Goal: Information Seeking & Learning: Find specific page/section

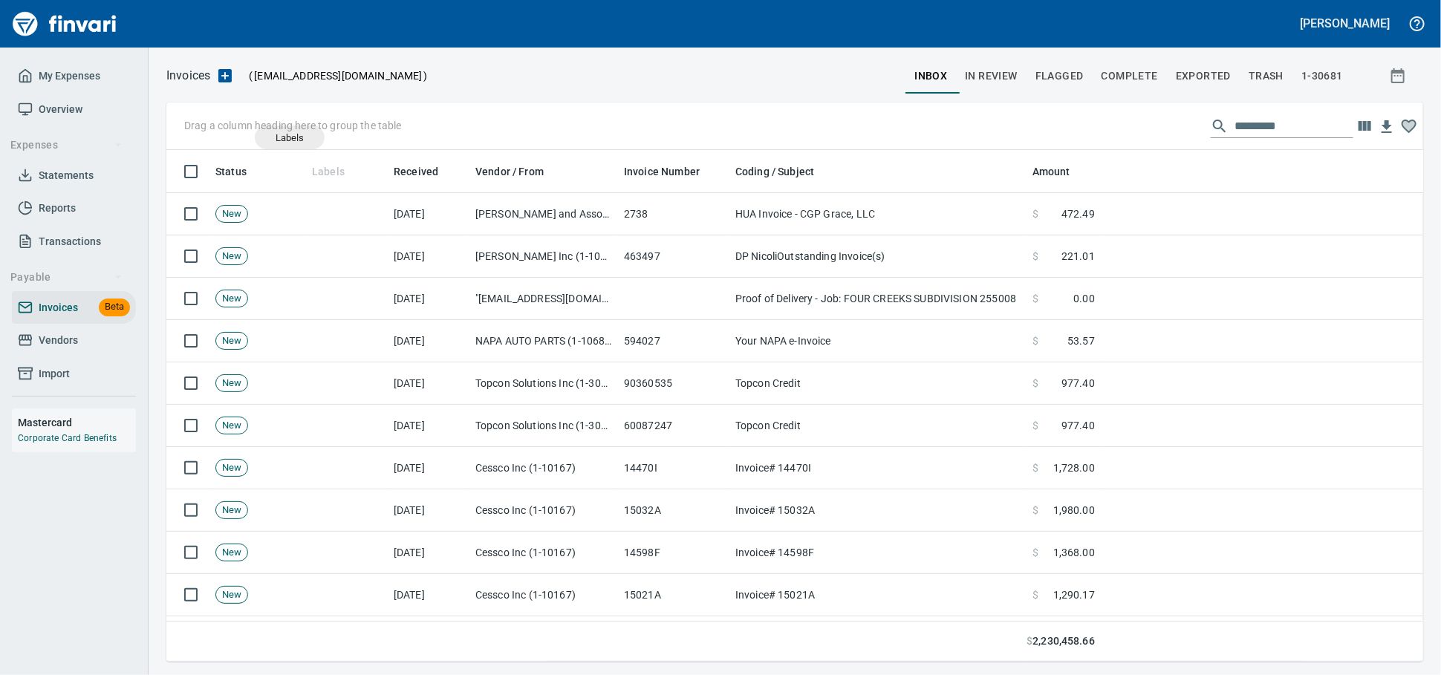
scroll to position [499, 1231]
drag, startPoint x: 333, startPoint y: 171, endPoint x: 259, endPoint y: 118, distance: 91.1
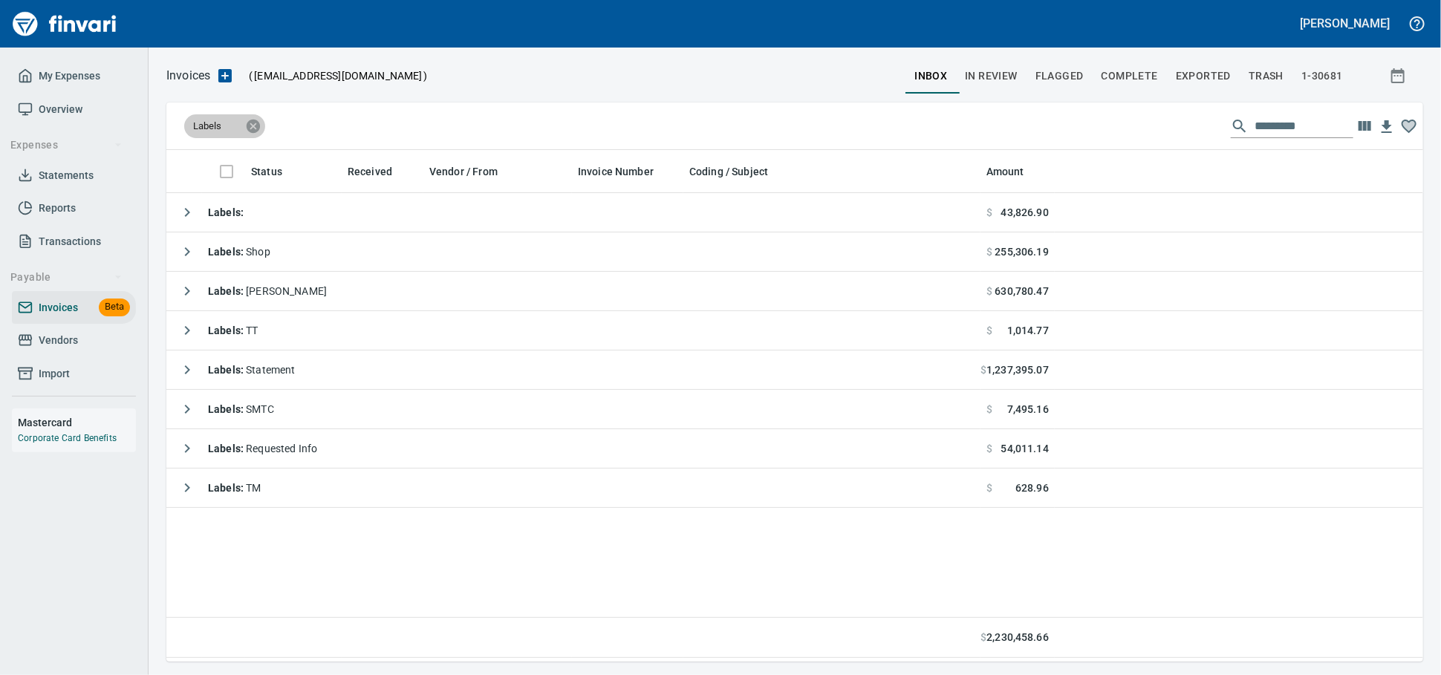
scroll to position [499, 1244]
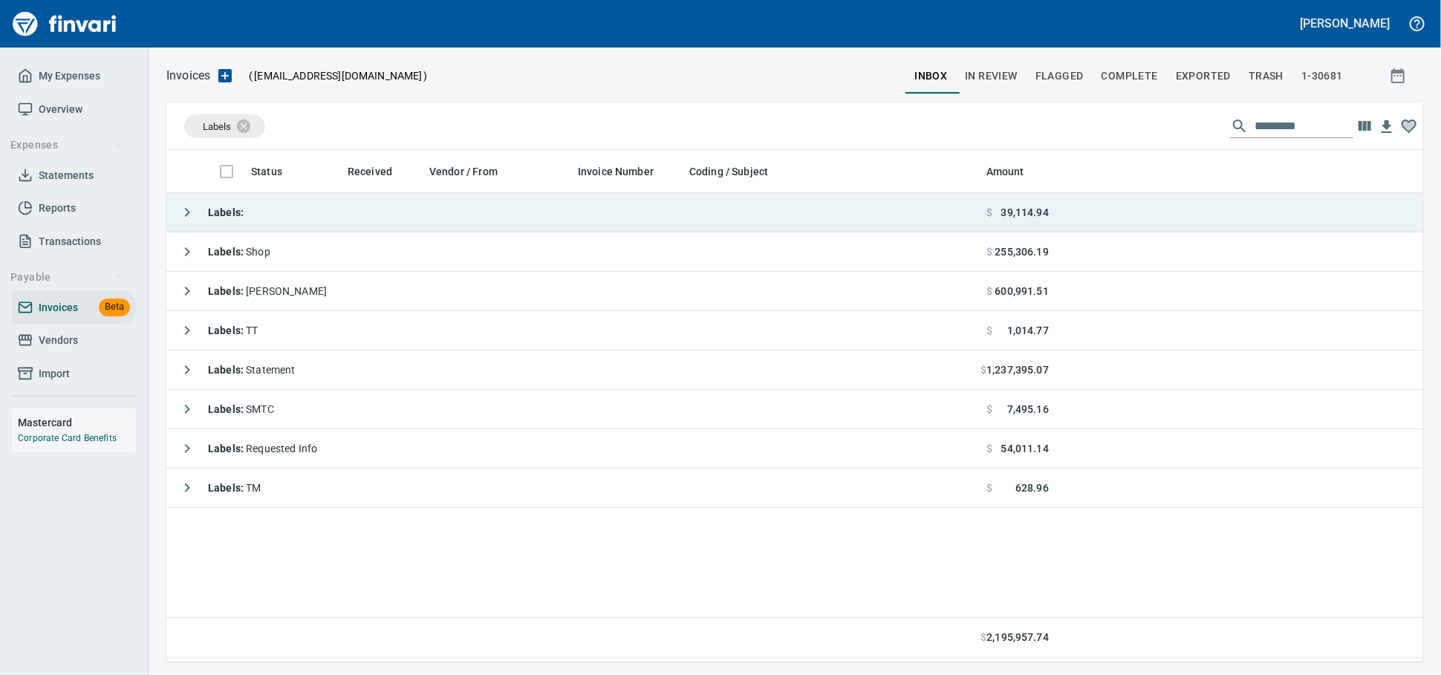
click at [287, 221] on td "Labels :" at bounding box center [573, 212] width 814 height 39
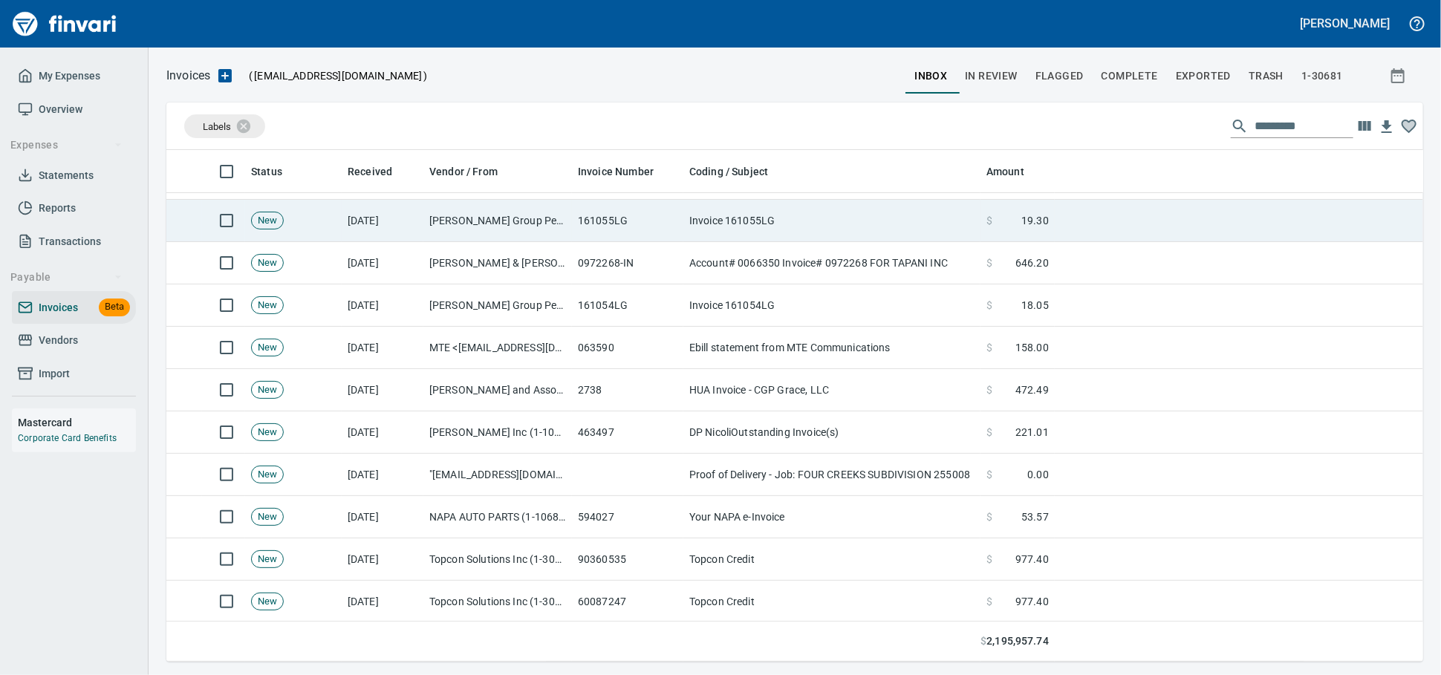
scroll to position [0, 0]
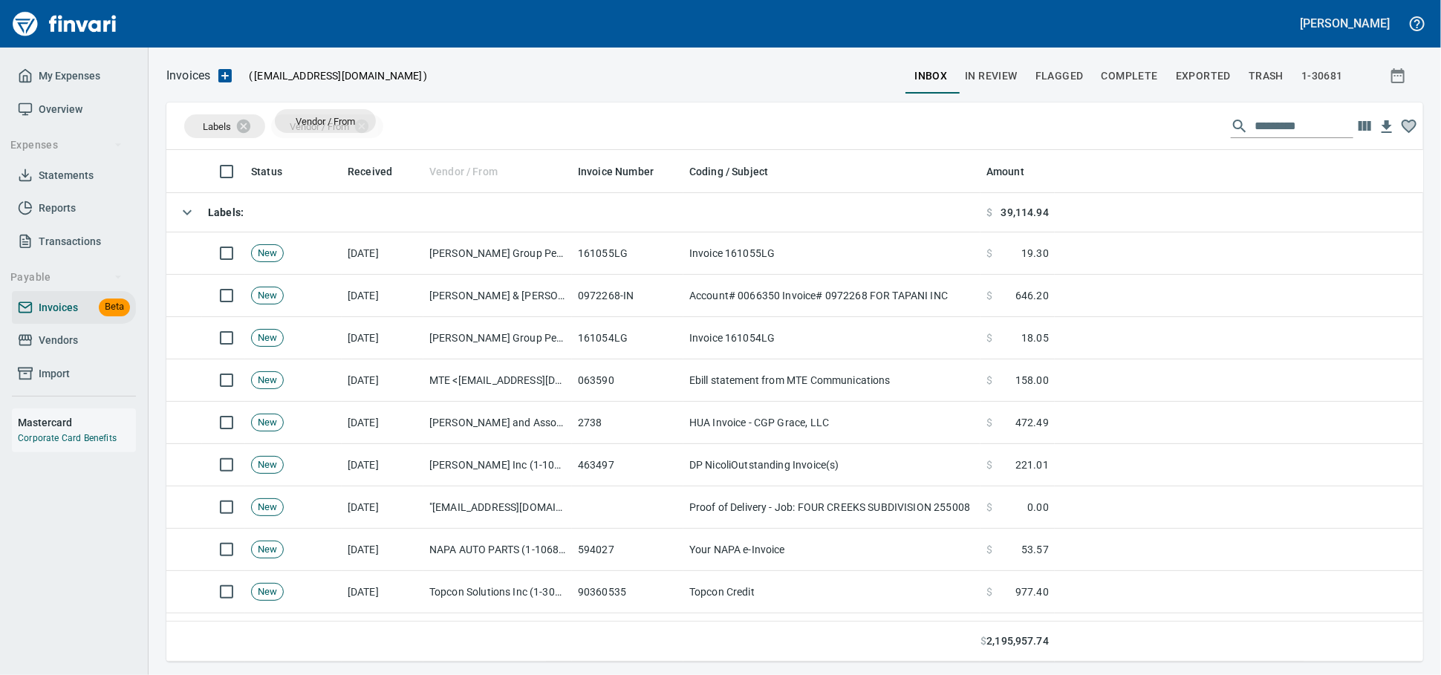
drag, startPoint x: 455, startPoint y: 180, endPoint x: 325, endPoint y: 120, distance: 143.6
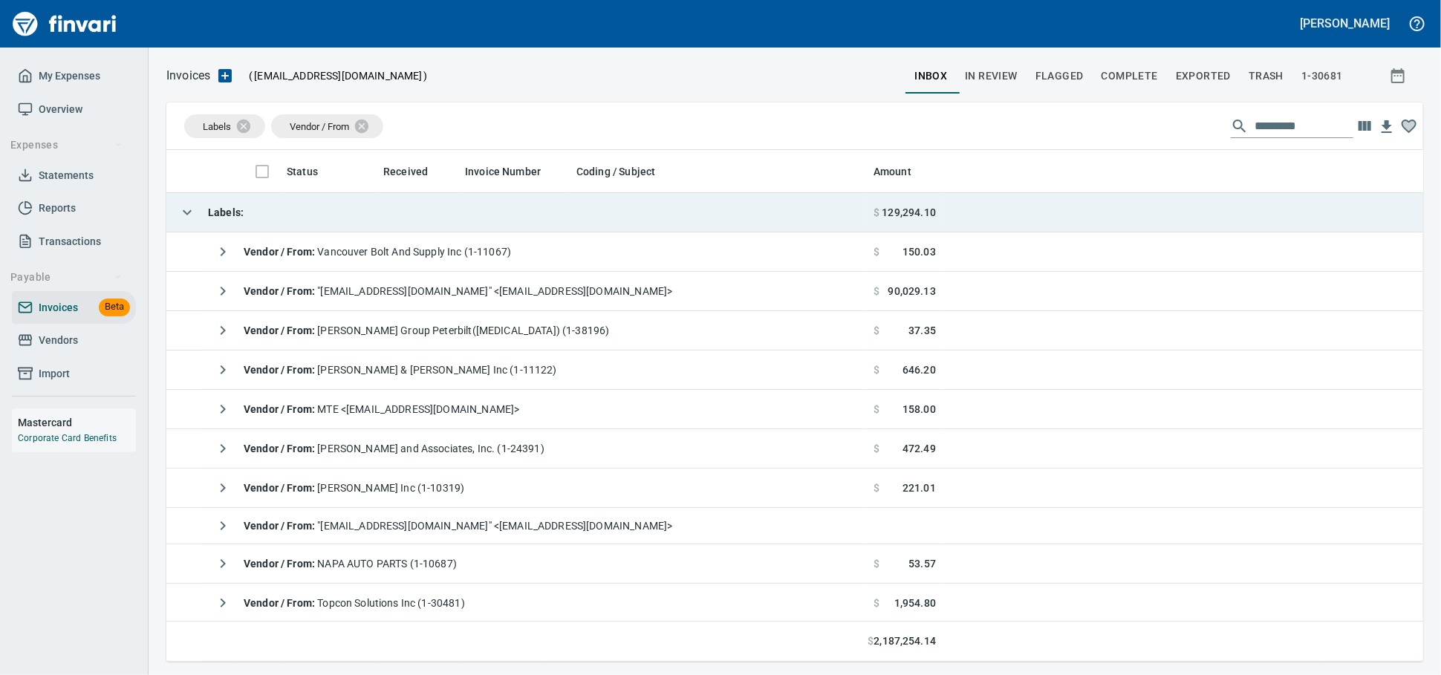
click at [265, 211] on td "Labels :" at bounding box center [516, 212] width 701 height 39
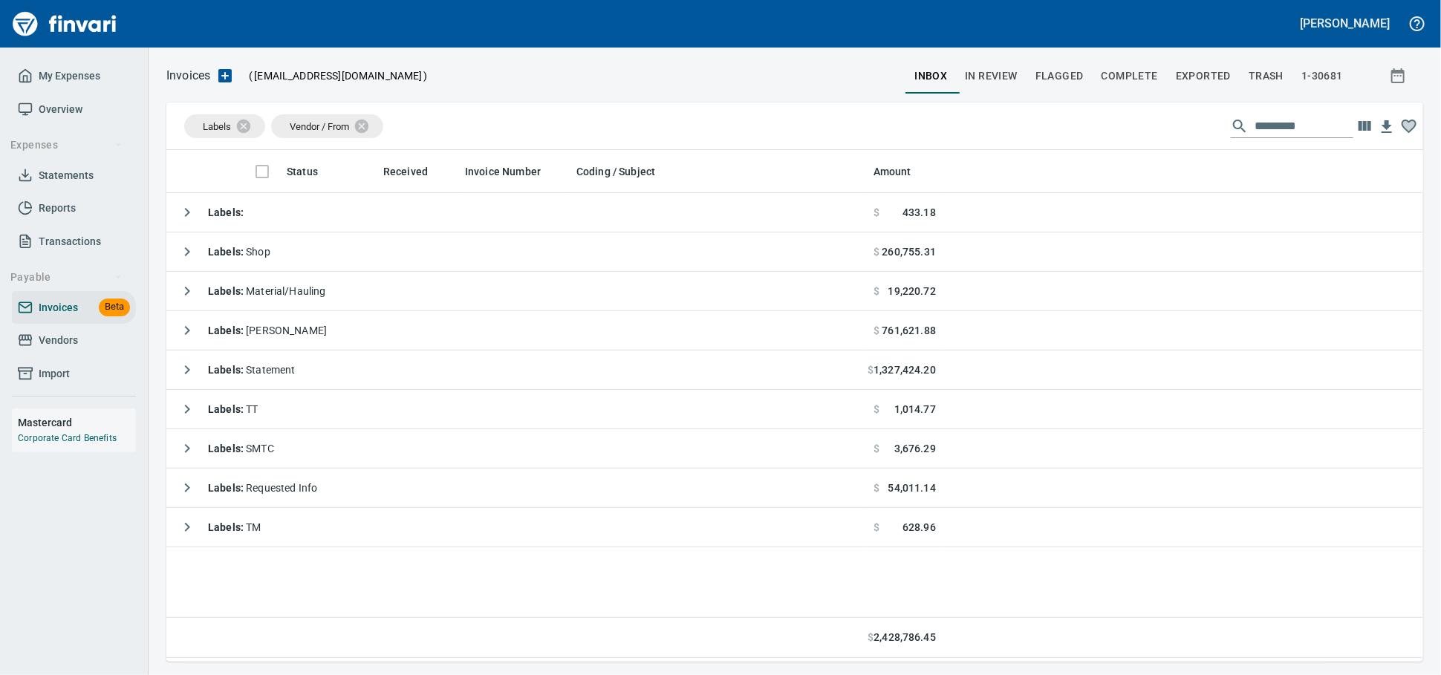
scroll to position [499, 1244]
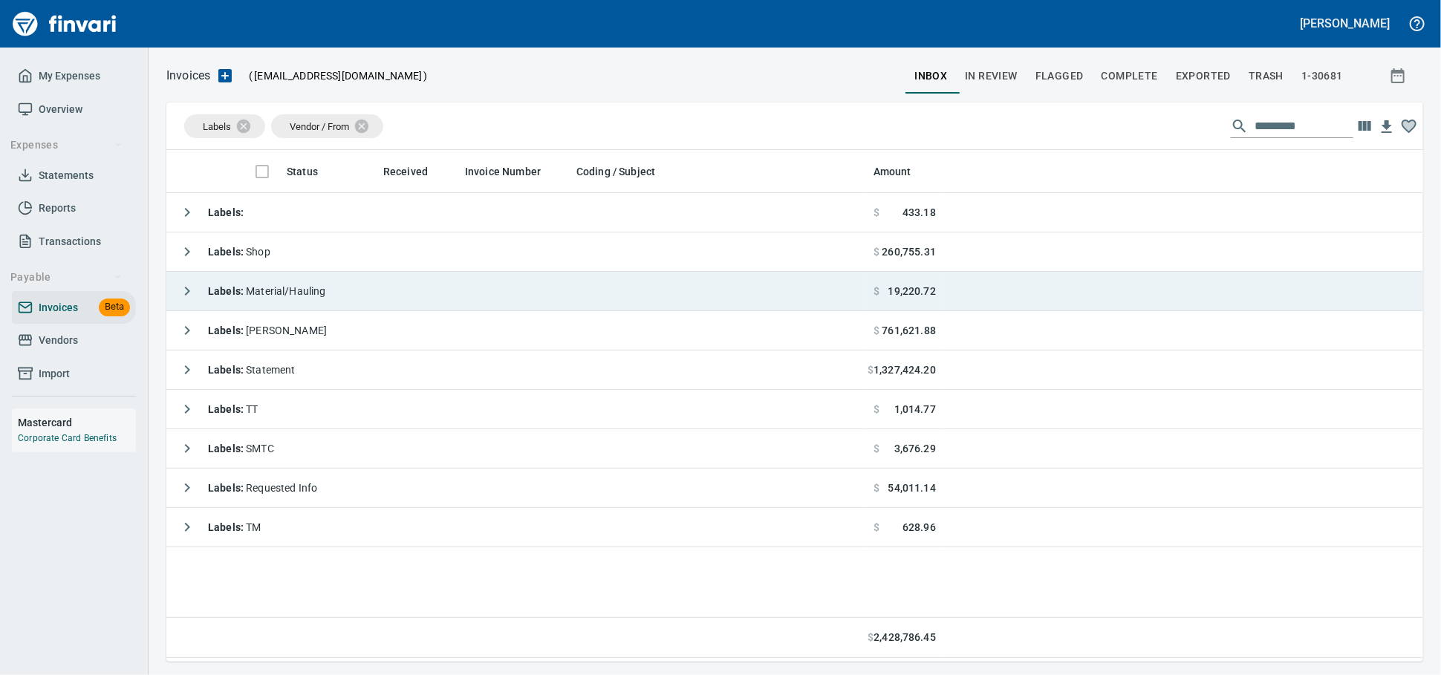
click at [348, 295] on td "Labels : Material/Hauling" at bounding box center [516, 291] width 701 height 39
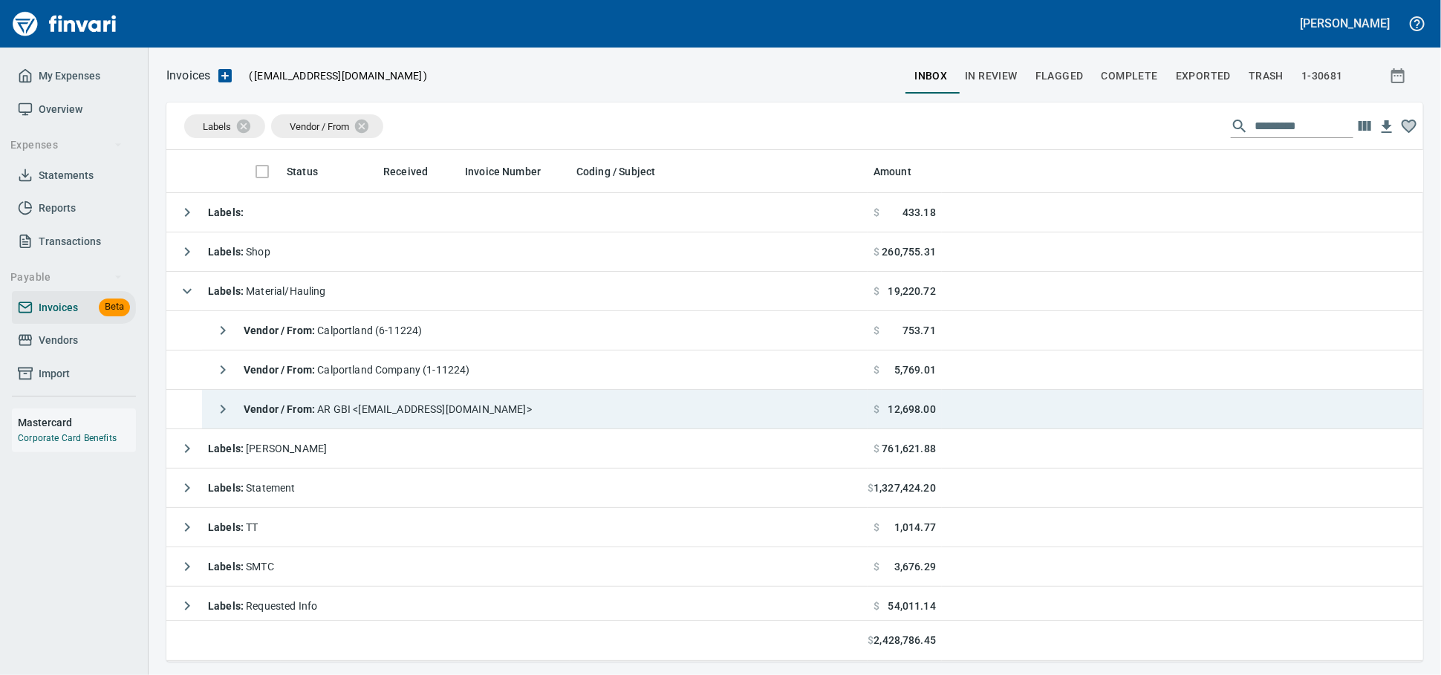
click at [409, 412] on span "Vendor / From : AR GBI <[EMAIL_ADDRESS][DOMAIN_NAME]>" at bounding box center [388, 409] width 288 height 12
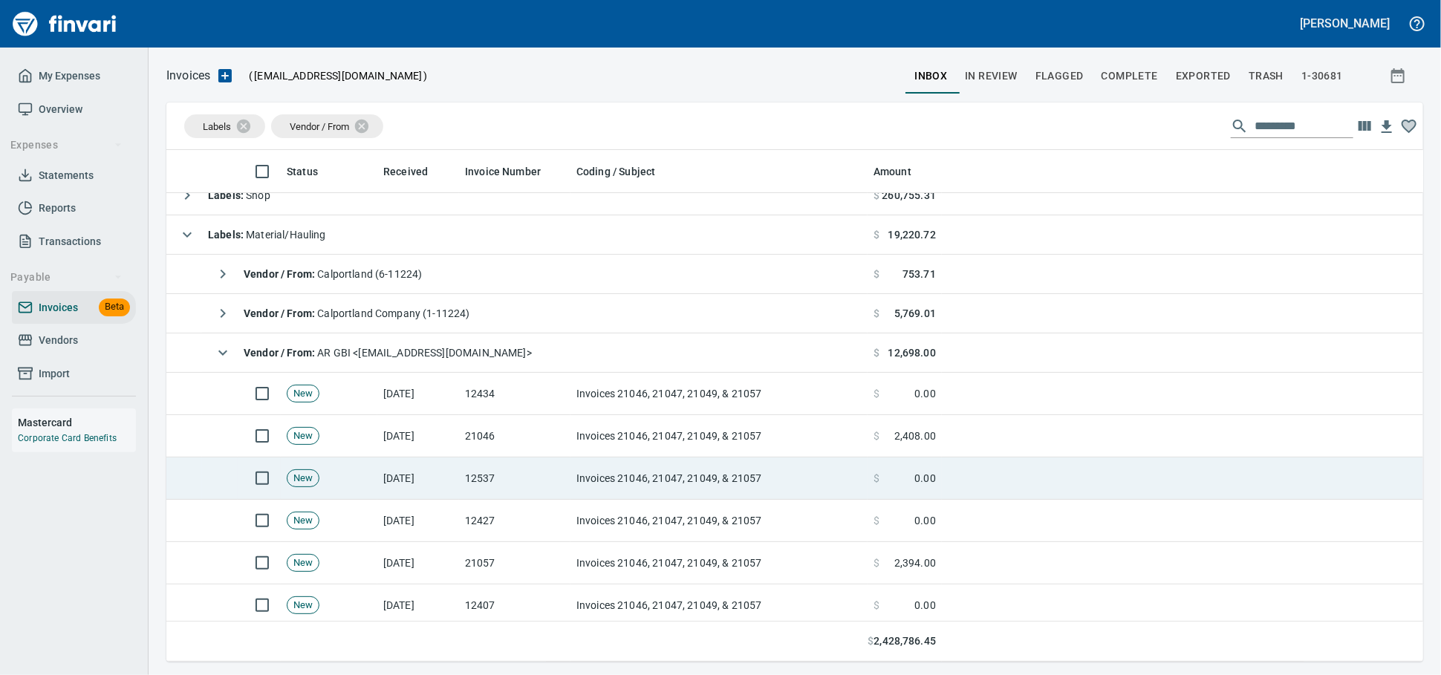
scroll to position [82, 0]
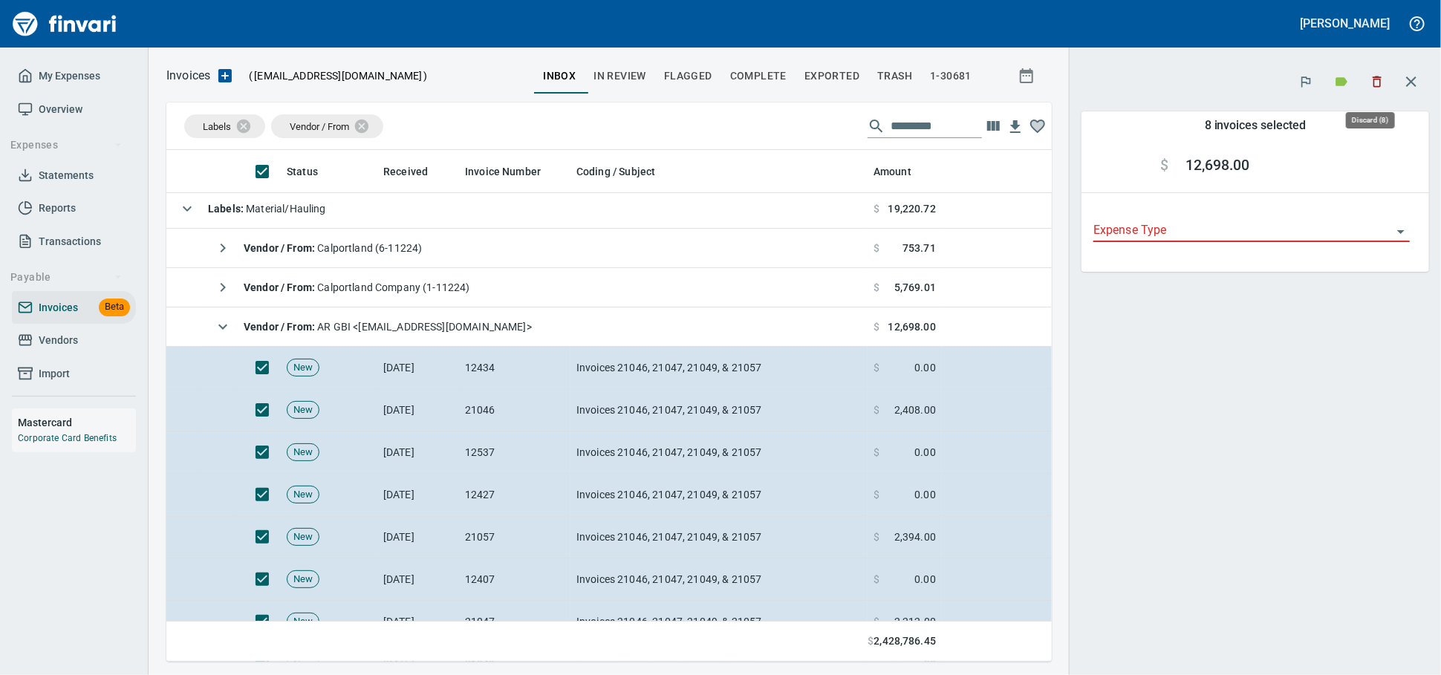
click at [1376, 77] on icon "button" at bounding box center [1377, 81] width 15 height 15
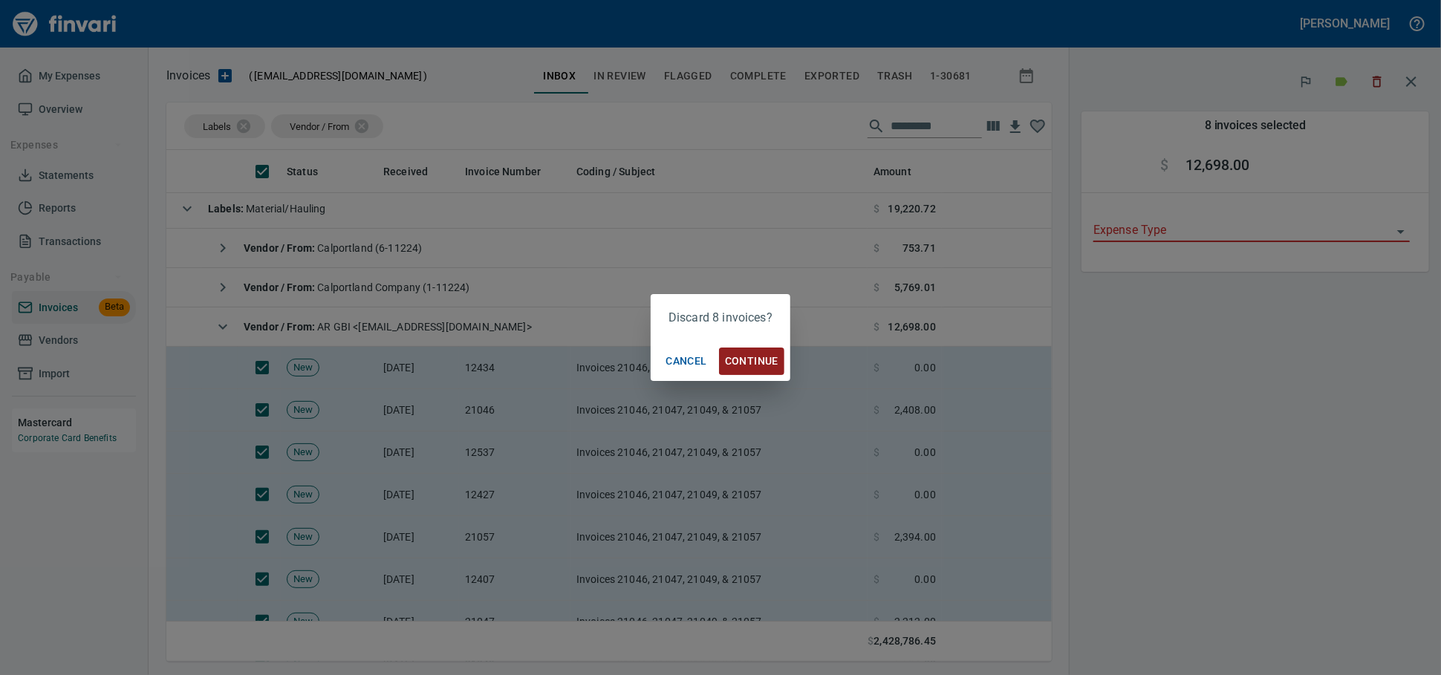
scroll to position [499, 860]
click at [736, 360] on span "Continue" at bounding box center [751, 361] width 53 height 19
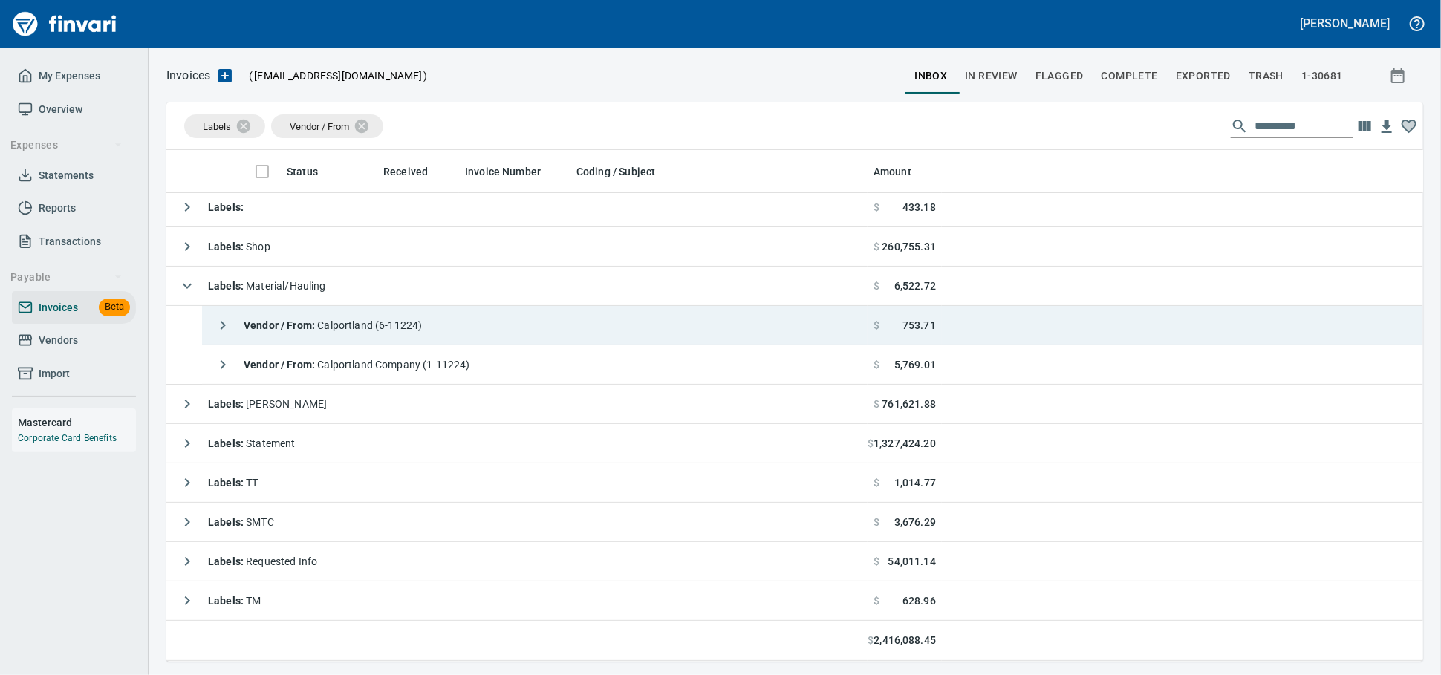
scroll to position [499, 1229]
click at [493, 328] on td "Vendor / From : [GEOGRAPHIC_DATA] (6-11224)" at bounding box center [535, 325] width 666 height 39
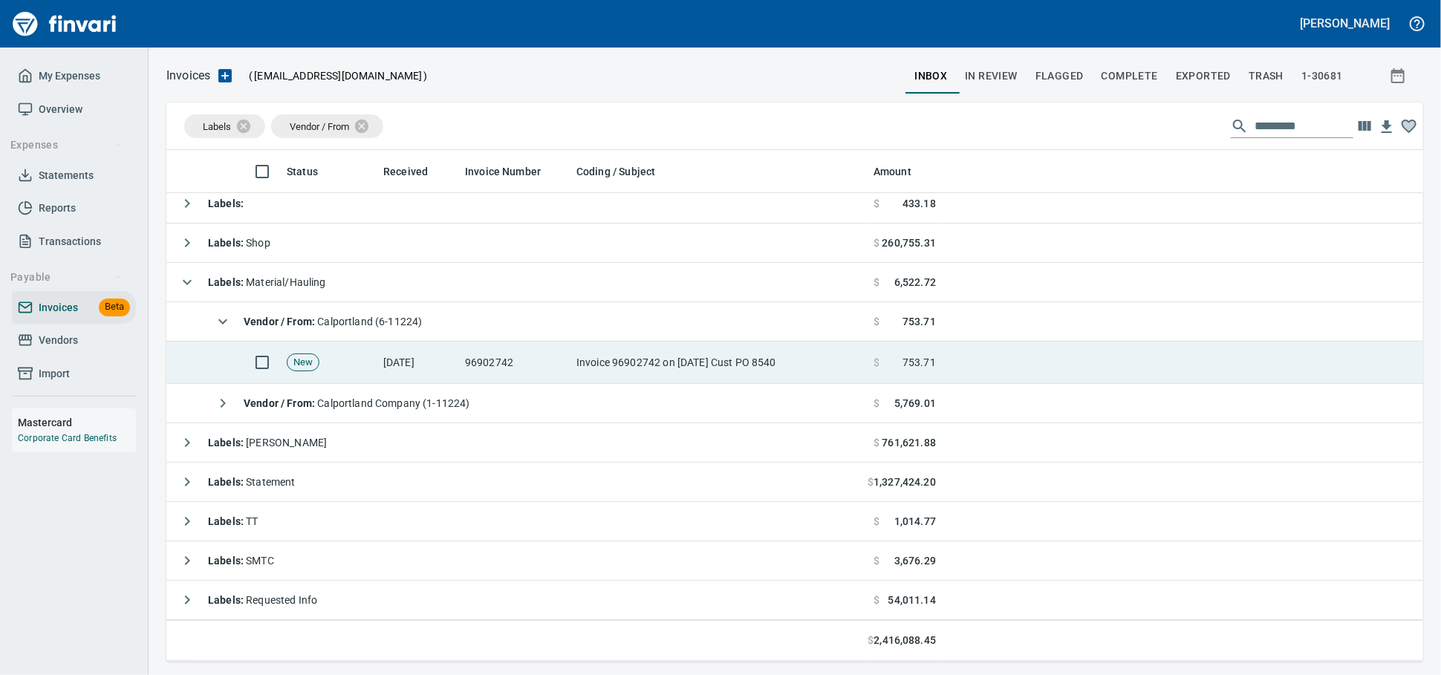
click at [484, 365] on td "96902742" at bounding box center [514, 363] width 111 height 42
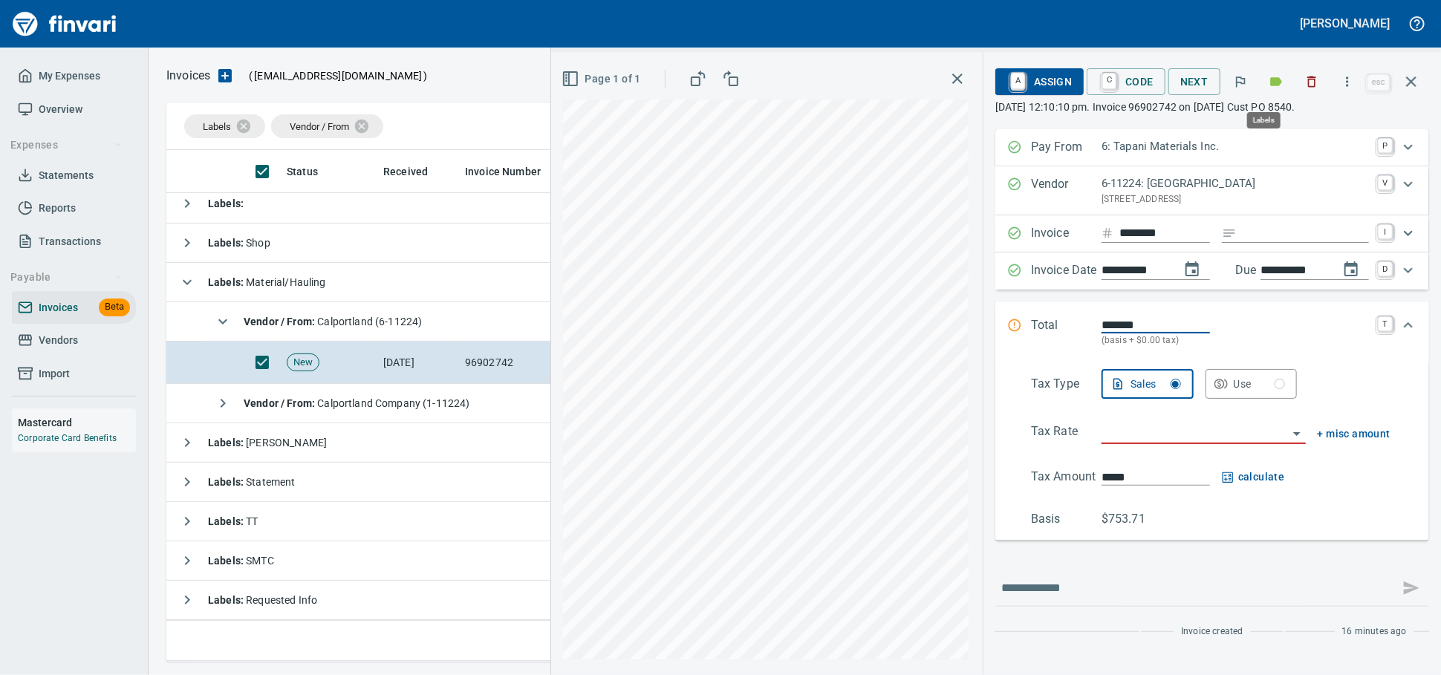
click at [1271, 85] on icon "button" at bounding box center [1277, 81] width 12 height 9
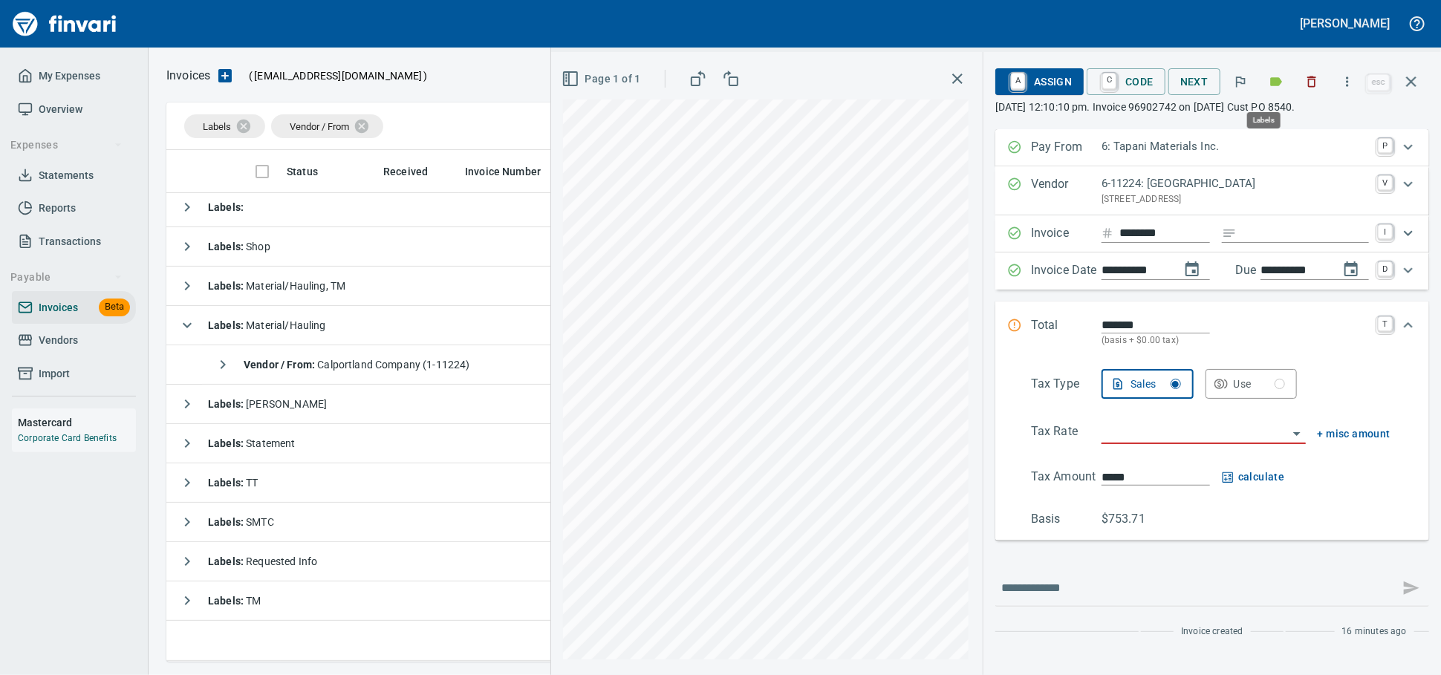
scroll to position [499, 1230]
click at [1269, 89] on icon "button" at bounding box center [1276, 81] width 15 height 15
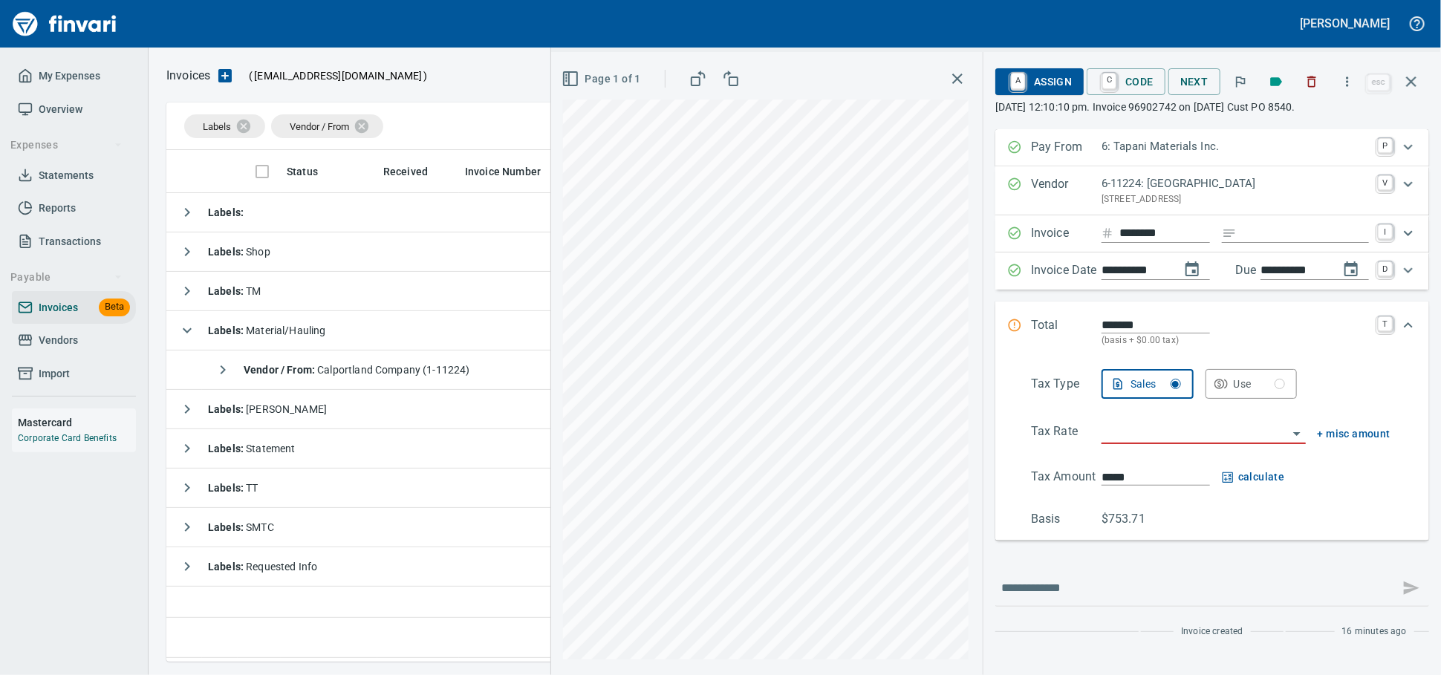
scroll to position [499, 1243]
click at [1415, 86] on icon "button" at bounding box center [1412, 82] width 18 height 18
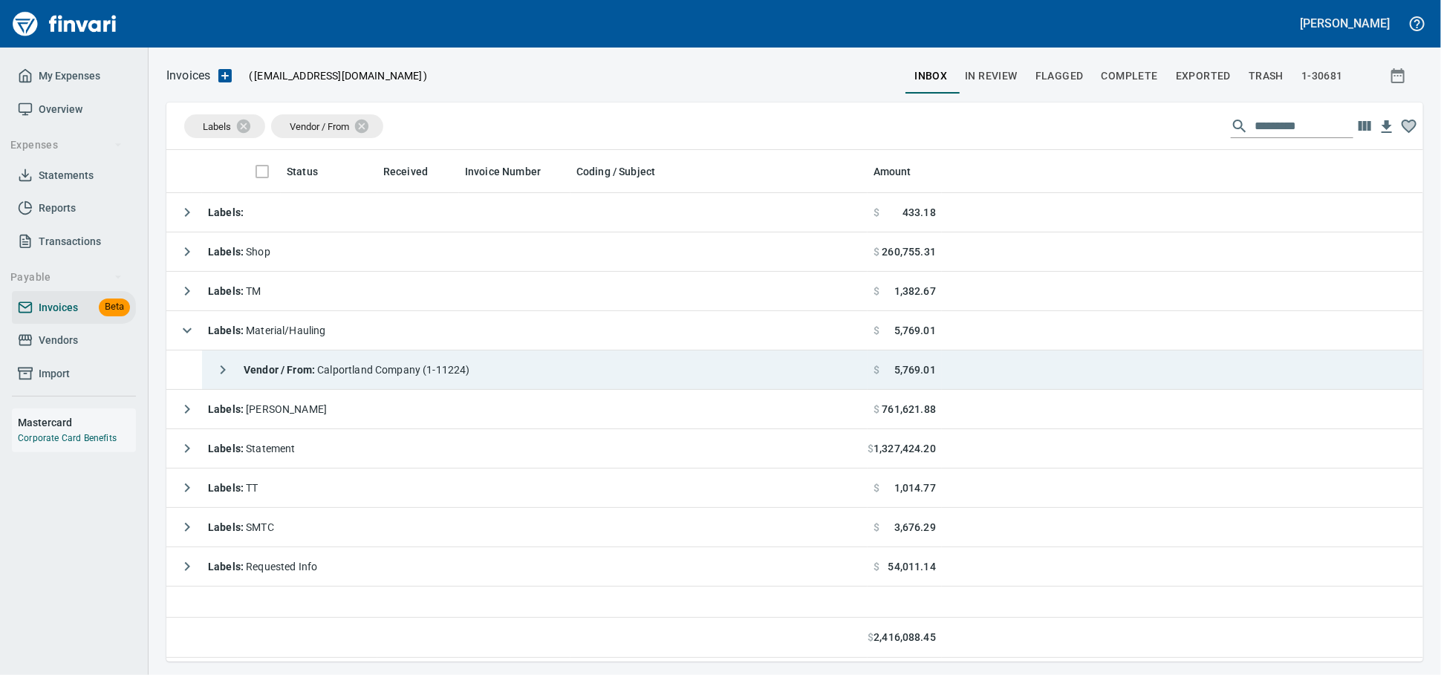
click at [436, 376] on span "Vendor / From : Calportland Company (1-11224)" at bounding box center [357, 370] width 227 height 12
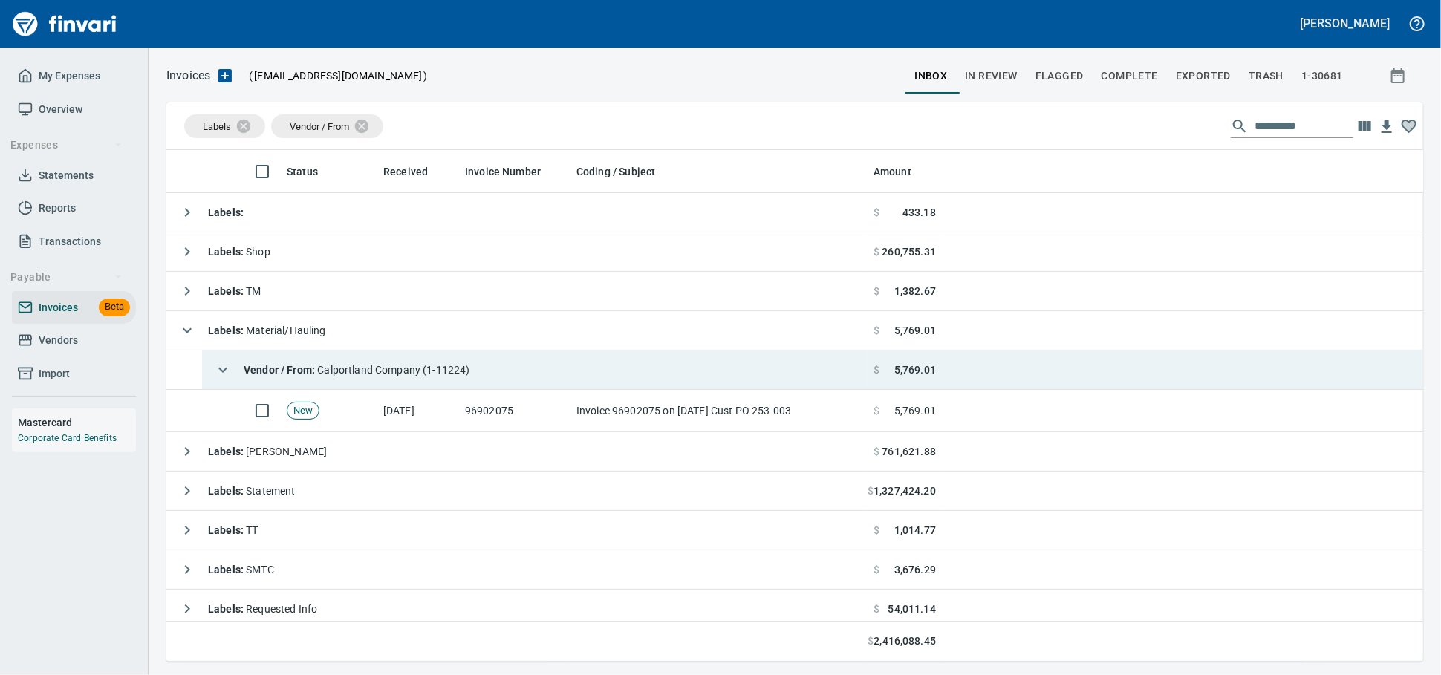
scroll to position [499, 1231]
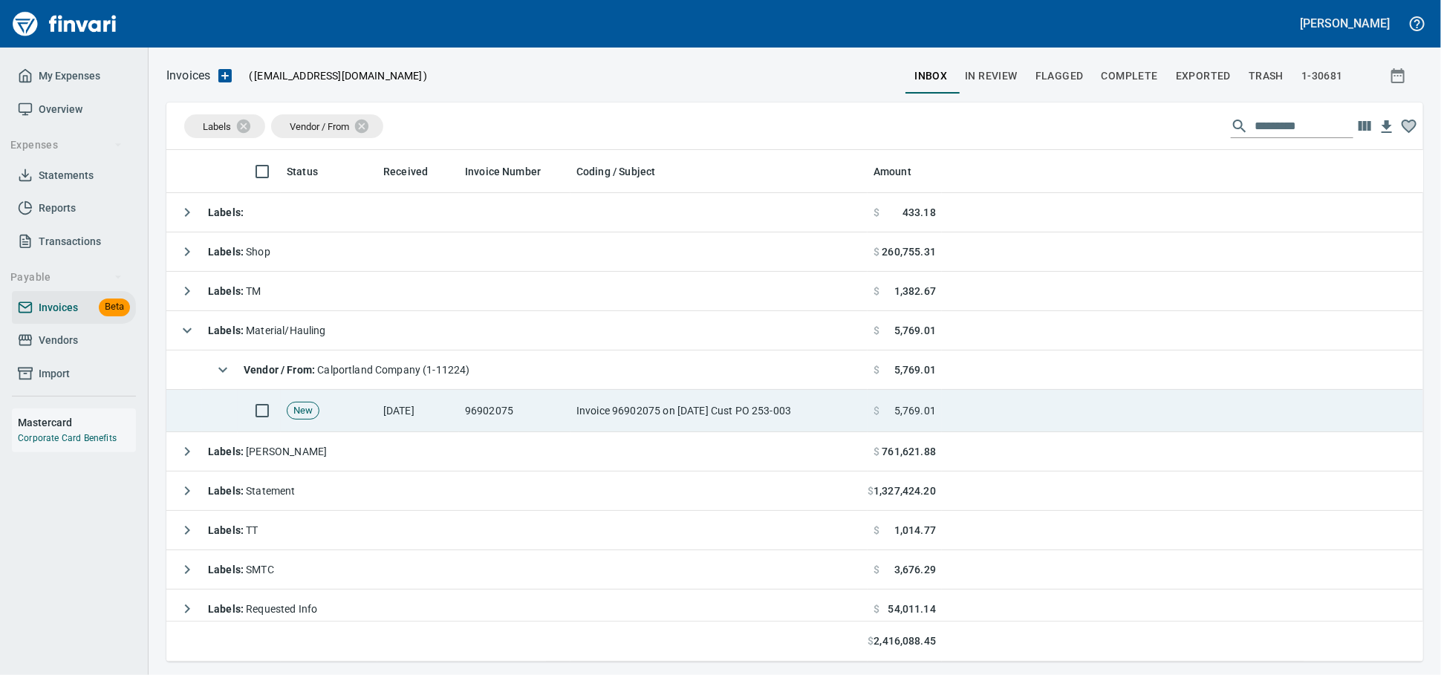
click at [444, 415] on td "[DATE]" at bounding box center [418, 411] width 82 height 42
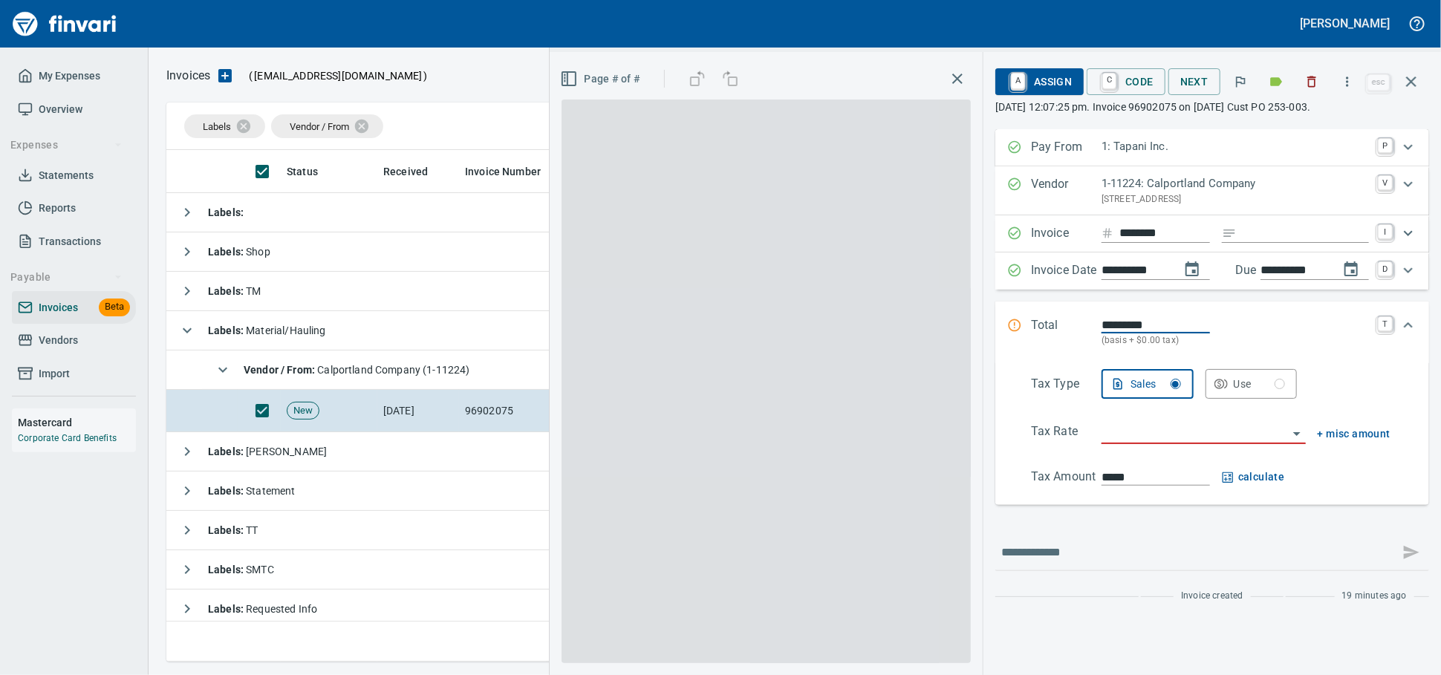
scroll to position [499, 1230]
click at [1305, 84] on icon "button" at bounding box center [1312, 81] width 15 height 15
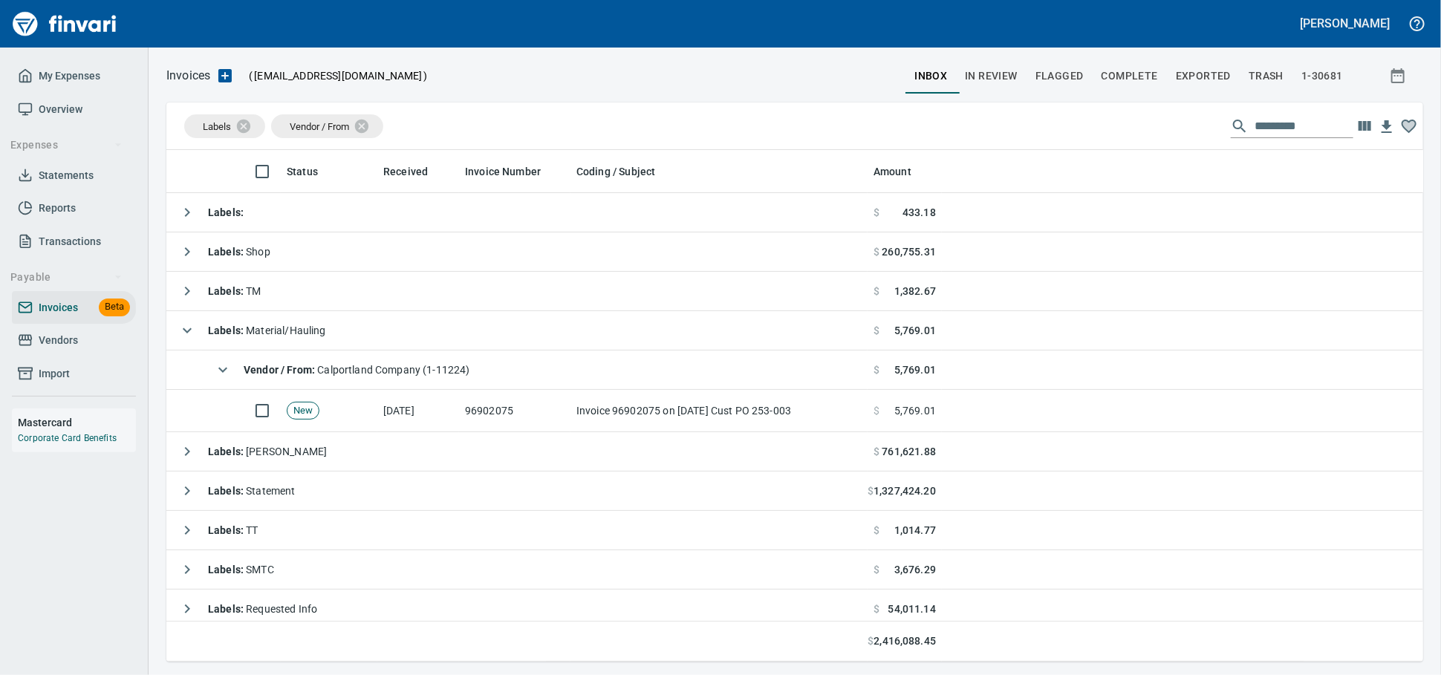
scroll to position [499, 1244]
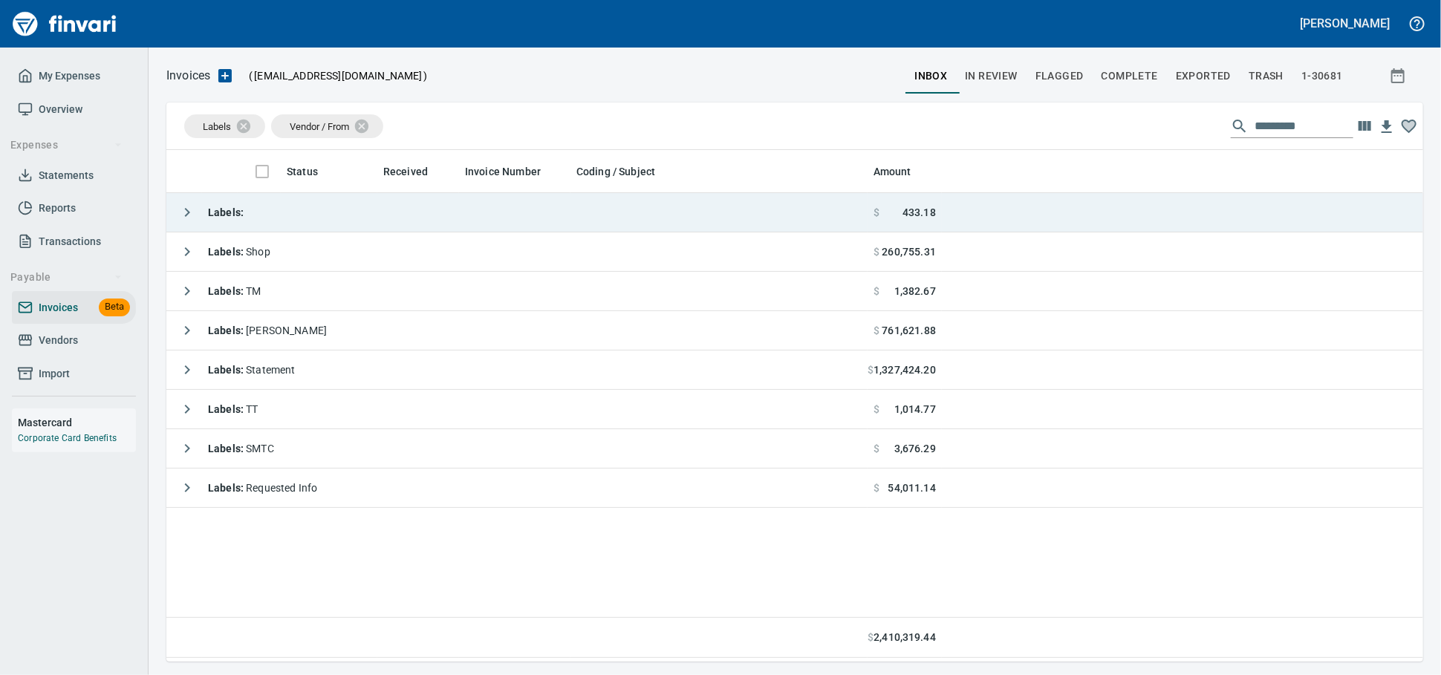
click at [391, 214] on td "Labels :" at bounding box center [516, 212] width 701 height 39
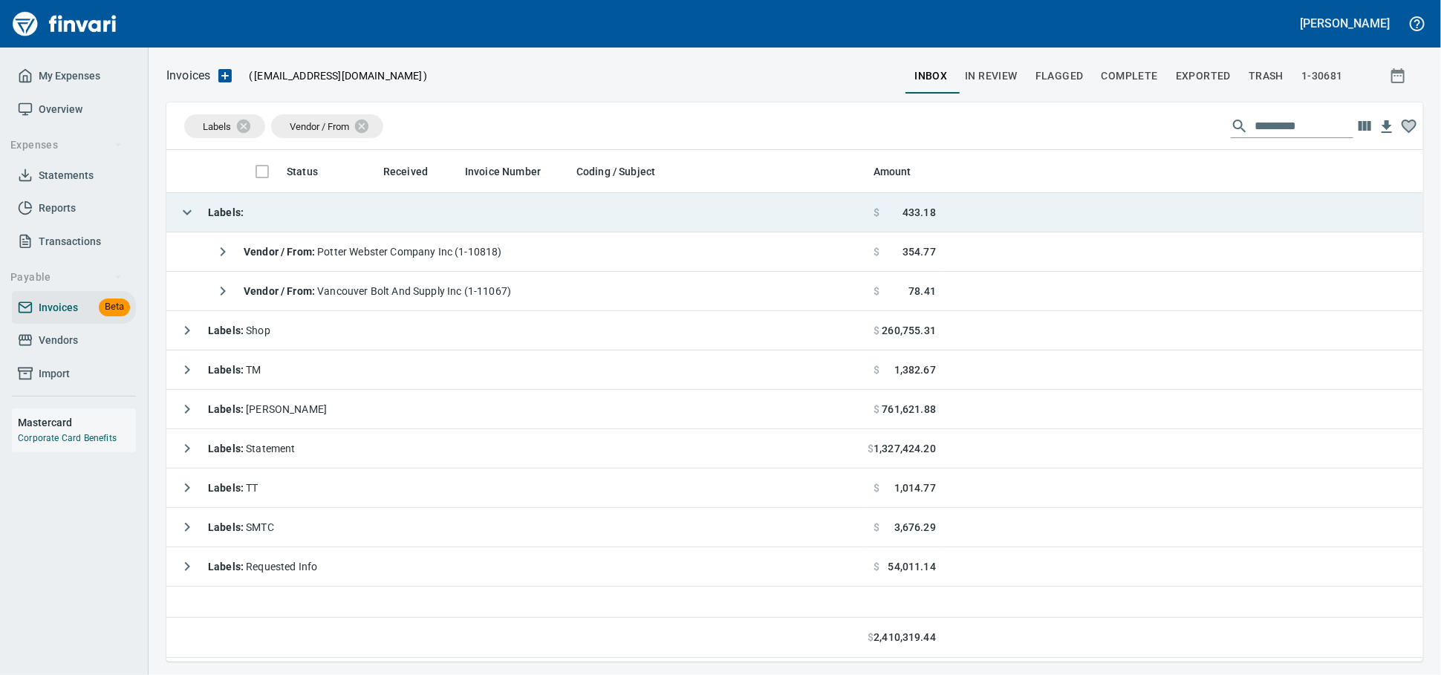
click at [391, 213] on td "Labels :" at bounding box center [516, 212] width 701 height 39
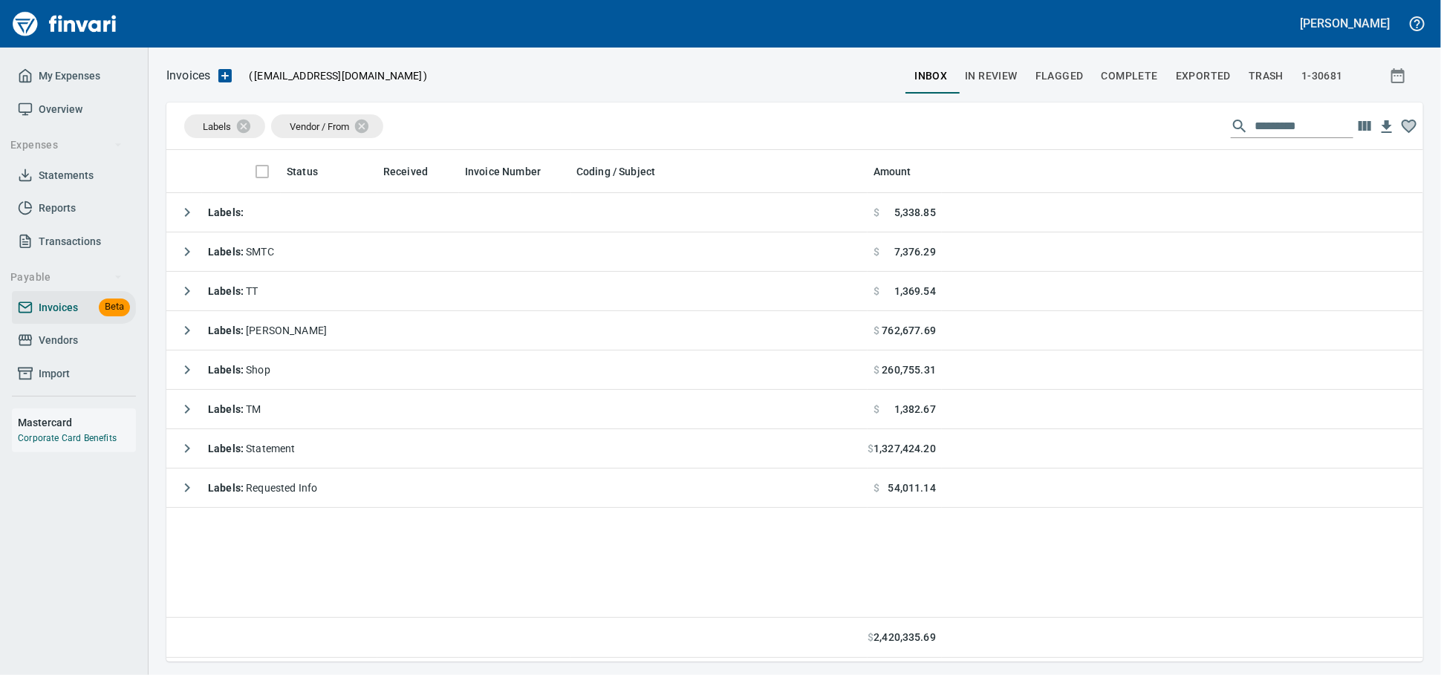
drag, startPoint x: 66, startPoint y: 354, endPoint x: 103, endPoint y: 351, distance: 37.3
click at [66, 350] on span "Vendors" at bounding box center [58, 340] width 39 height 19
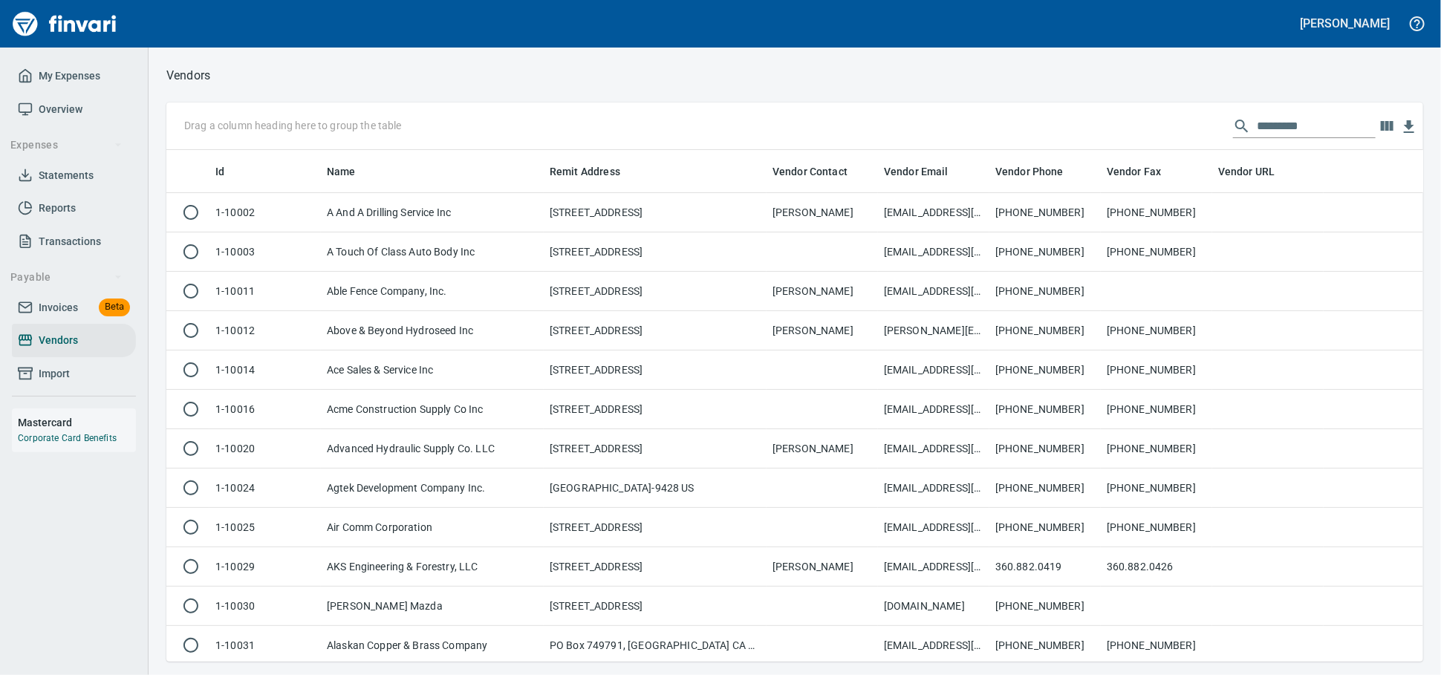
scroll to position [499, 1231]
click at [1288, 131] on input "text" at bounding box center [1316, 126] width 119 height 24
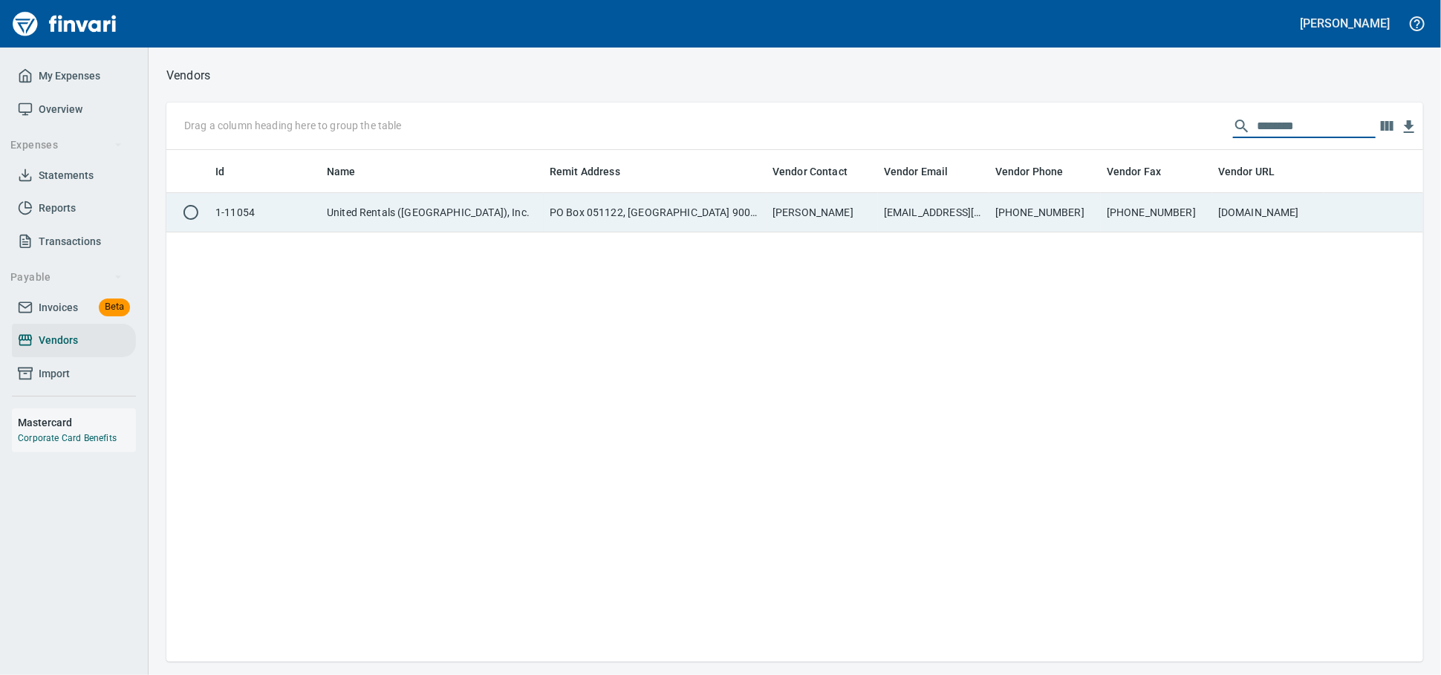
type input "********"
click at [895, 212] on td "[EMAIL_ADDRESS][DOMAIN_NAME]; [EMAIL_ADDRESS][DOMAIN_NAME]" at bounding box center [933, 212] width 111 height 39
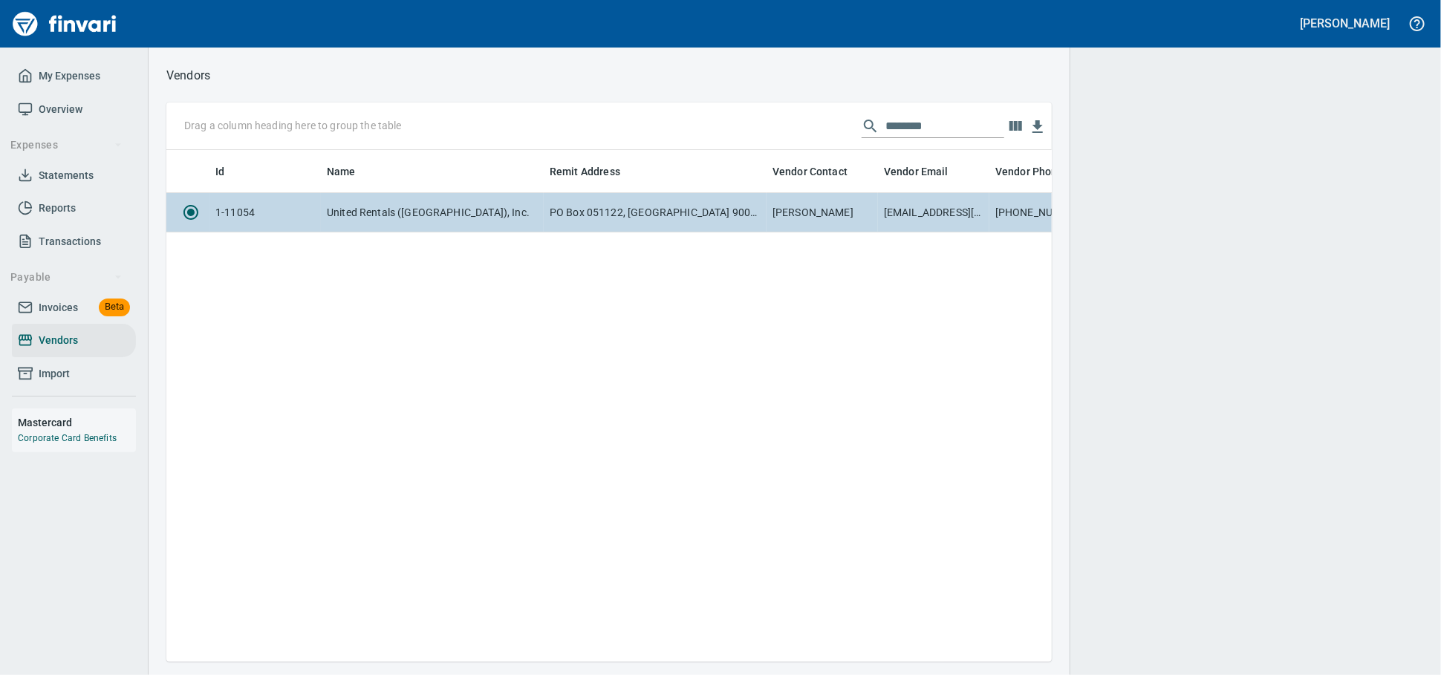
scroll to position [486, 872]
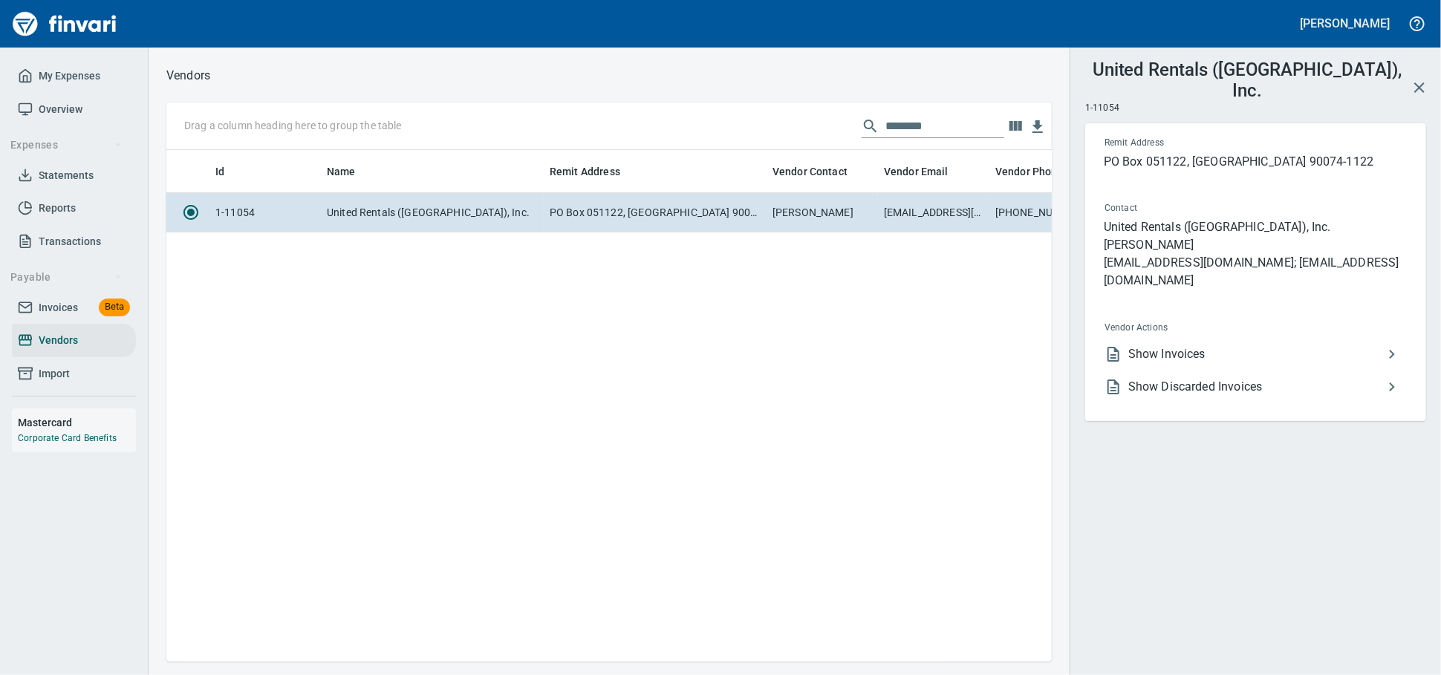
click at [1223, 345] on span "Show Invoices" at bounding box center [1256, 354] width 255 height 18
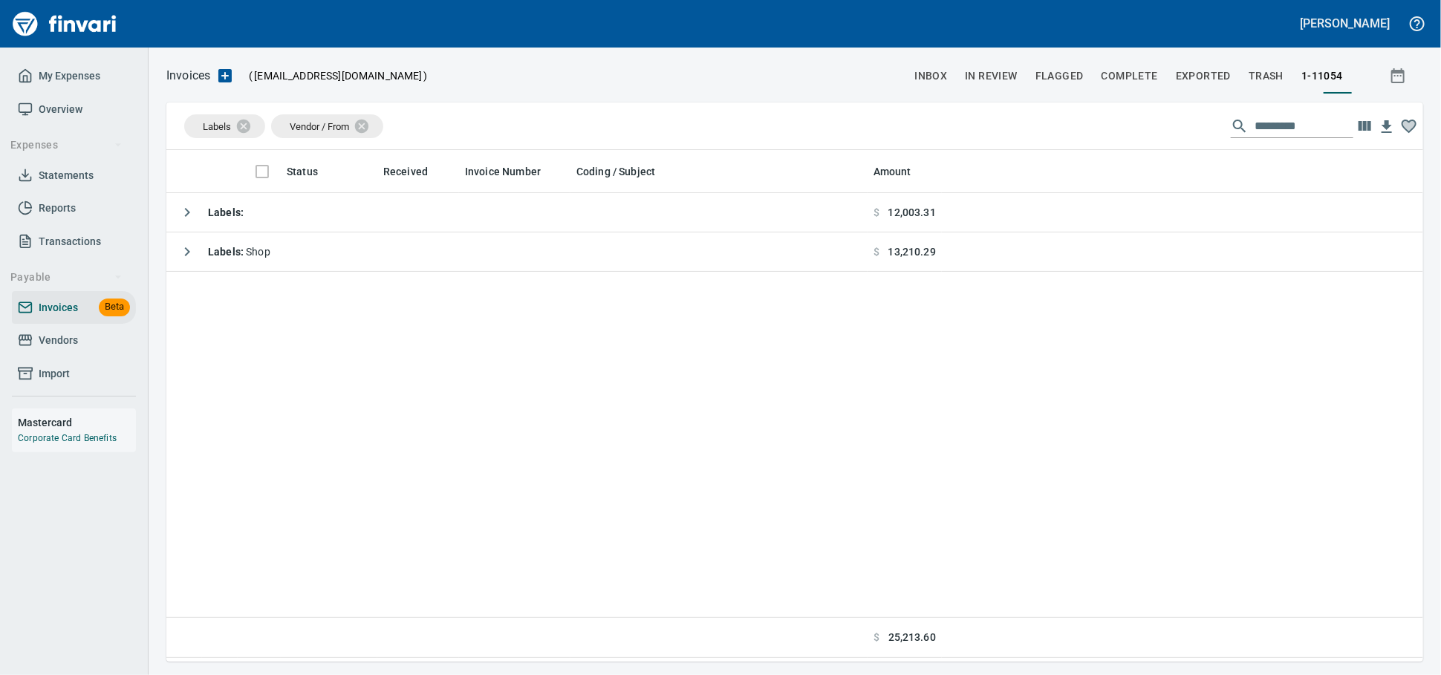
scroll to position [499, 1244]
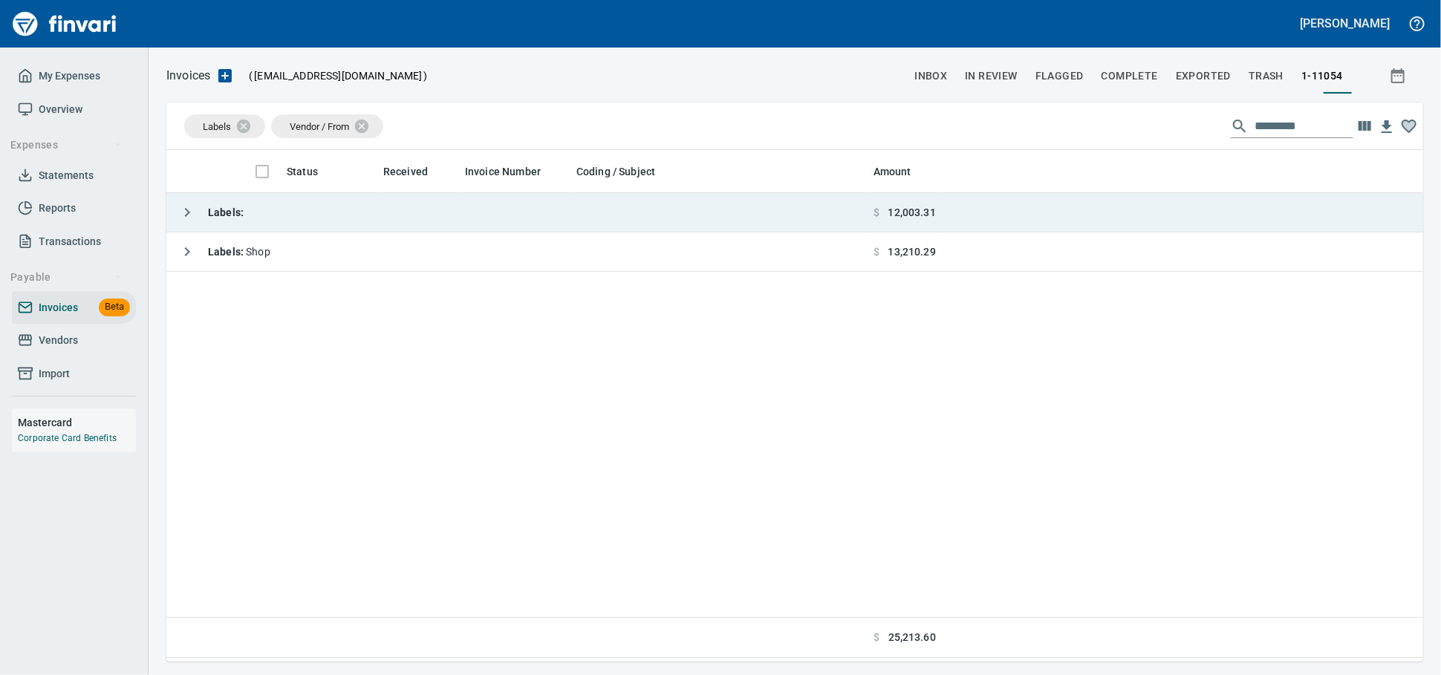
click at [576, 219] on td "Labels :" at bounding box center [516, 212] width 701 height 39
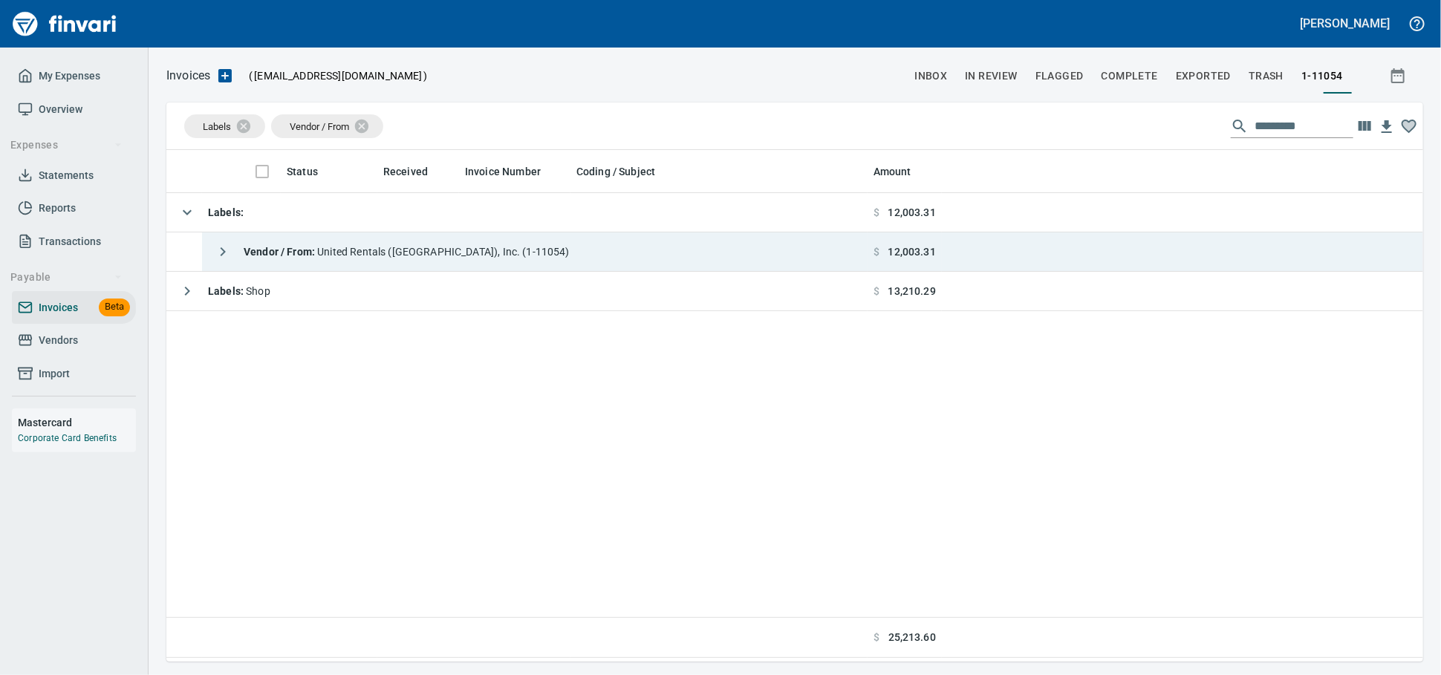
click at [553, 258] on span "Vendor / From : United Rentals ([GEOGRAPHIC_DATA]), Inc. (1-11054)" at bounding box center [407, 252] width 326 height 12
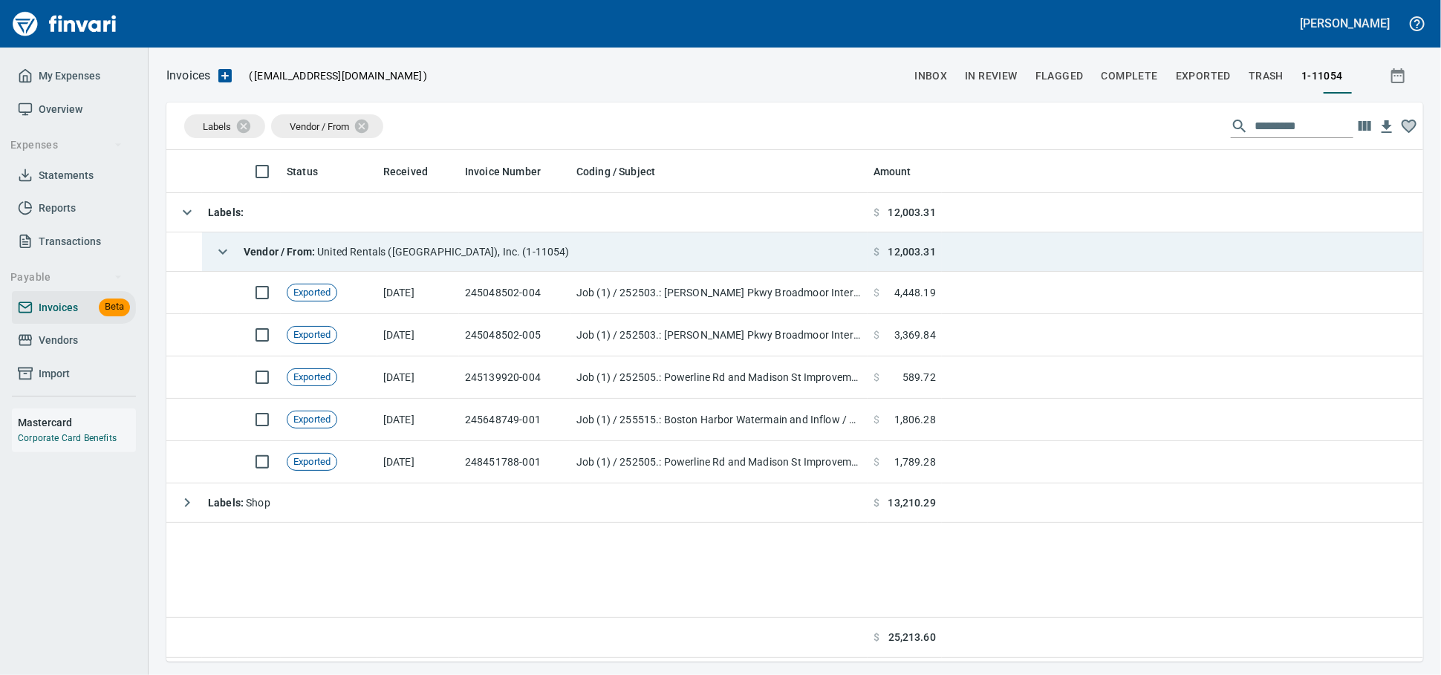
click at [539, 258] on span "Vendor / From : United Rentals ([GEOGRAPHIC_DATA]), Inc. (1-11054)" at bounding box center [407, 252] width 326 height 12
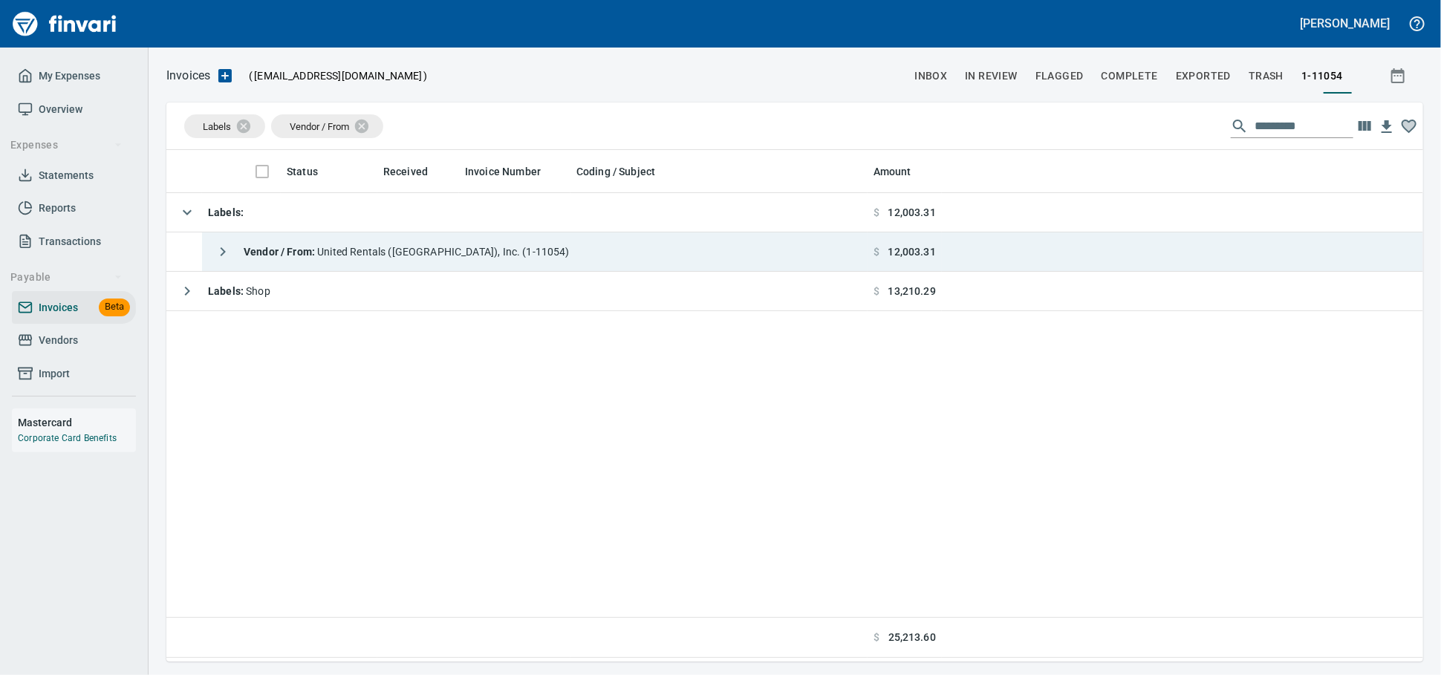
click at [549, 267] on div "Vendor / From : United Rentals ([GEOGRAPHIC_DATA]), Inc. (1-11054)" at bounding box center [389, 252] width 362 height 30
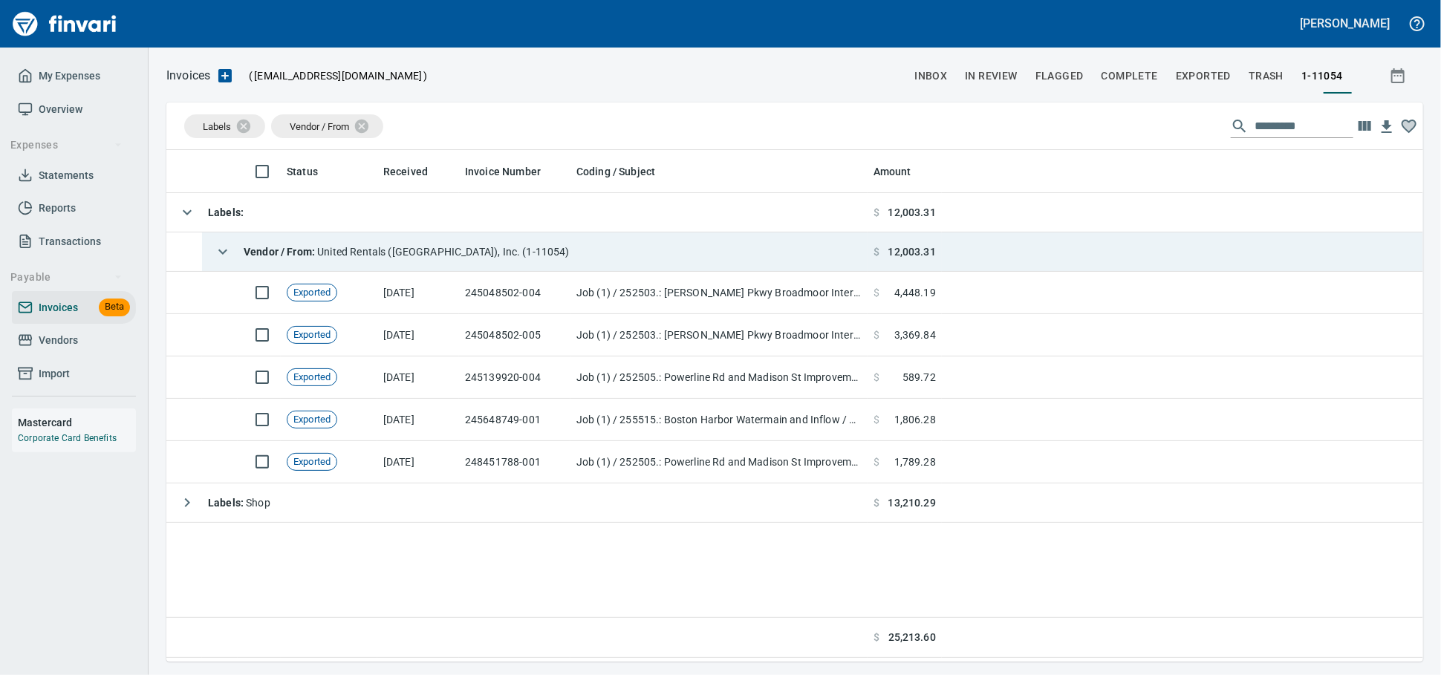
click at [550, 265] on div "Vendor / From : United Rentals ([GEOGRAPHIC_DATA]), Inc. (1-11054)" at bounding box center [389, 252] width 362 height 30
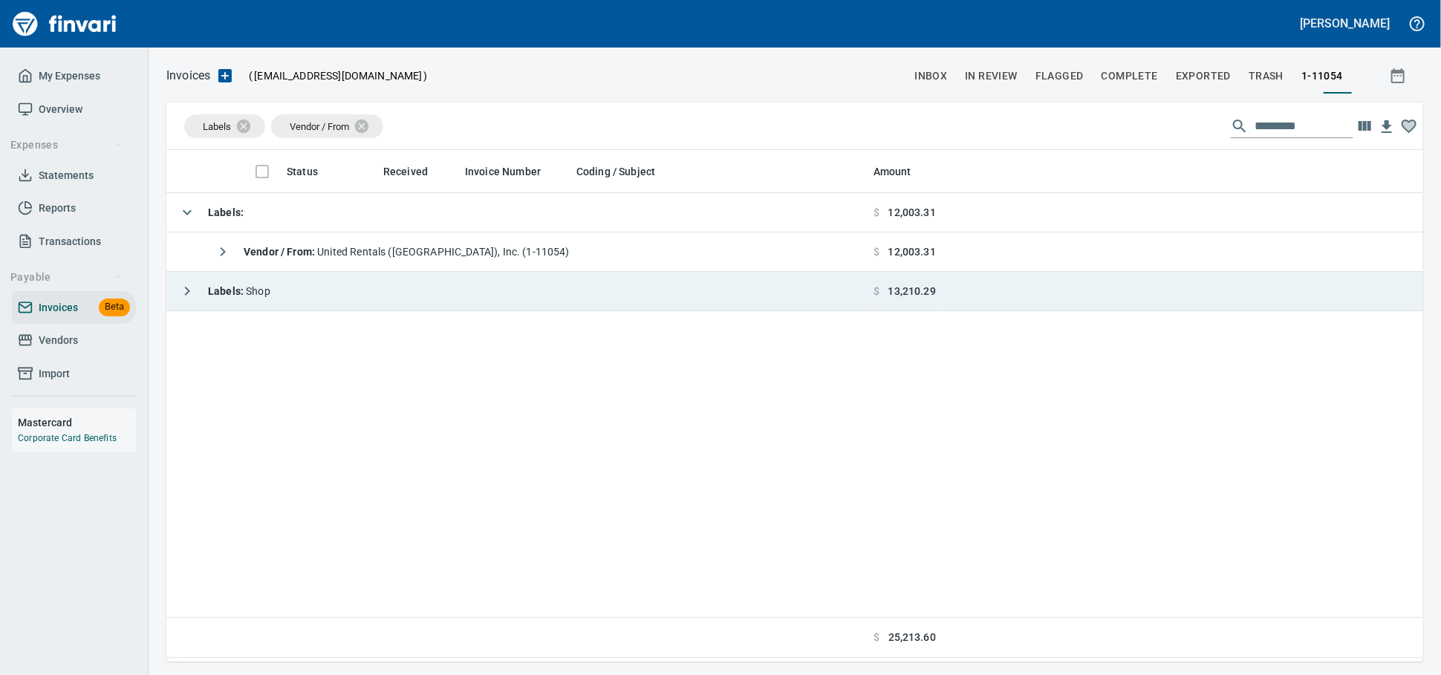
click at [552, 311] on td "Labels : Shop" at bounding box center [516, 291] width 701 height 39
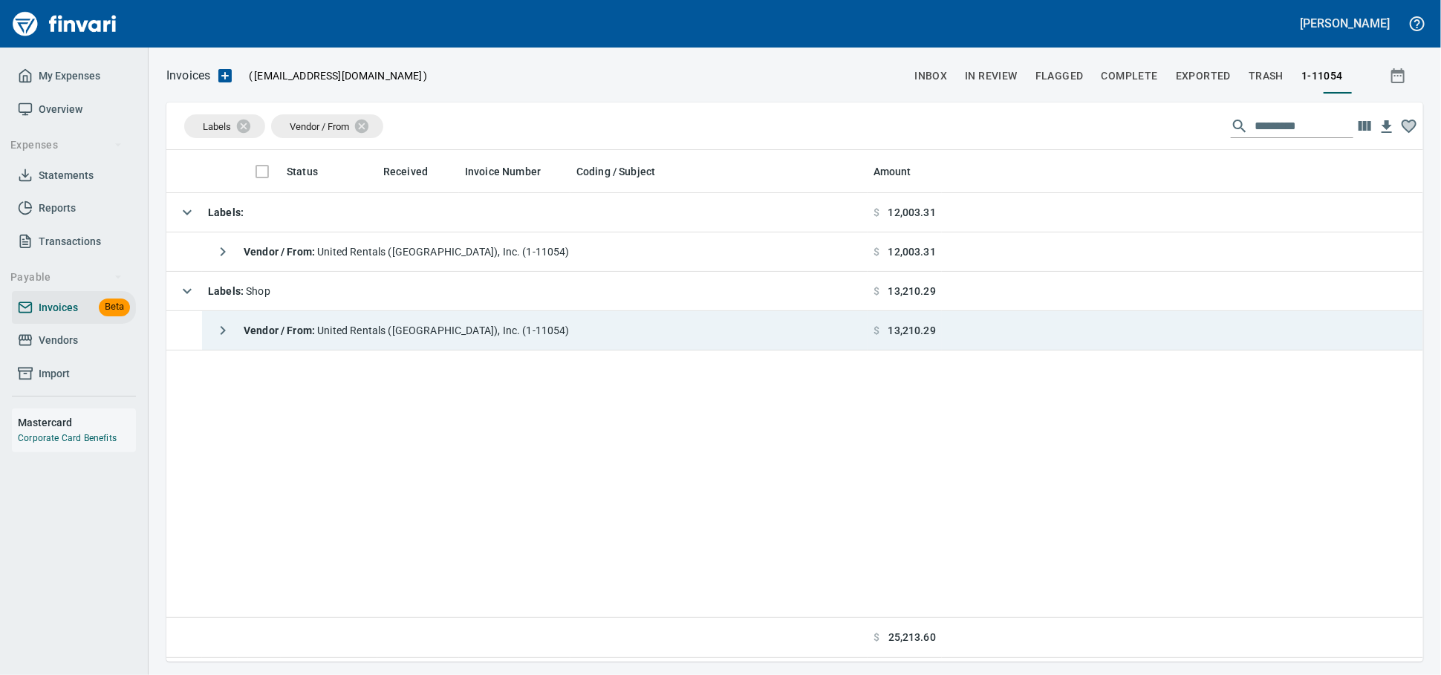
click at [556, 333] on span "Vendor / From : United Rentals ([GEOGRAPHIC_DATA]), Inc. (1-11054)" at bounding box center [407, 331] width 326 height 12
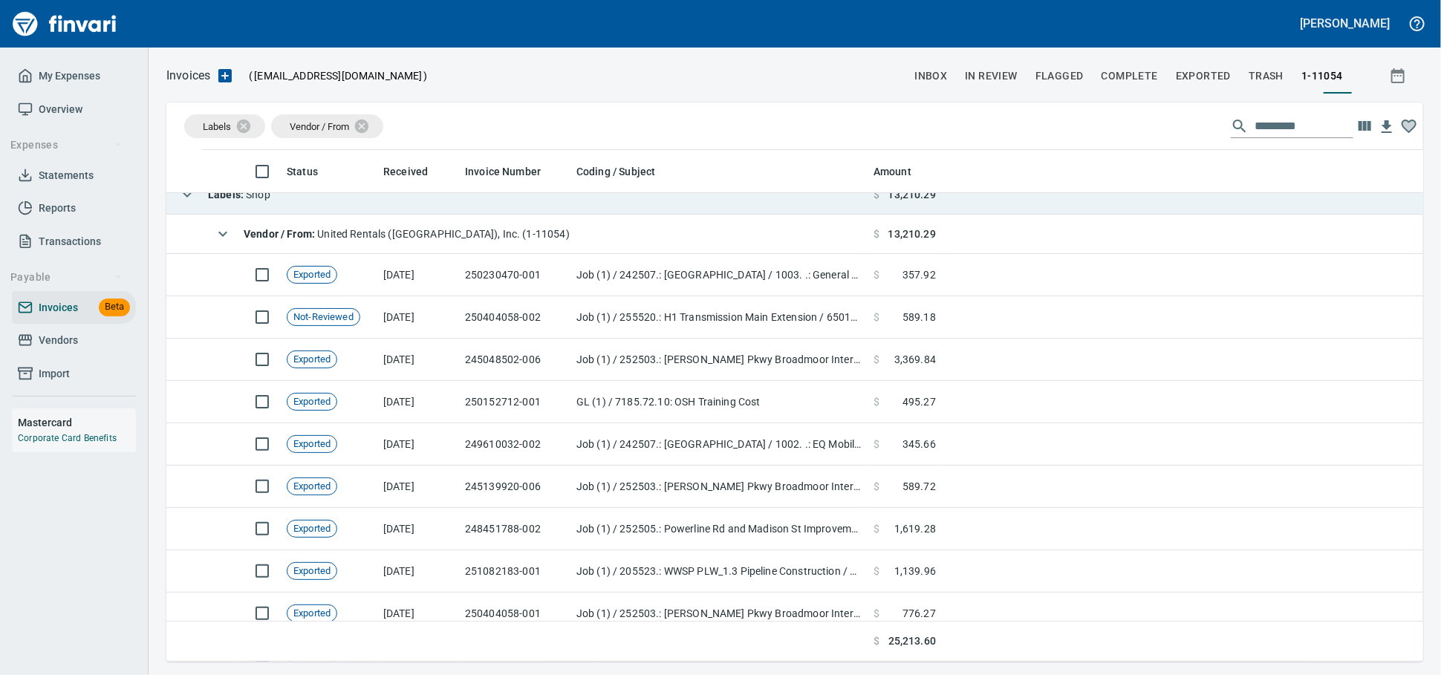
scroll to position [0, 0]
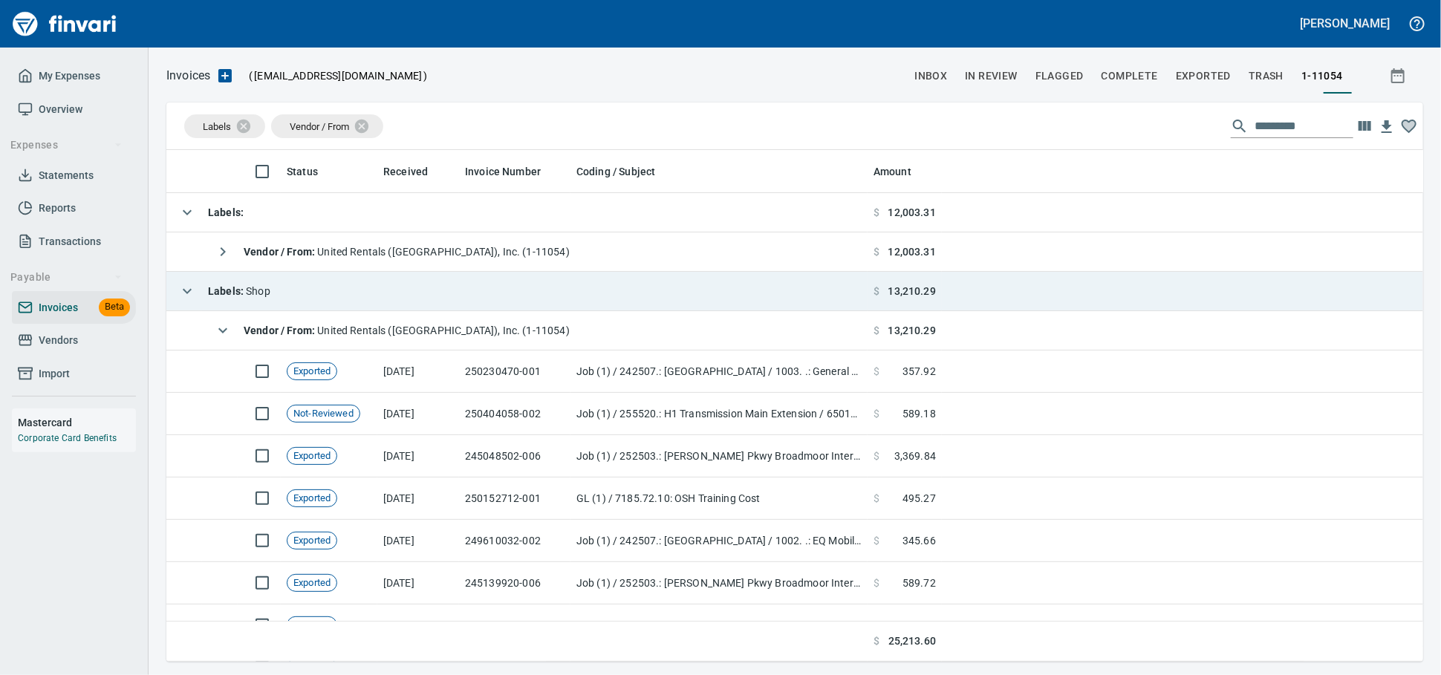
click at [408, 299] on td "Labels : Shop" at bounding box center [516, 291] width 701 height 39
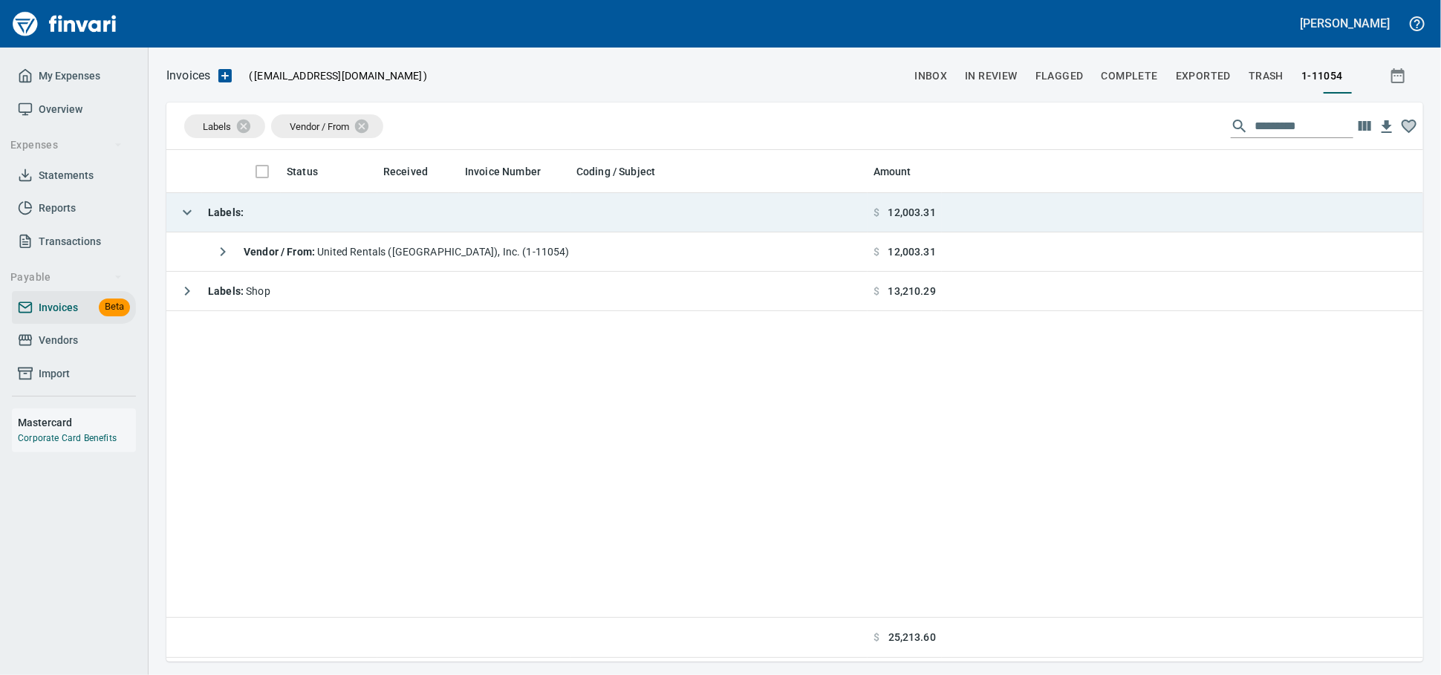
click at [388, 229] on td "Labels :" at bounding box center [516, 212] width 701 height 39
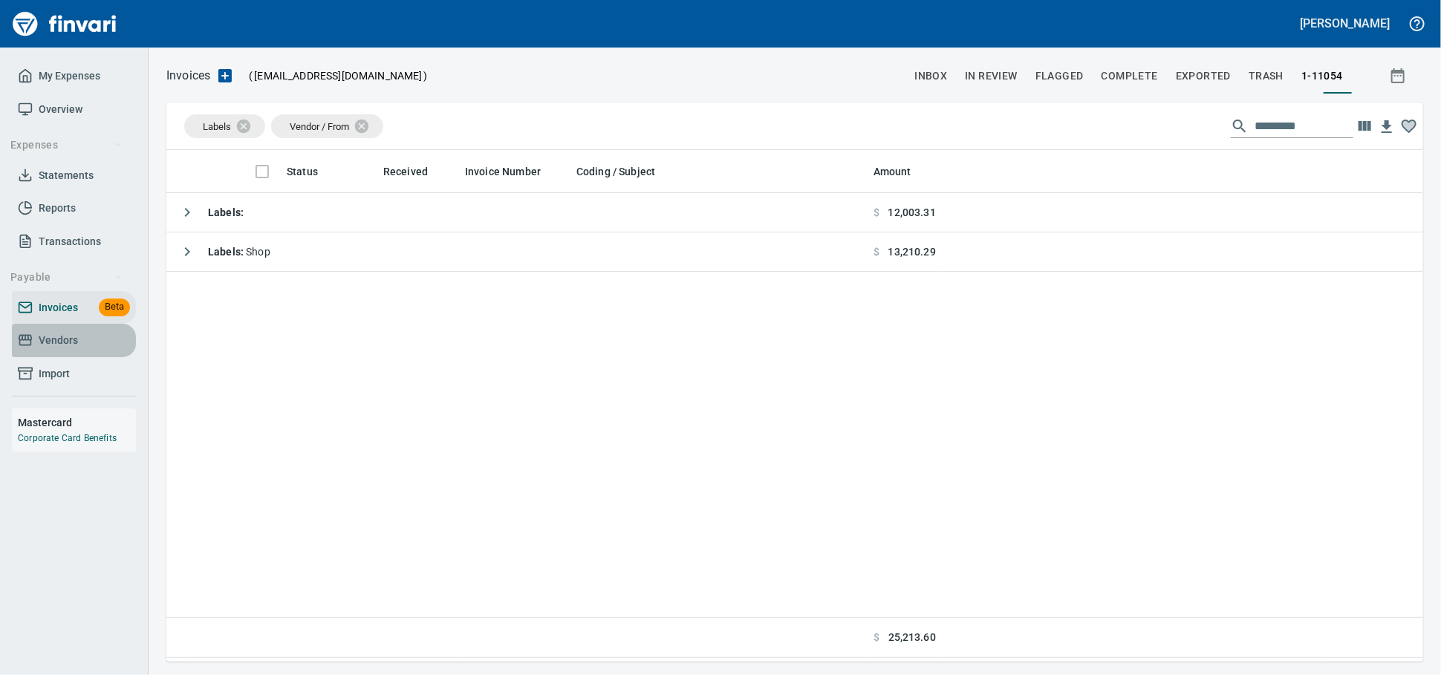
drag, startPoint x: 79, startPoint y: 363, endPoint x: 87, endPoint y: 361, distance: 8.5
click at [78, 350] on span "Vendors" at bounding box center [58, 340] width 39 height 19
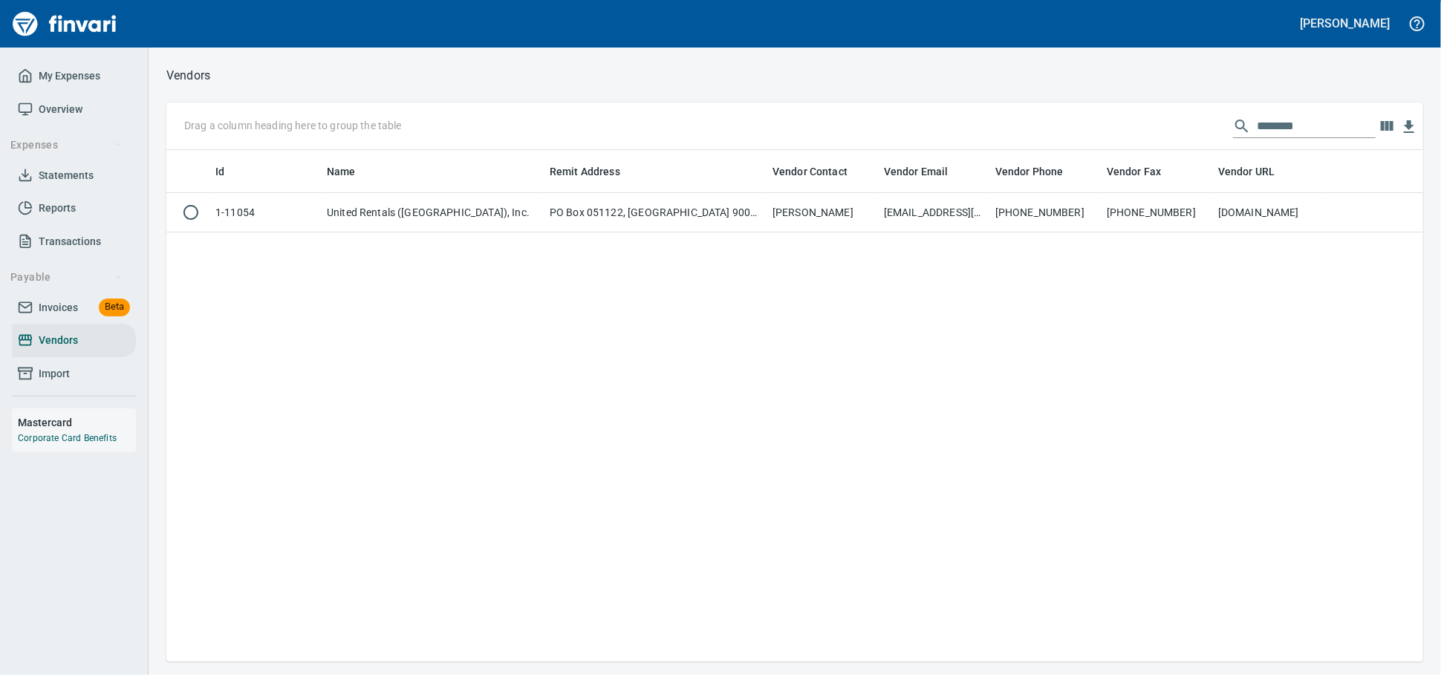
scroll to position [499, 1244]
drag, startPoint x: 1257, startPoint y: 130, endPoint x: 935, endPoint y: 114, distance: 322.1
click at [935, 114] on div "Drag a column heading here to group the table ********" at bounding box center [794, 127] width 1257 height 48
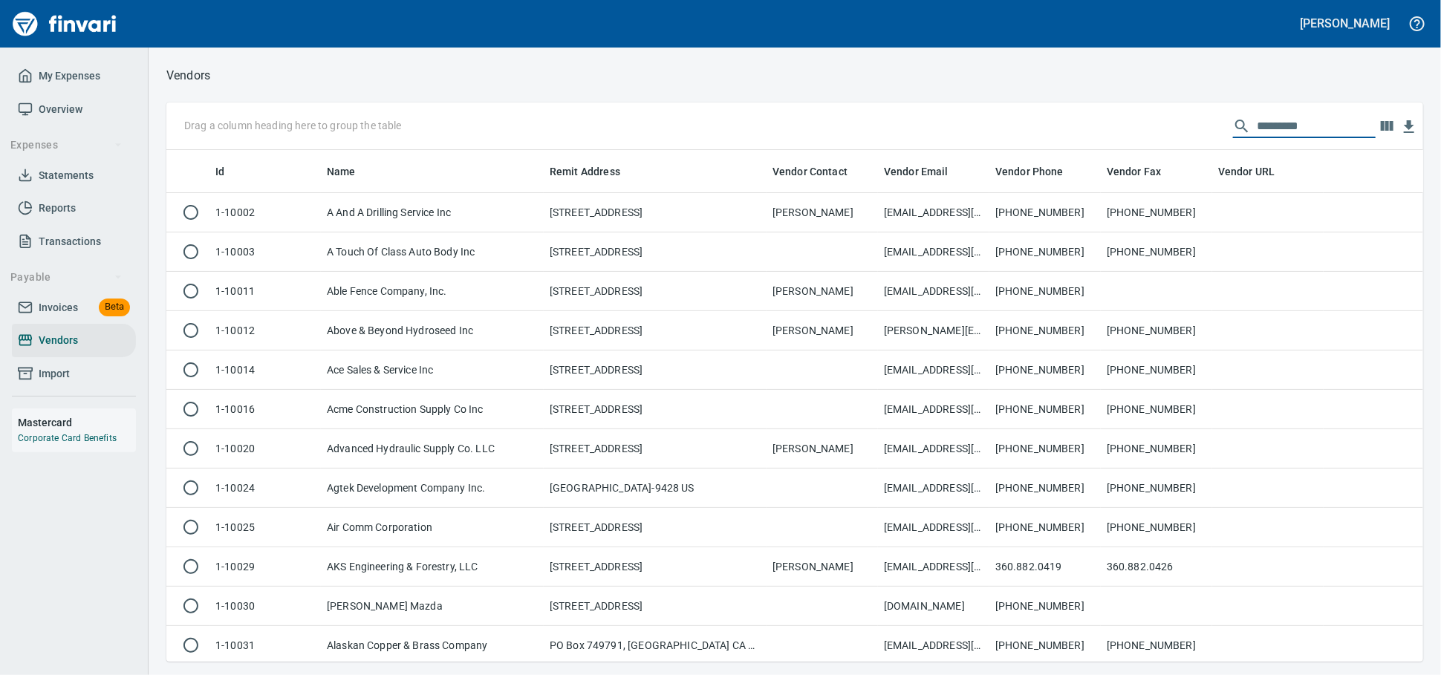
scroll to position [499, 1231]
click at [93, 325] on link "Invoices Beta" at bounding box center [74, 307] width 124 height 33
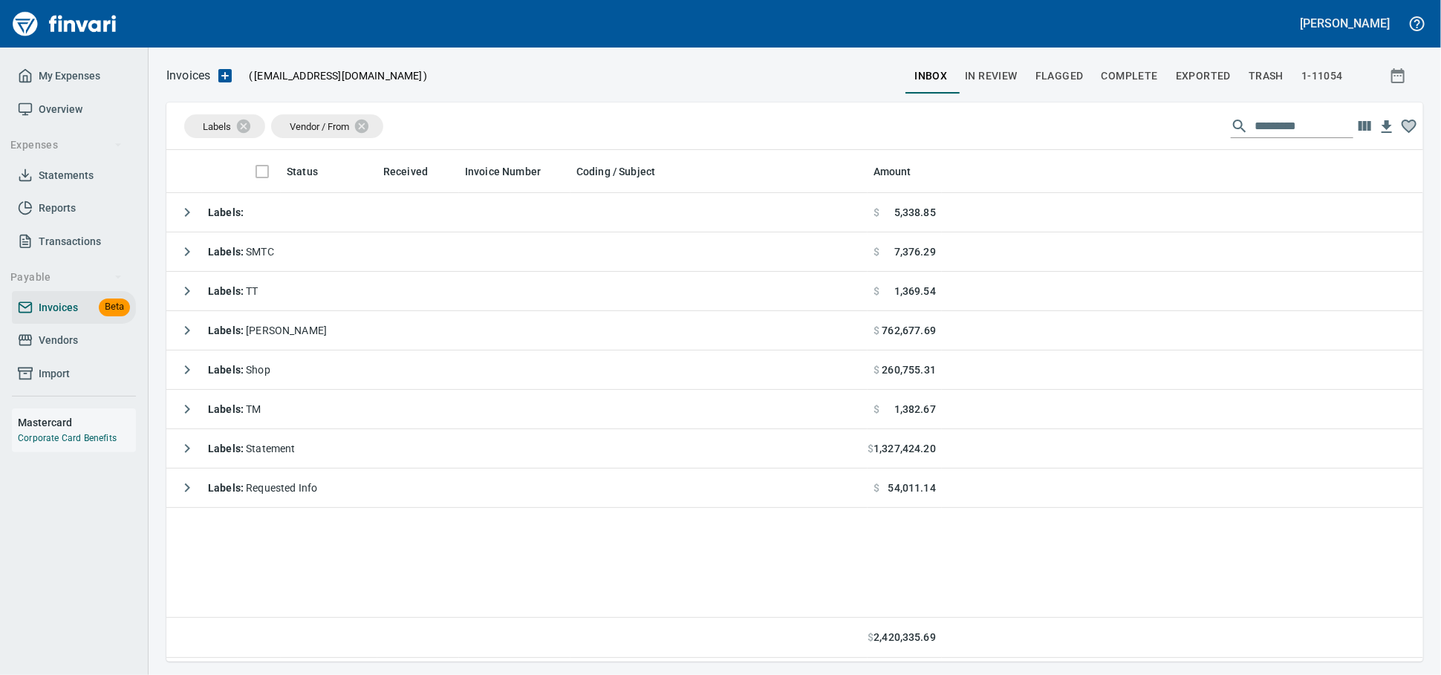
click at [78, 350] on span "Vendors" at bounding box center [58, 340] width 39 height 19
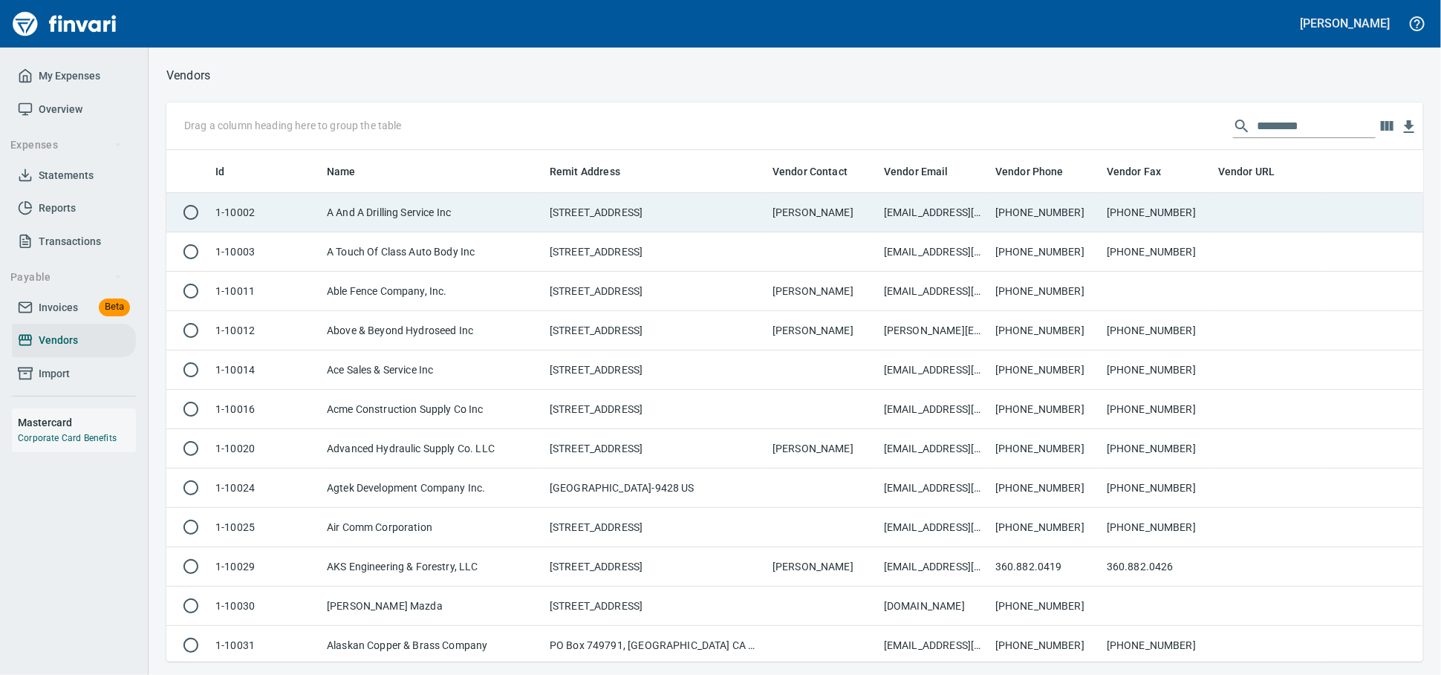
scroll to position [499, 1231]
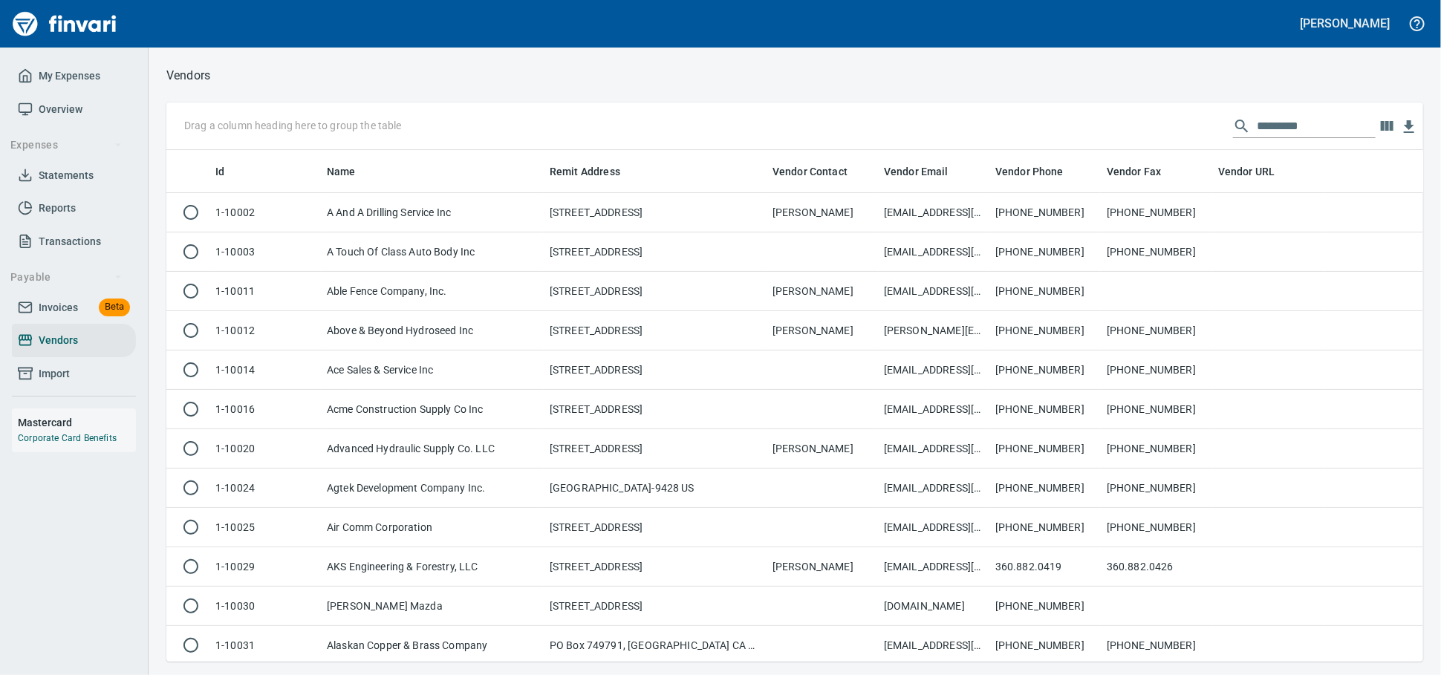
click at [1257, 128] on input "text" at bounding box center [1316, 126] width 119 height 24
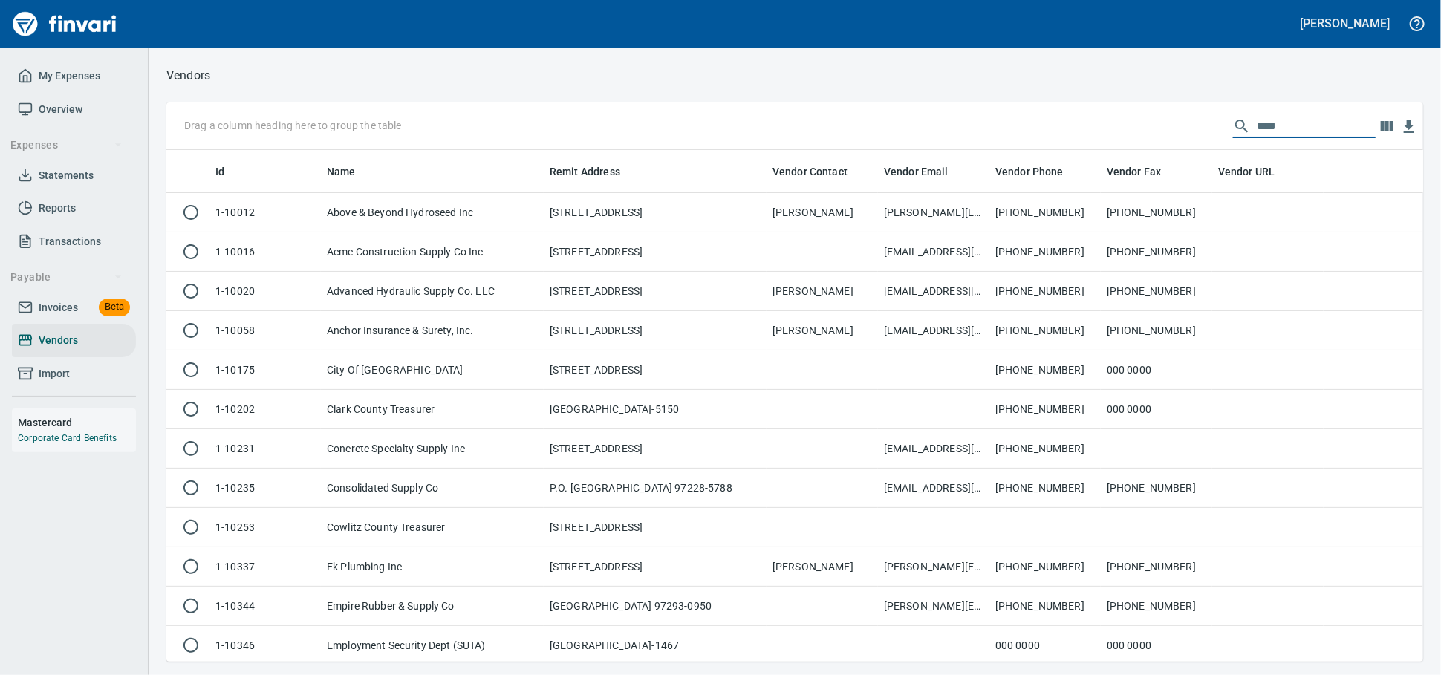
scroll to position [499, 1244]
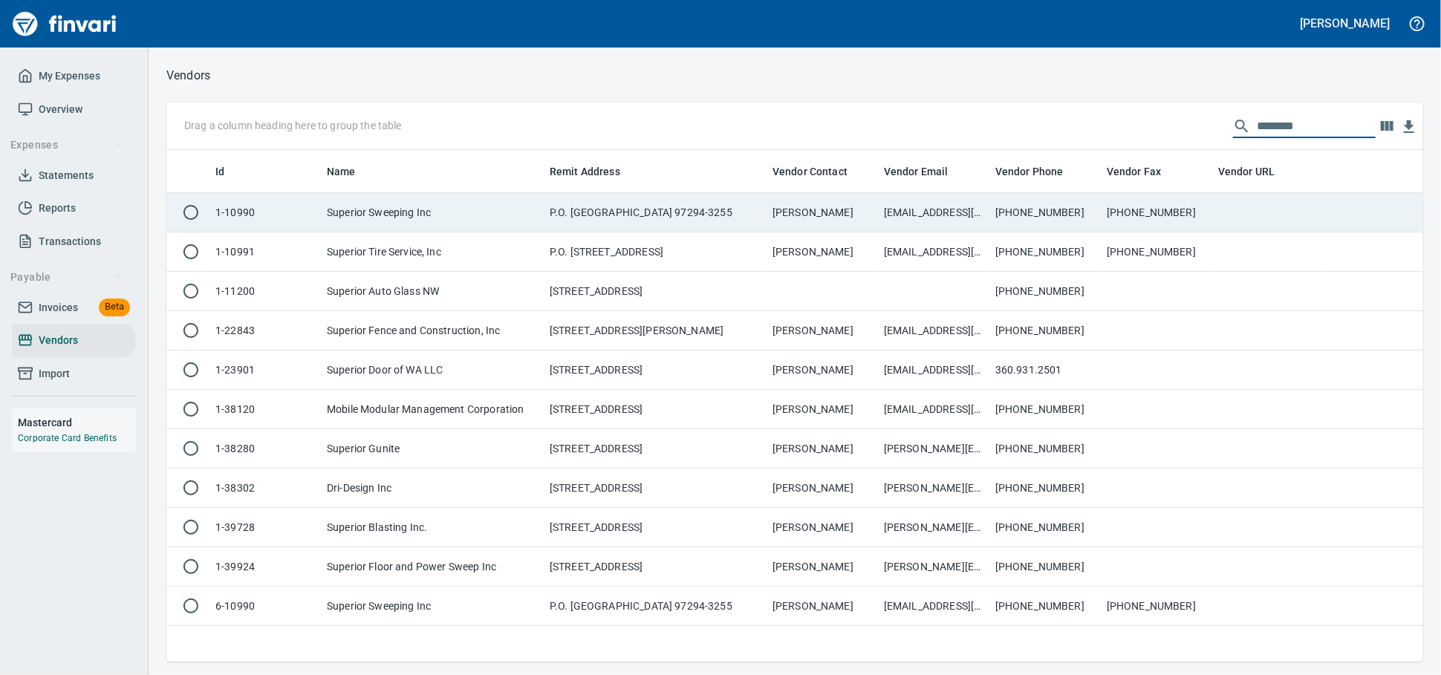
type input "********"
click at [718, 219] on td "P.O. [GEOGRAPHIC_DATA] 97294-3255" at bounding box center [655, 212] width 223 height 39
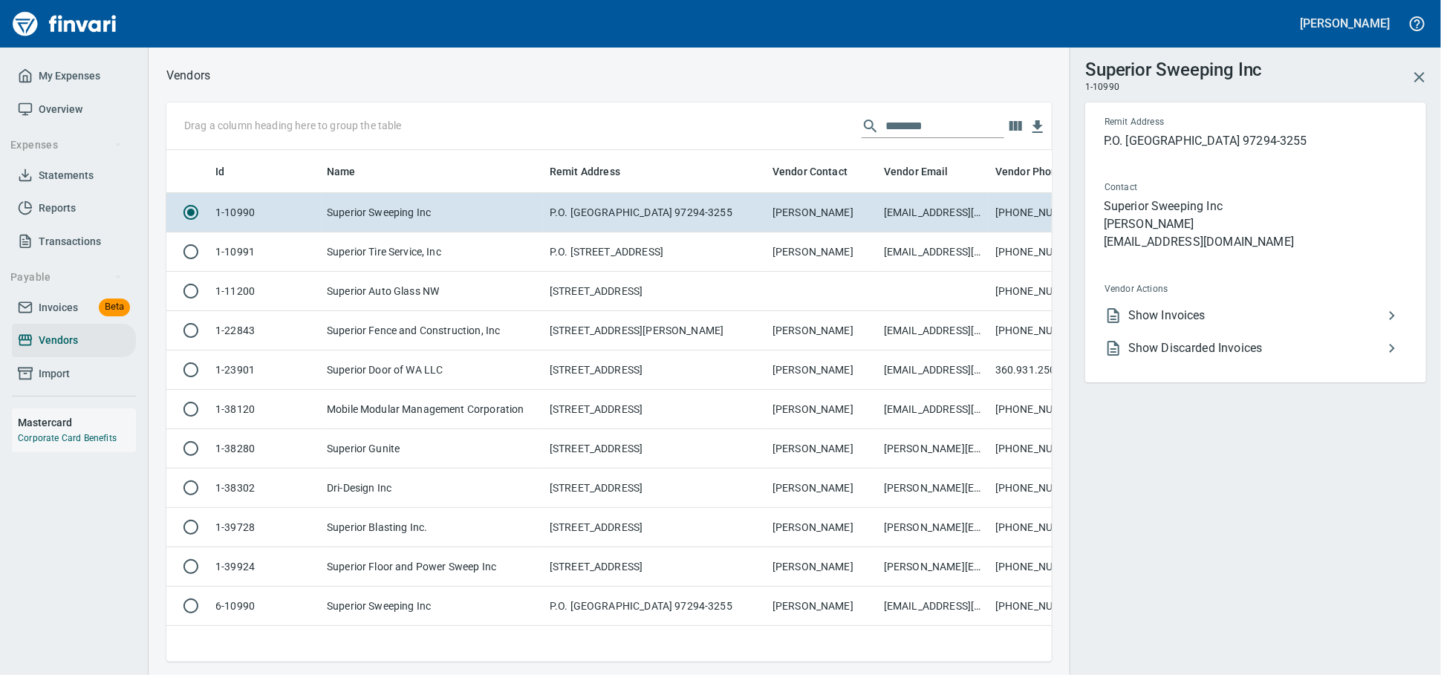
scroll to position [486, 872]
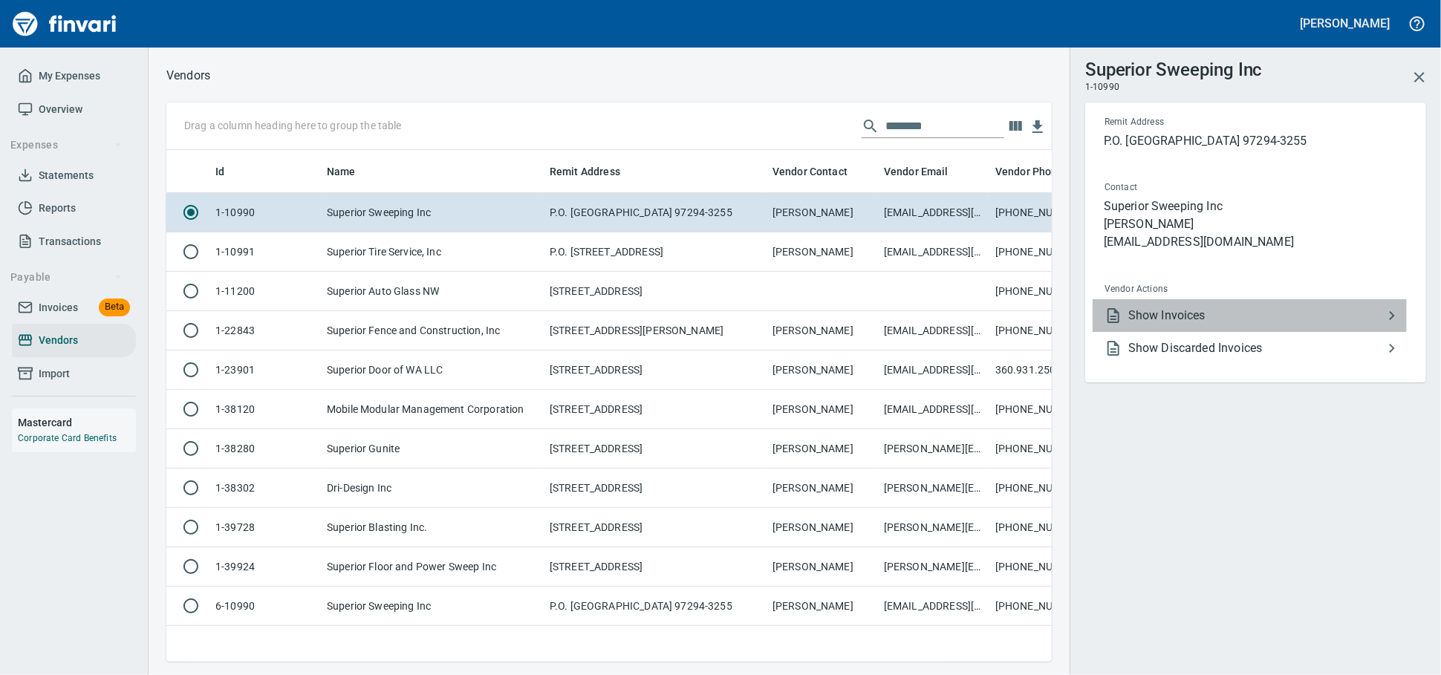
click at [1152, 325] on span "Show Invoices" at bounding box center [1256, 316] width 255 height 18
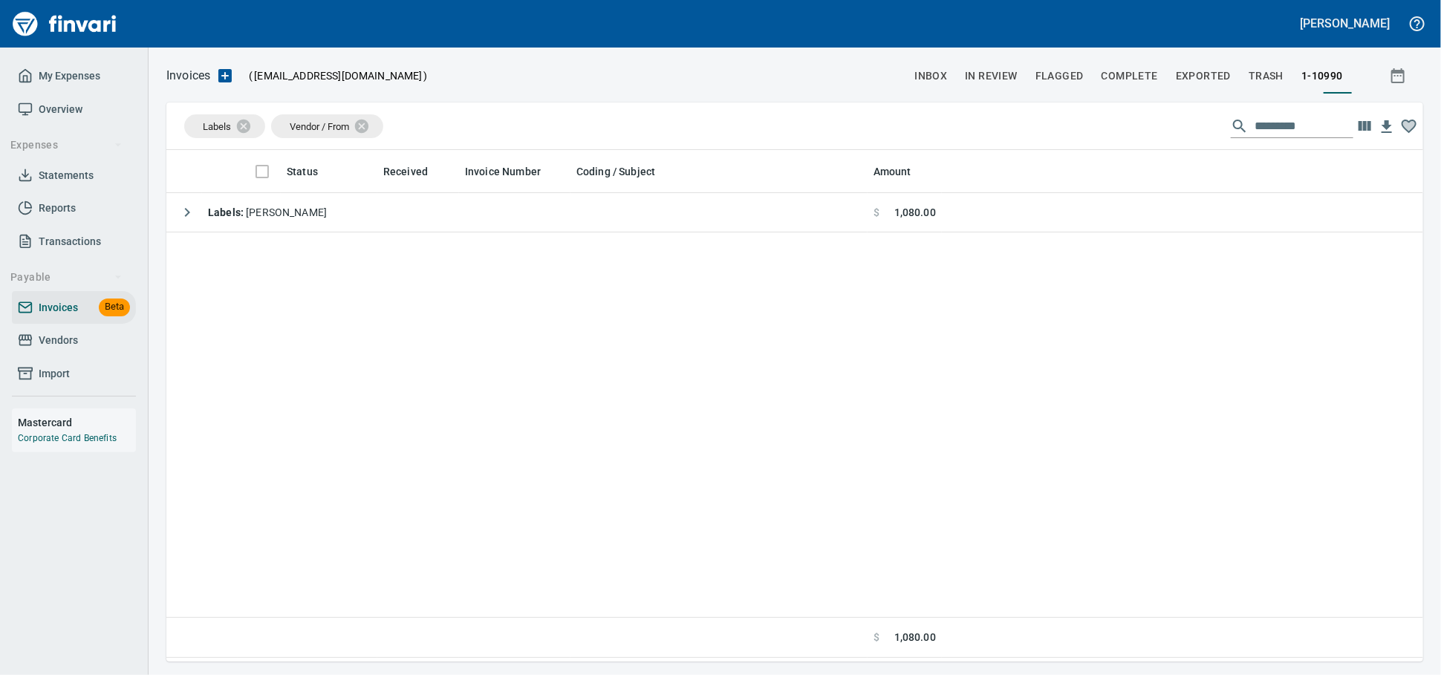
scroll to position [1, 1]
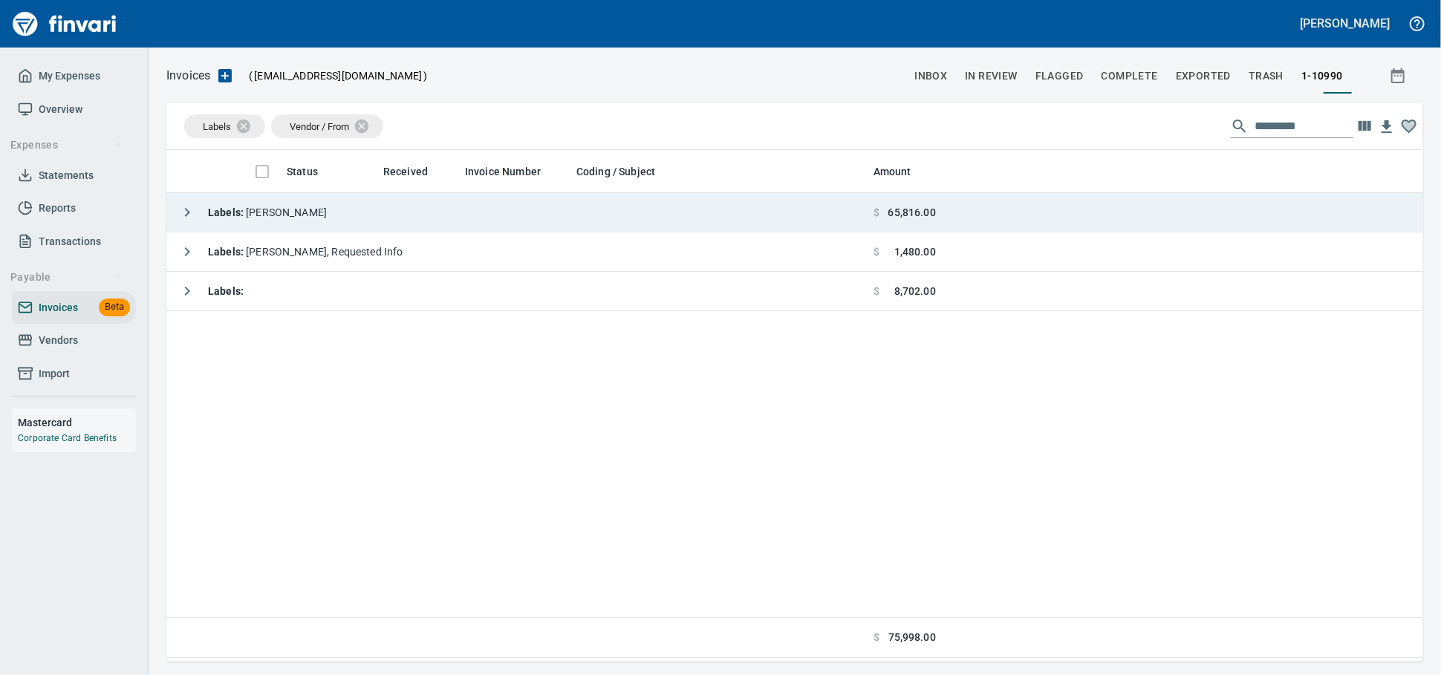
click at [452, 227] on td "Labels : [PERSON_NAME]" at bounding box center [516, 212] width 701 height 39
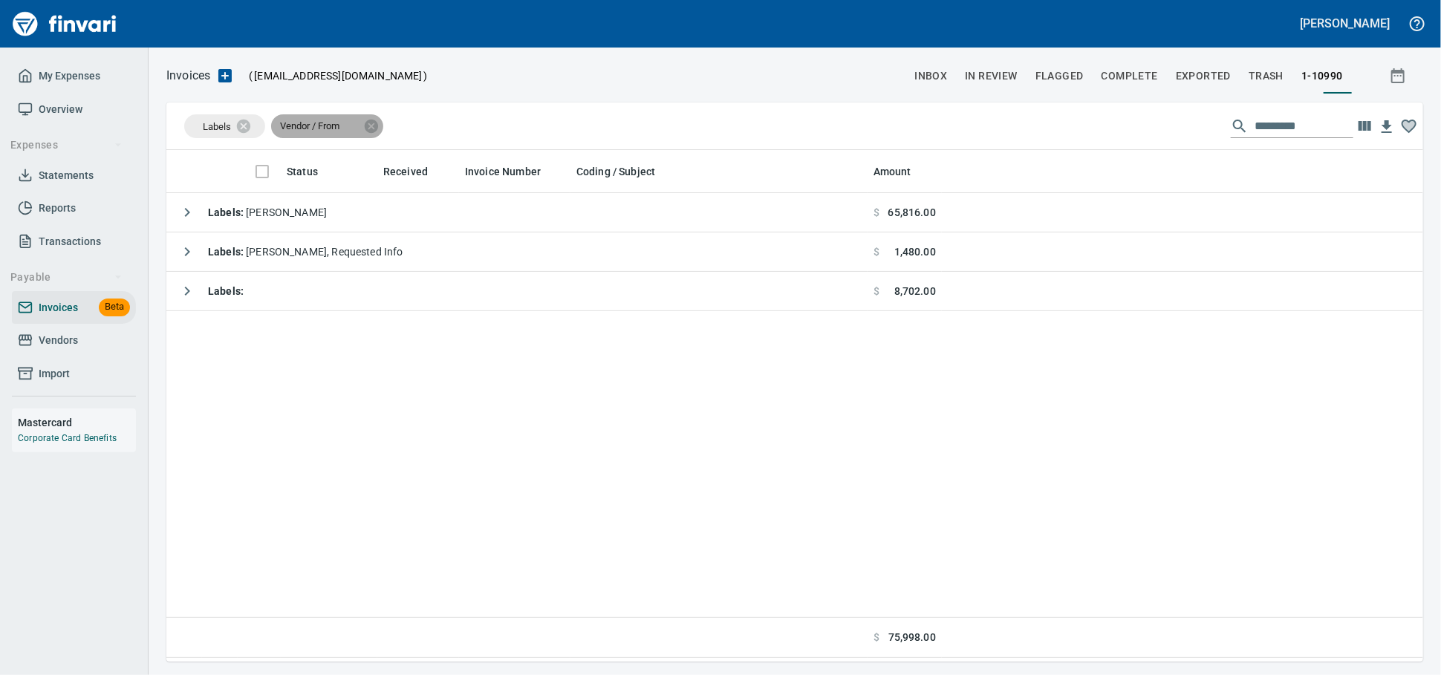
click at [380, 129] on icon at bounding box center [371, 126] width 16 height 16
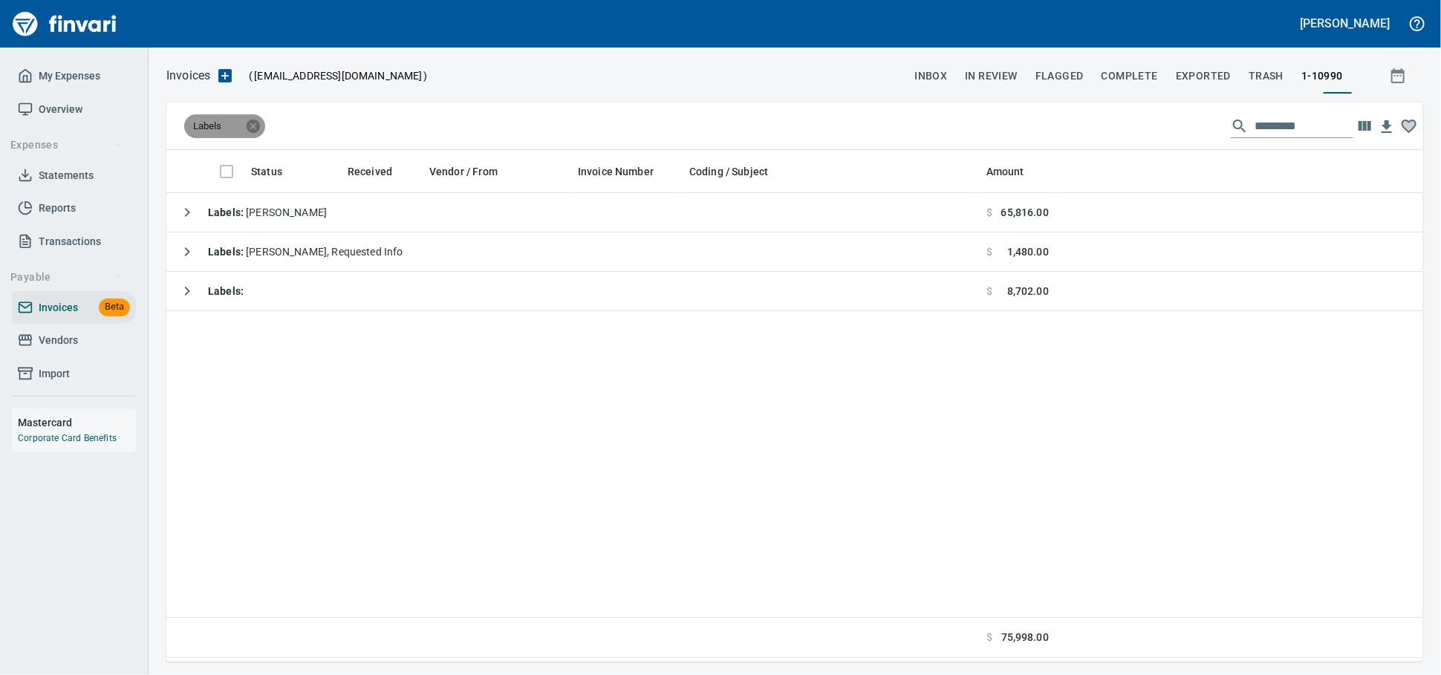
click at [253, 128] on icon at bounding box center [253, 125] width 13 height 13
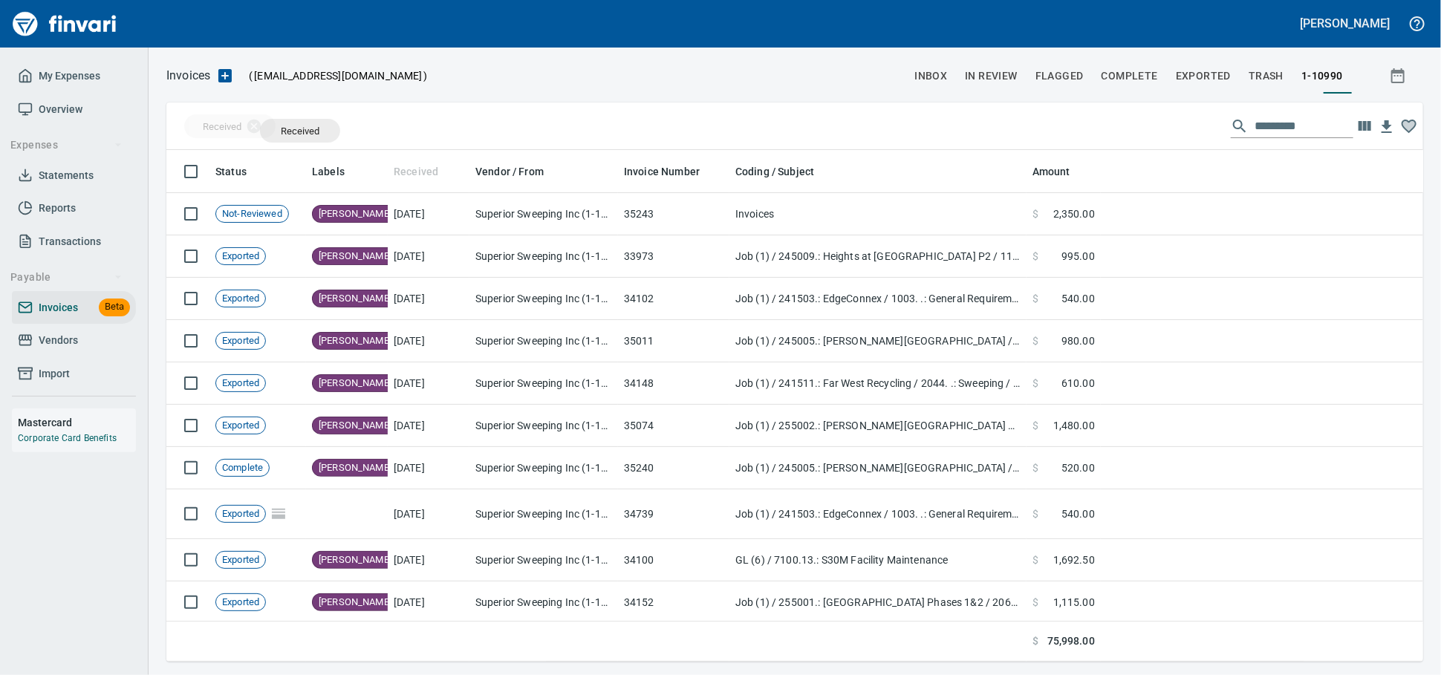
scroll to position [499, 1231]
drag, startPoint x: 413, startPoint y: 175, endPoint x: 292, endPoint y: 129, distance: 129.6
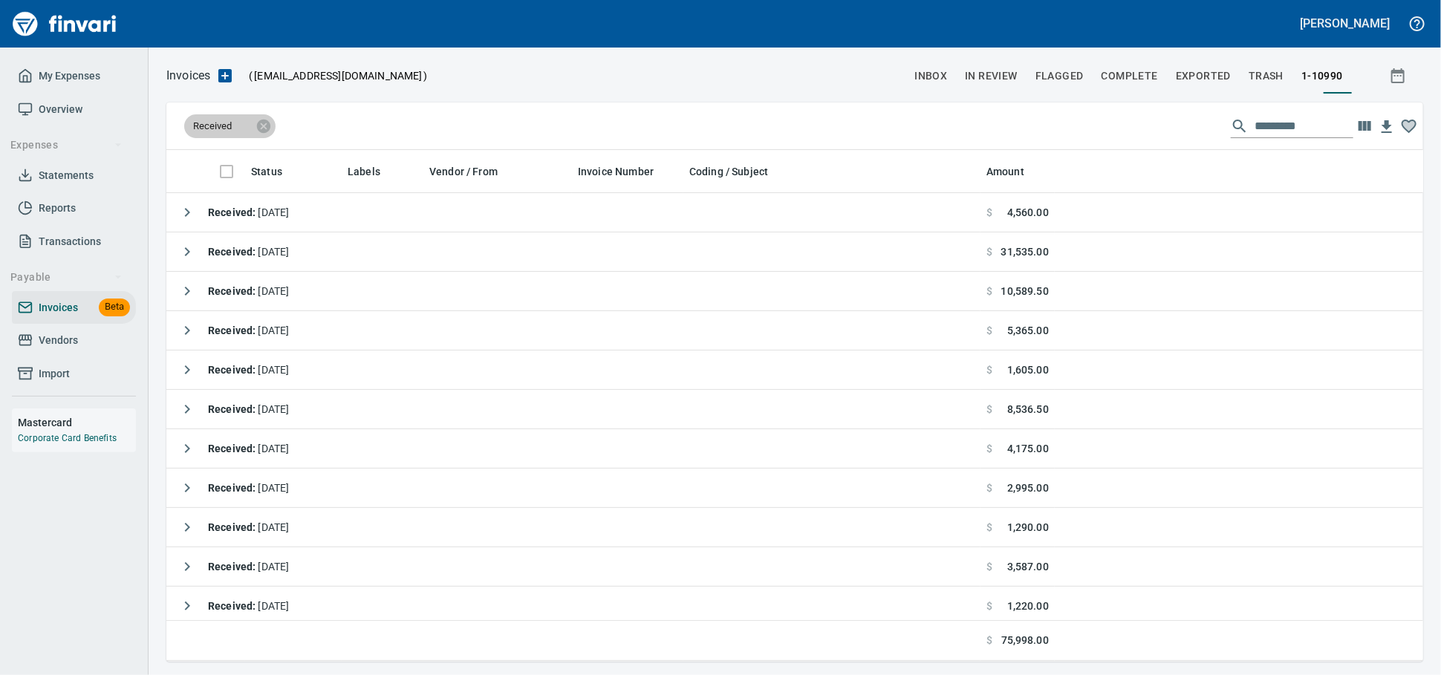
click at [259, 129] on span "Received" at bounding box center [222, 126] width 76 height 13
click at [272, 130] on icon at bounding box center [264, 126] width 16 height 16
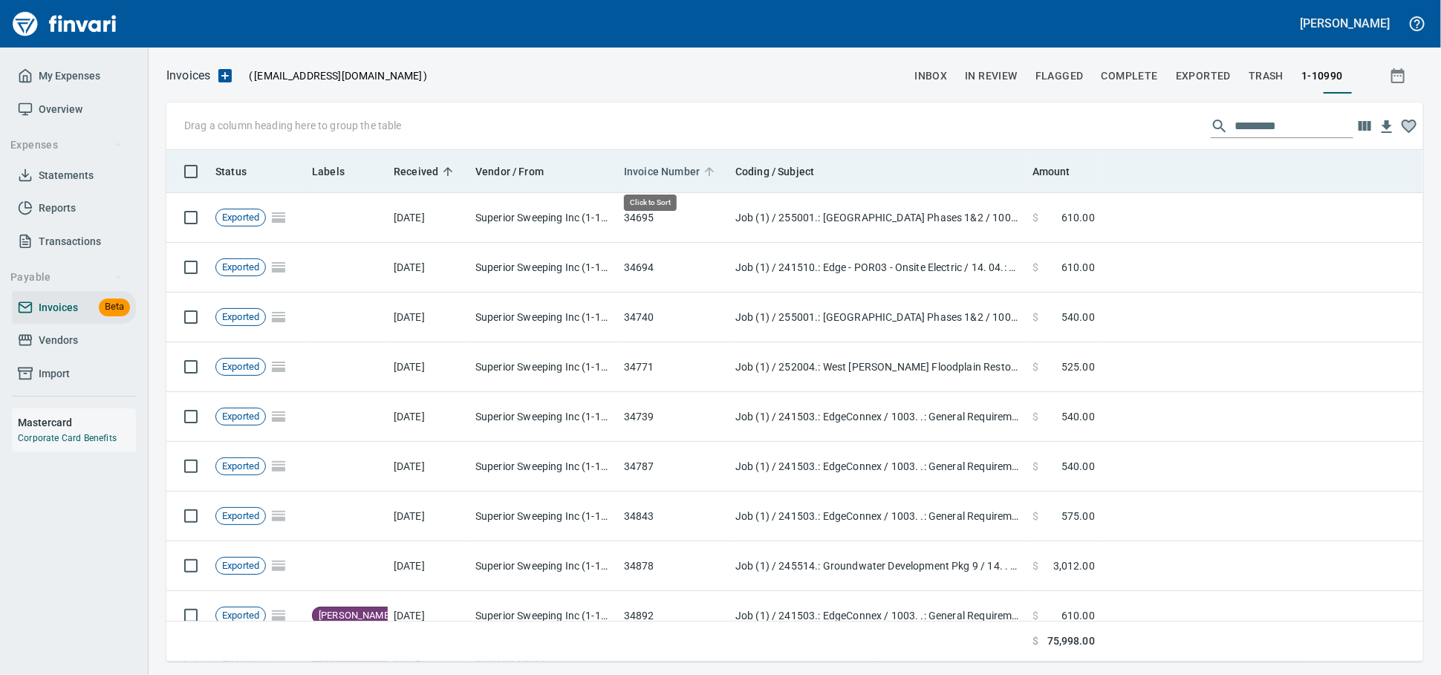
click at [681, 169] on span "Invoice Number" at bounding box center [662, 172] width 76 height 18
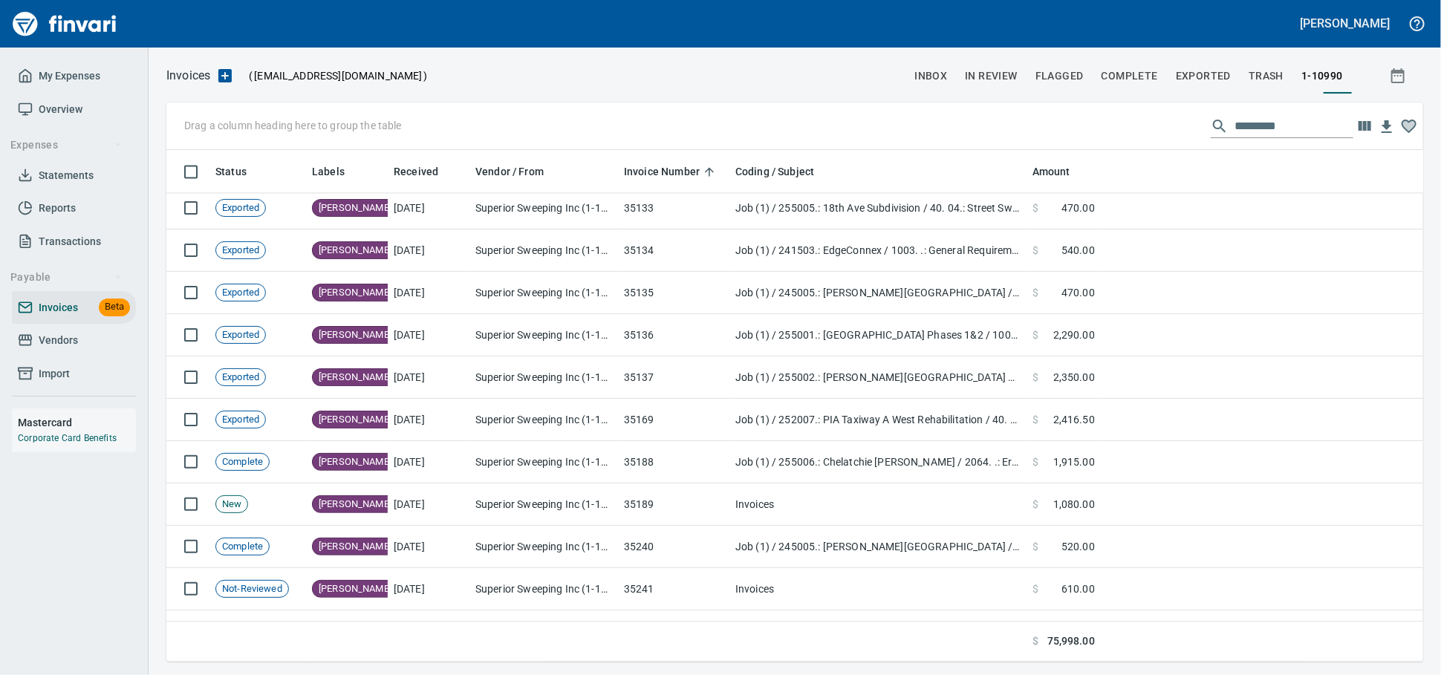
scroll to position [2063, 0]
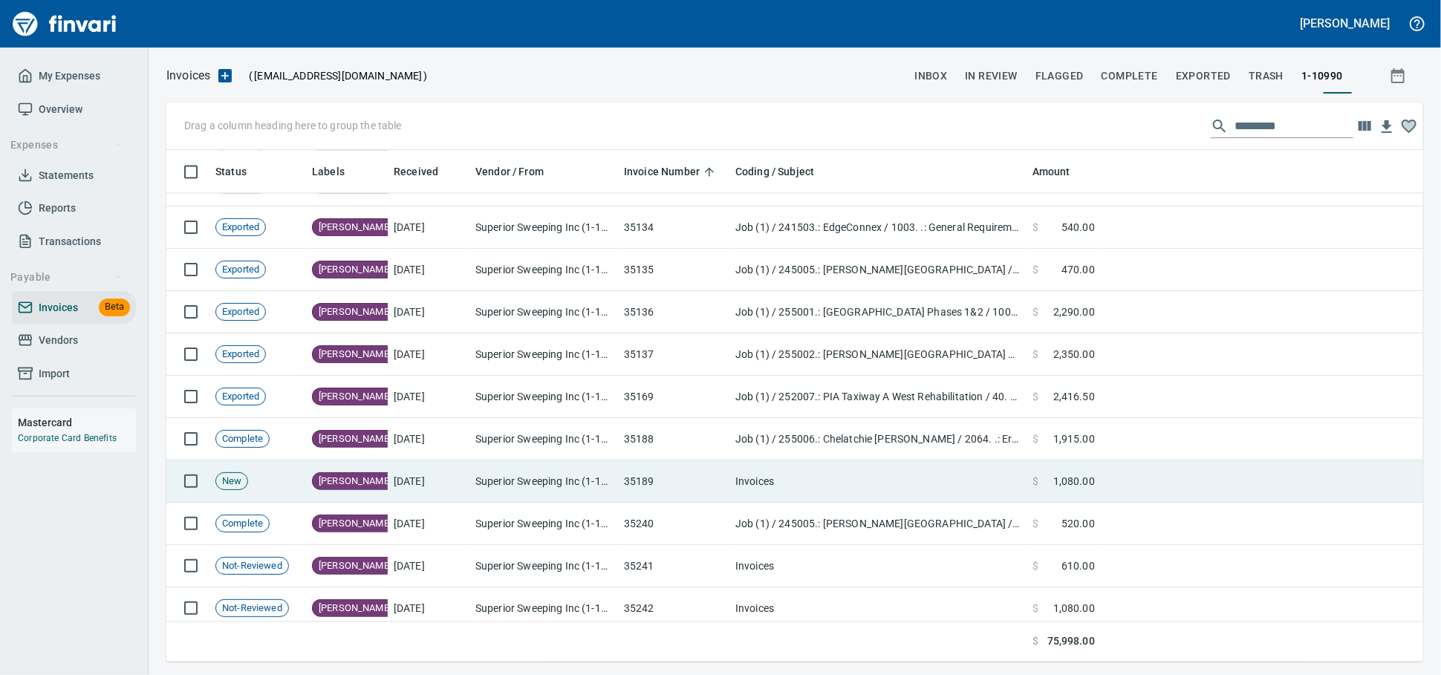
click at [671, 481] on td "35189" at bounding box center [673, 482] width 111 height 42
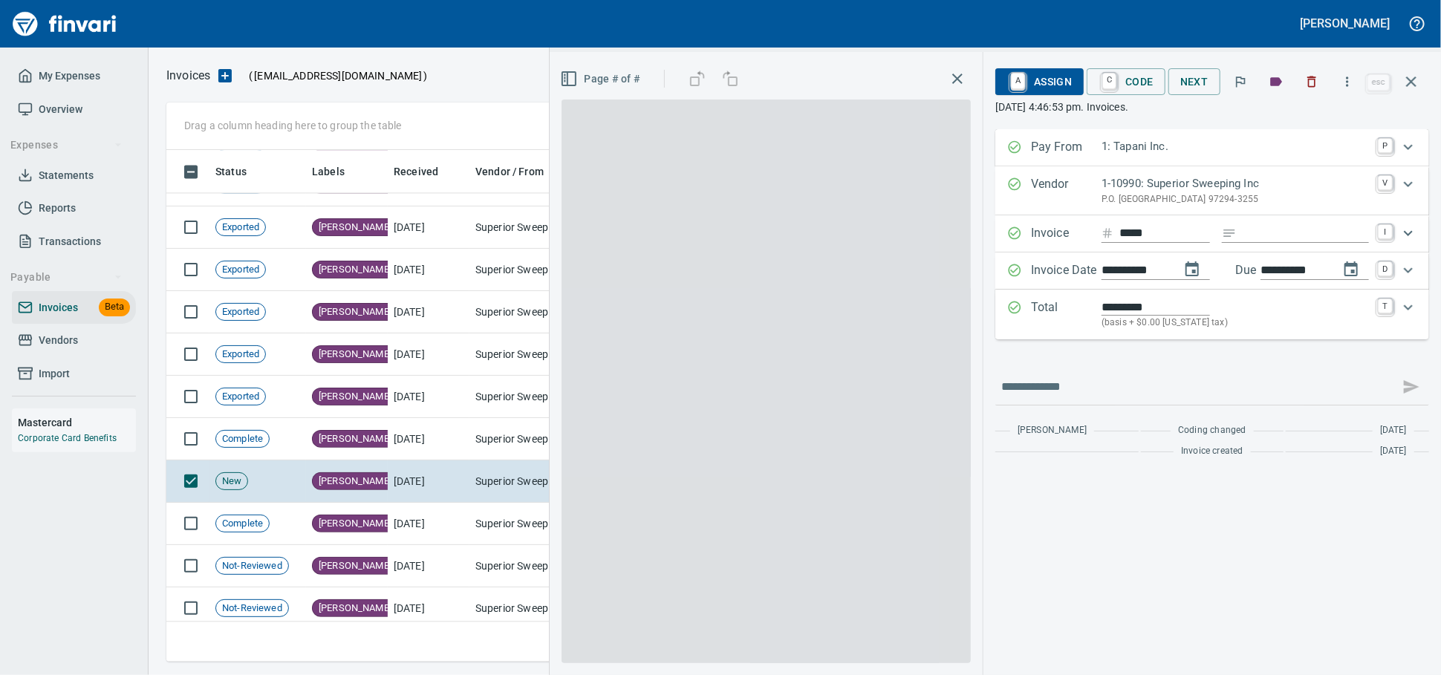
scroll to position [499, 1230]
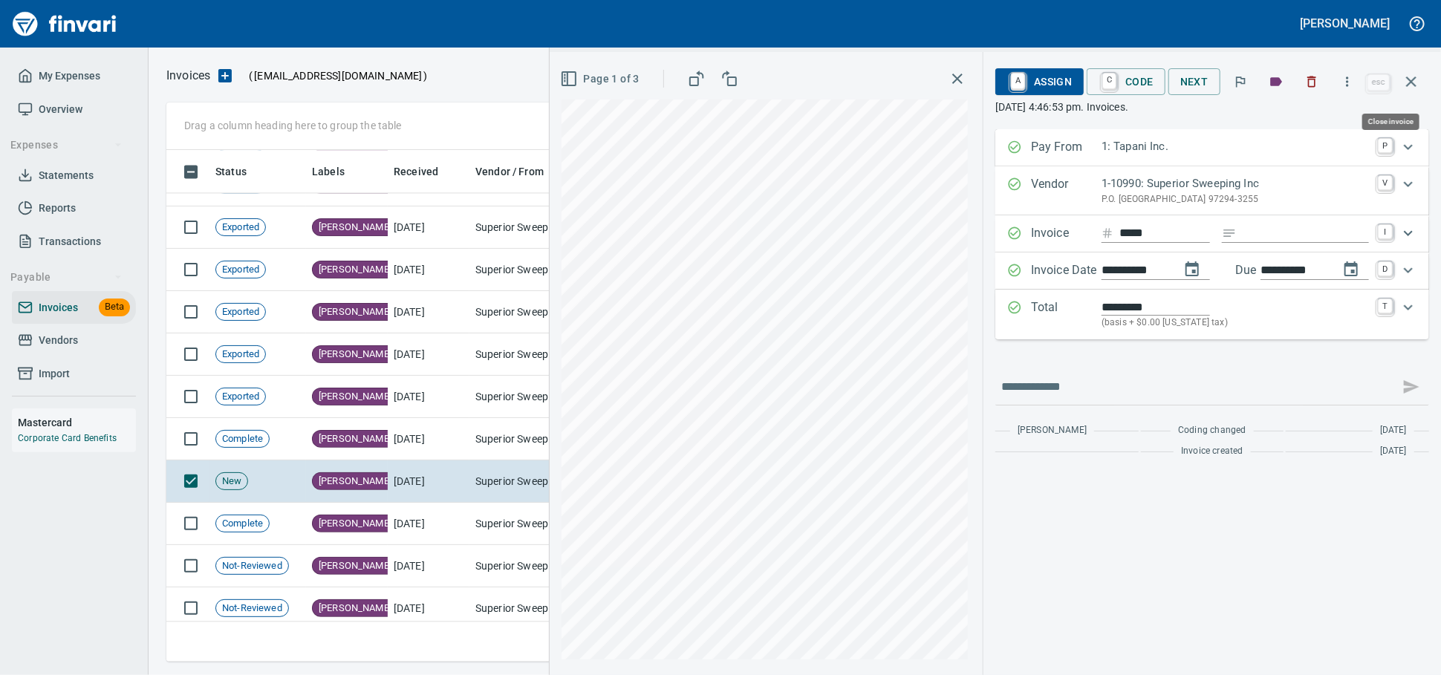
click at [1407, 88] on icon "button" at bounding box center [1412, 82] width 18 height 18
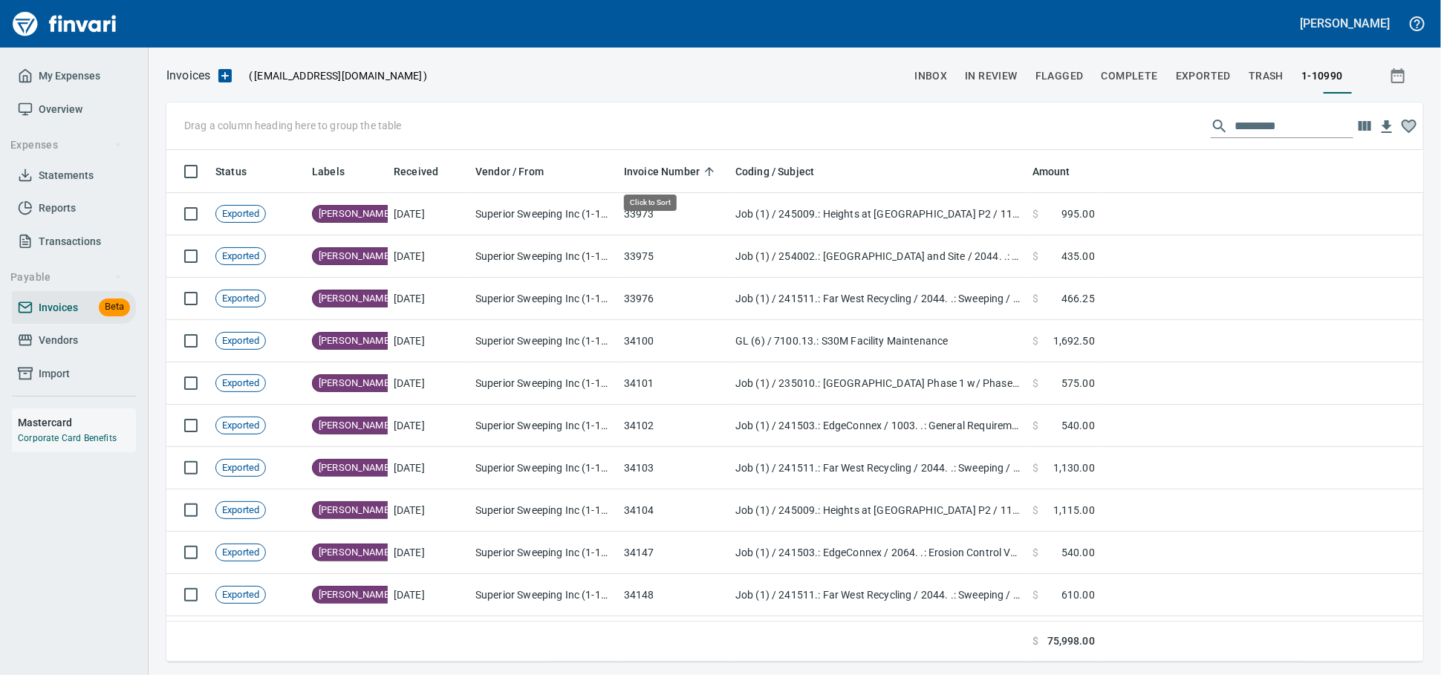
scroll to position [499, 1231]
click at [1259, 131] on input "text" at bounding box center [1294, 126] width 119 height 24
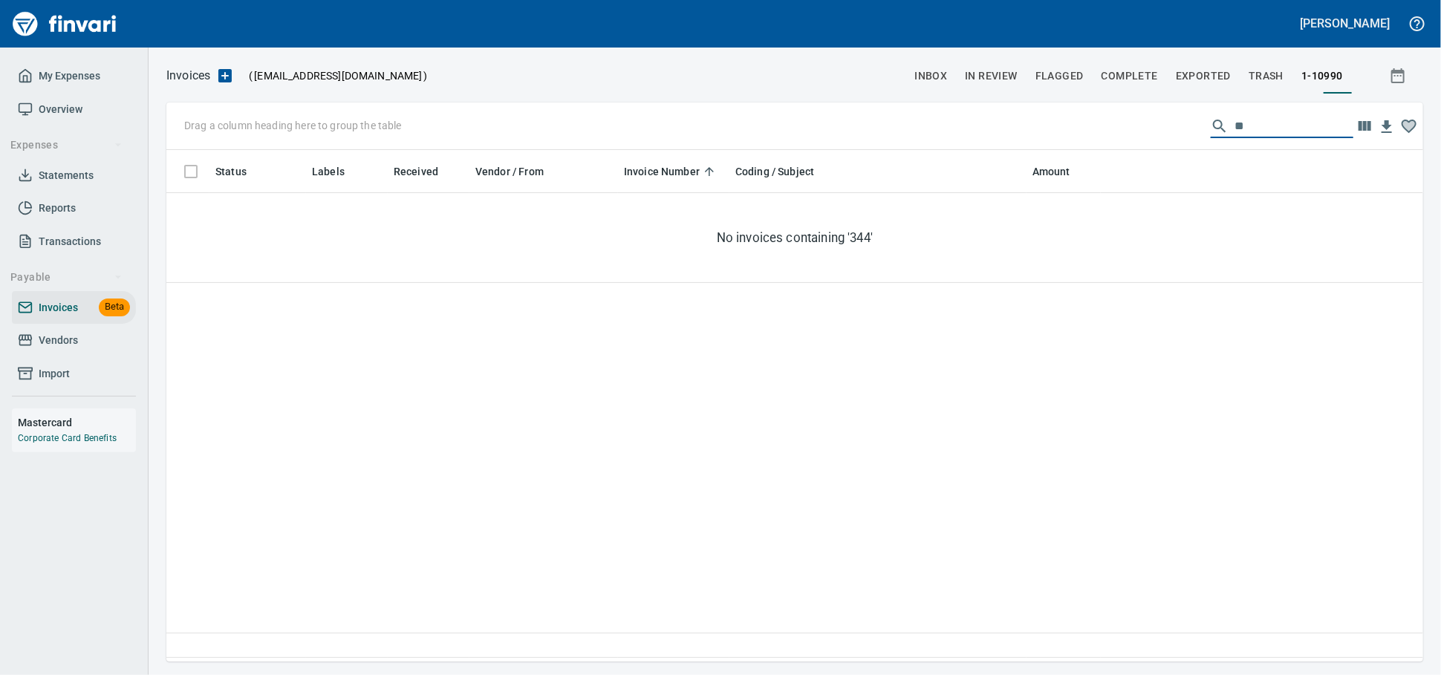
type input "*"
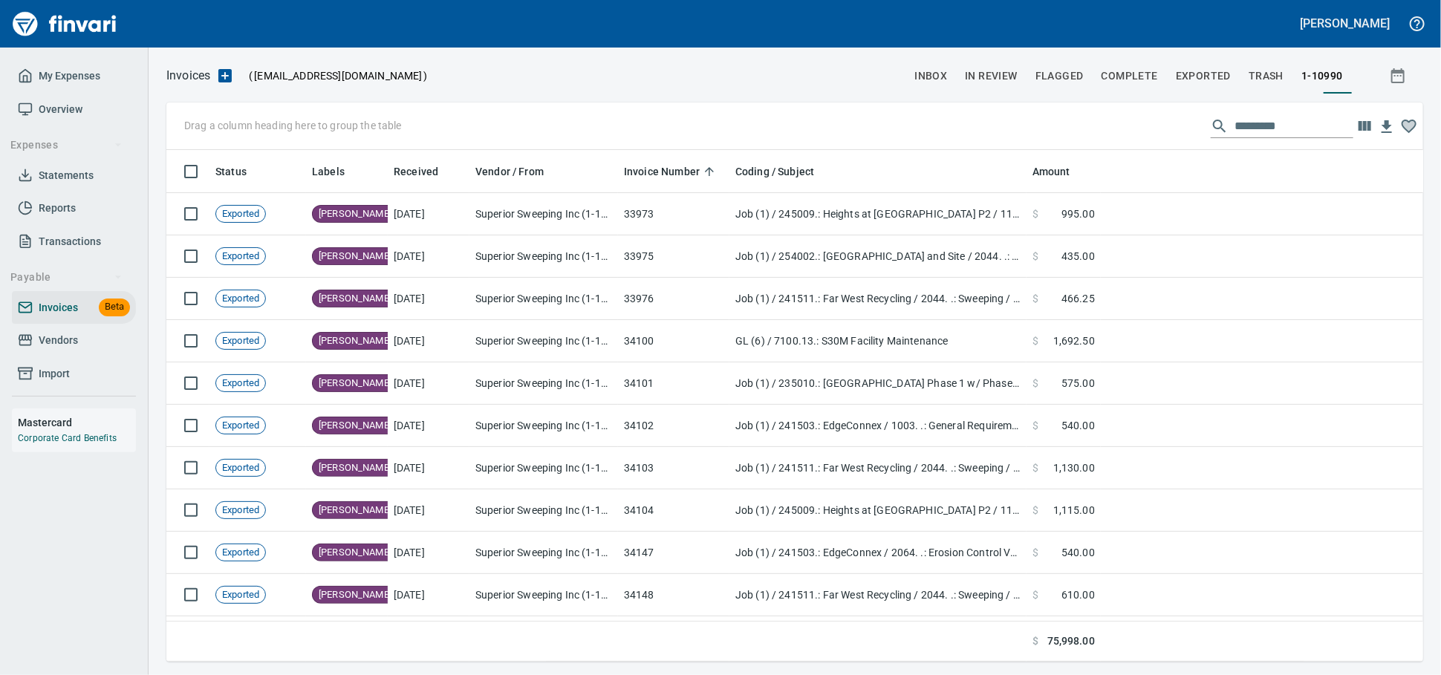
click at [1235, 129] on input "text" at bounding box center [1294, 126] width 119 height 24
click at [105, 350] on span "Vendors" at bounding box center [74, 340] width 112 height 19
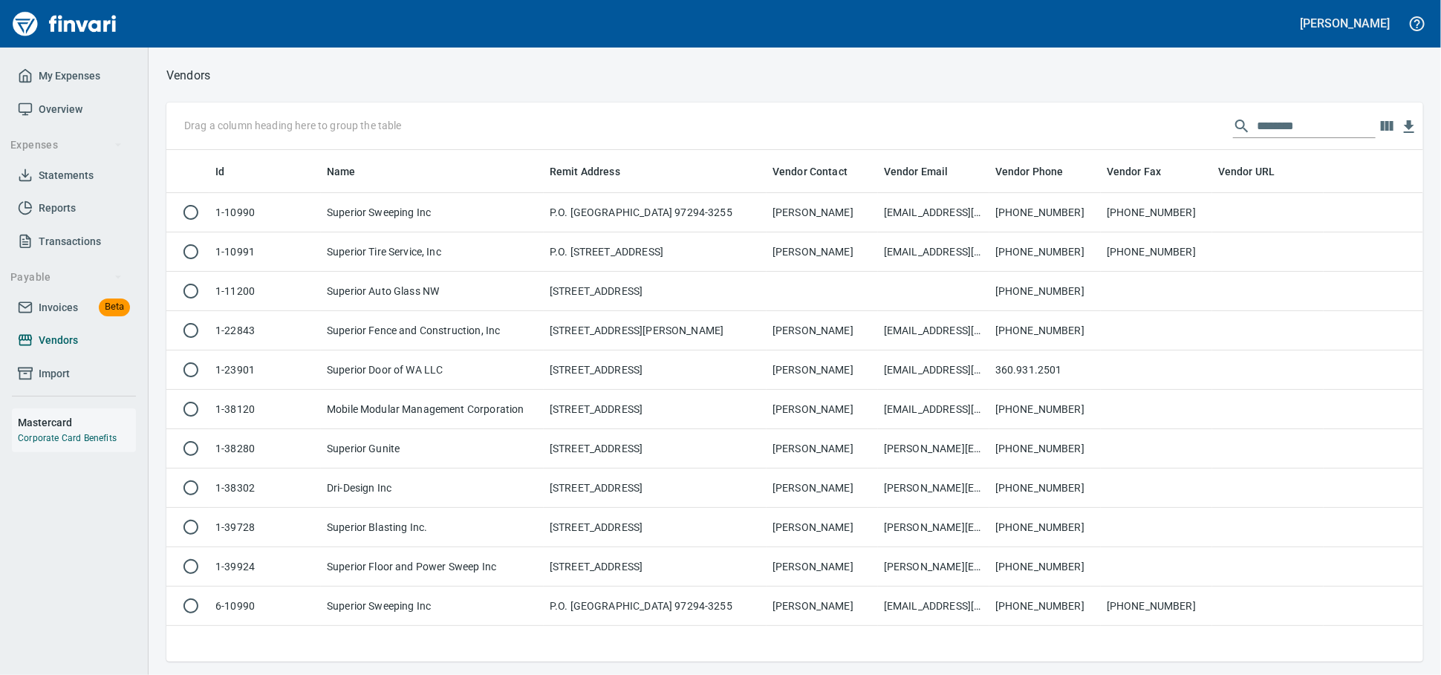
scroll to position [499, 1244]
drag, startPoint x: 1265, startPoint y: 129, endPoint x: 1081, endPoint y: 147, distance: 184.4
click at [1081, 147] on div "Drag a column heading here to group the table ********" at bounding box center [794, 127] width 1257 height 48
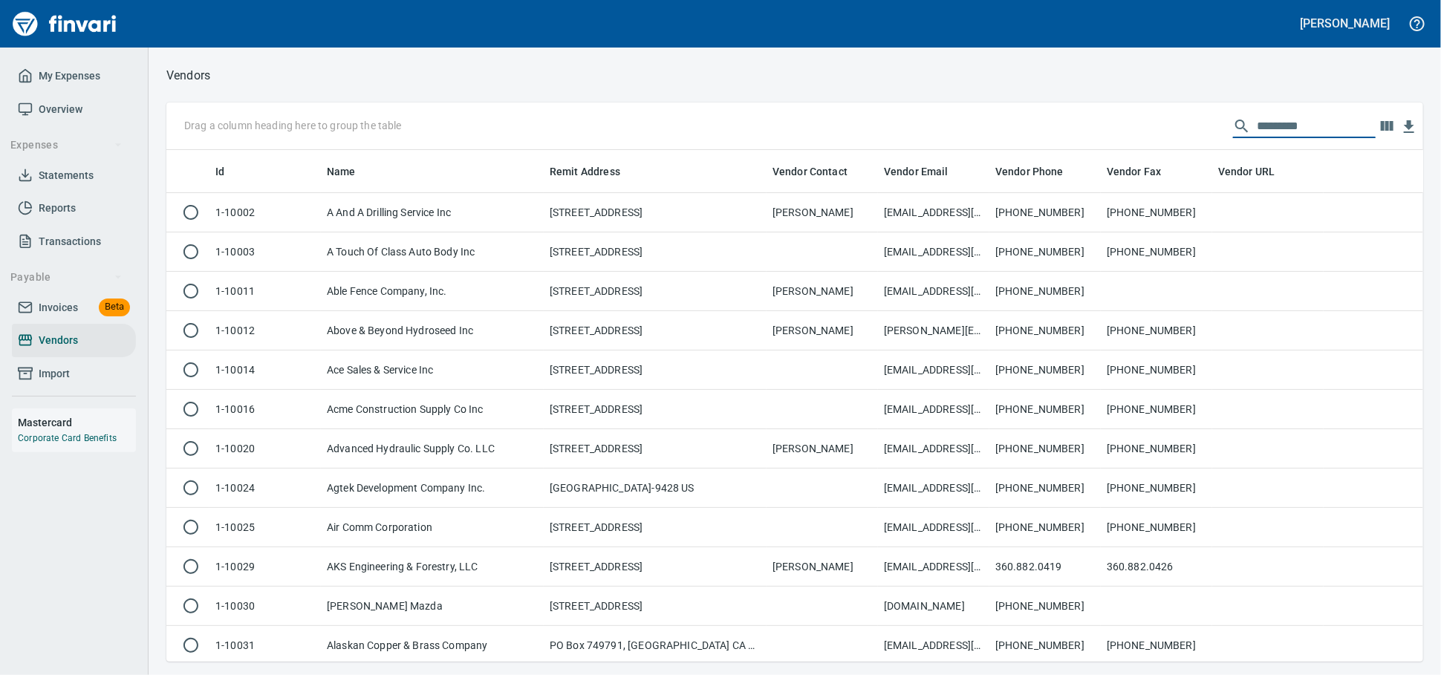
scroll to position [499, 1231]
click at [1278, 134] on input "text" at bounding box center [1316, 126] width 119 height 24
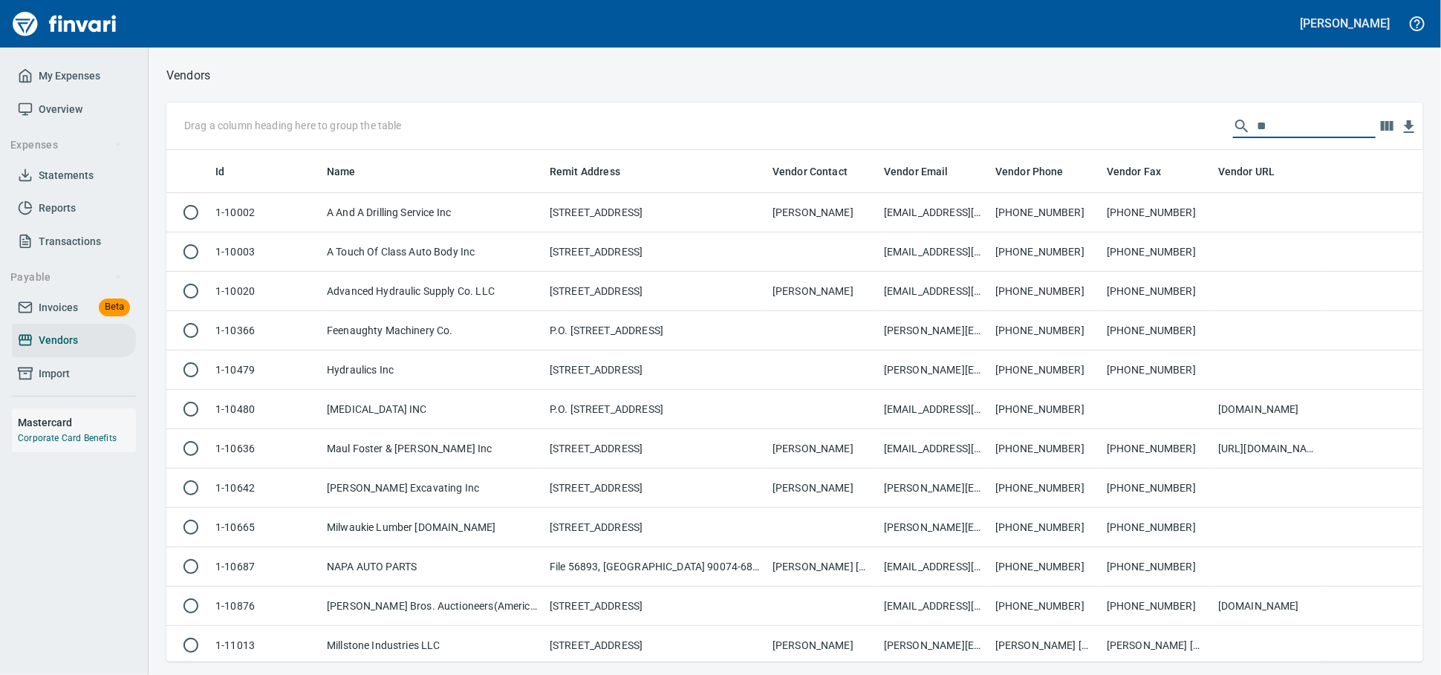
type input "*"
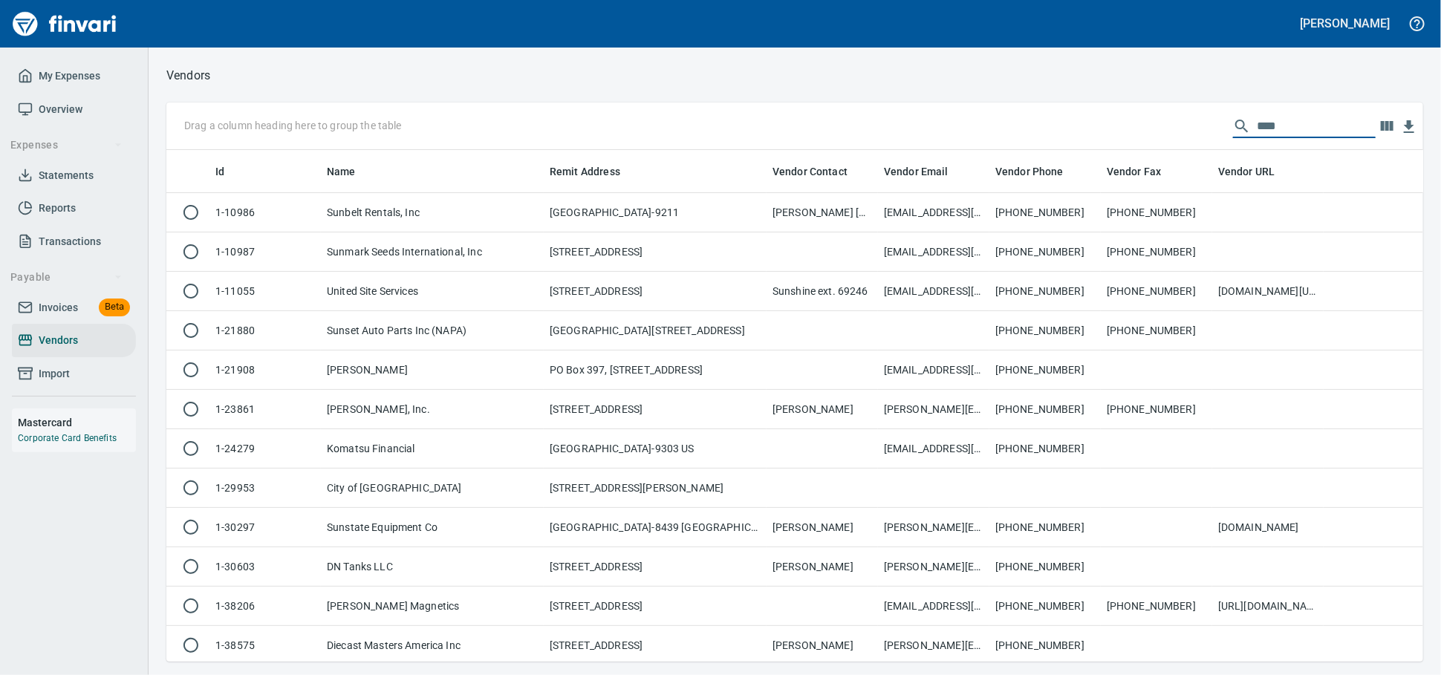
scroll to position [499, 1244]
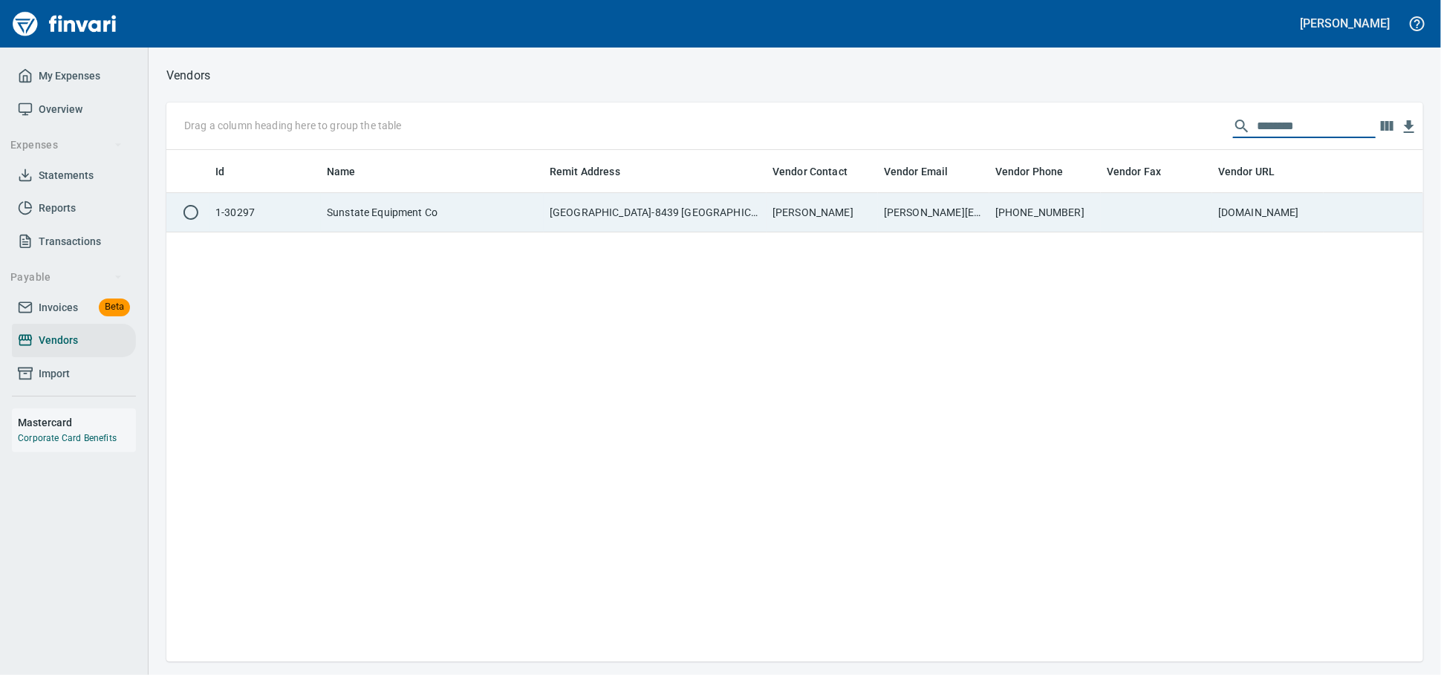
type input "********"
click at [850, 220] on td "[PERSON_NAME]" at bounding box center [822, 212] width 111 height 39
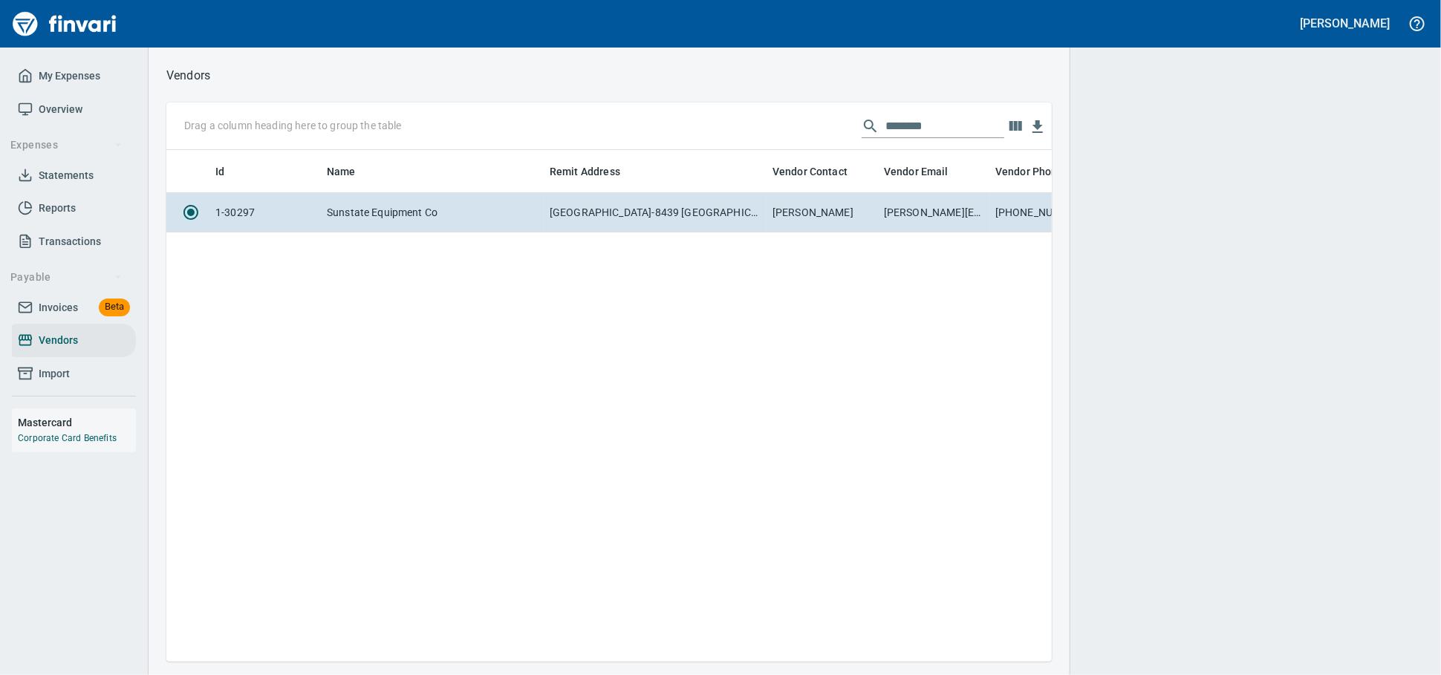
scroll to position [486, 872]
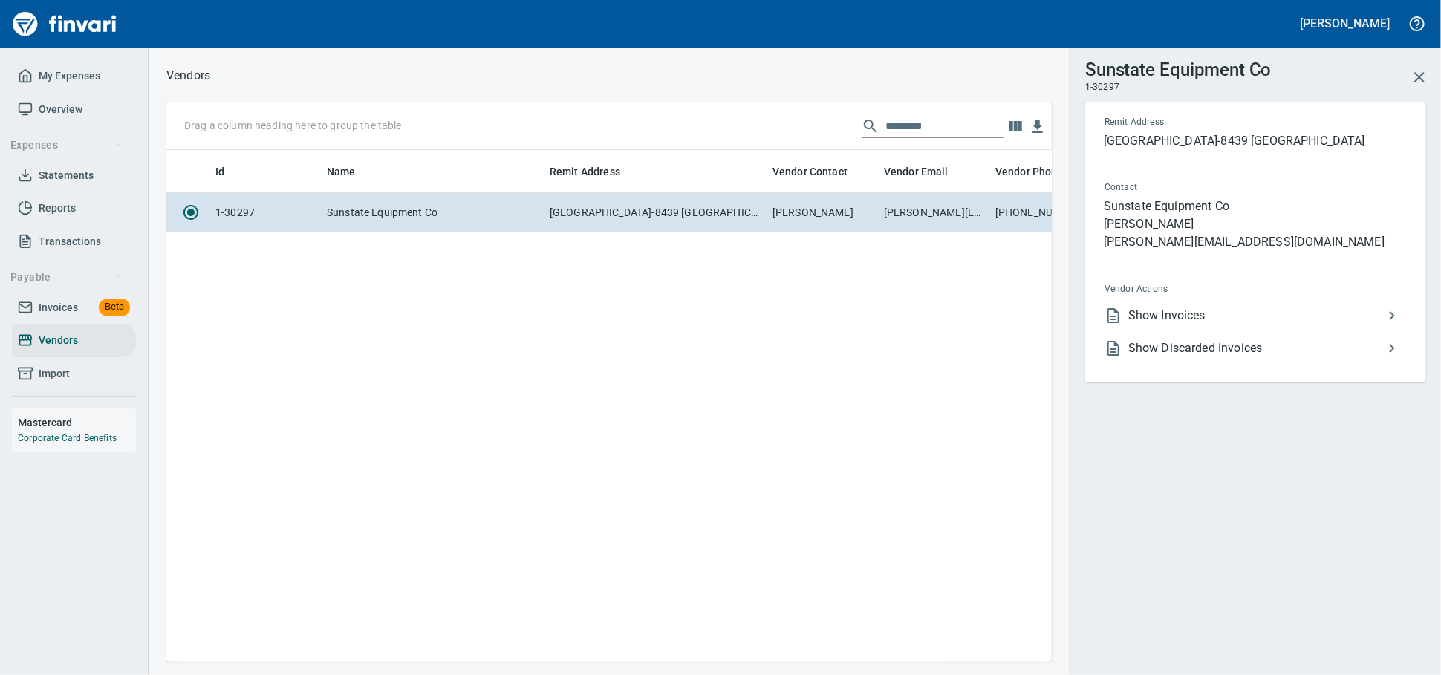
click at [1221, 325] on span "Show Invoices" at bounding box center [1256, 316] width 255 height 18
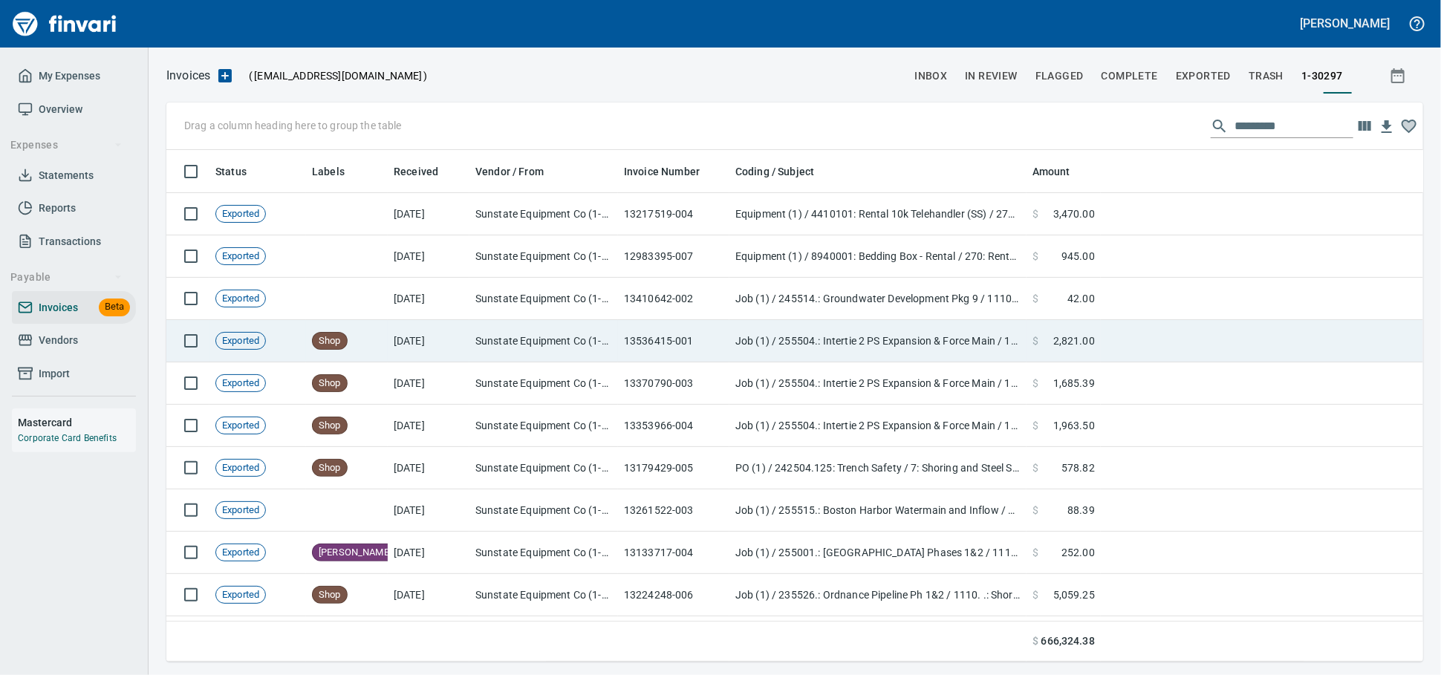
scroll to position [499, 1231]
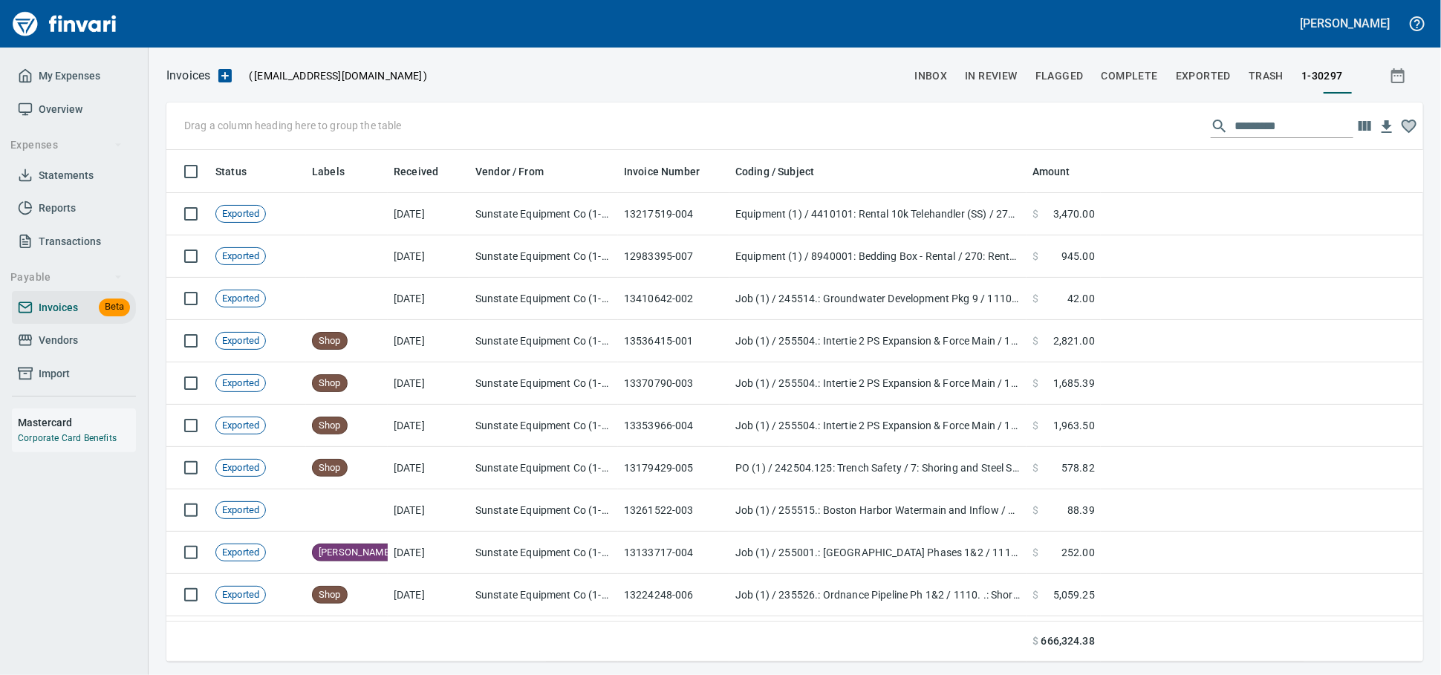
click at [1245, 127] on input "text" at bounding box center [1294, 126] width 119 height 24
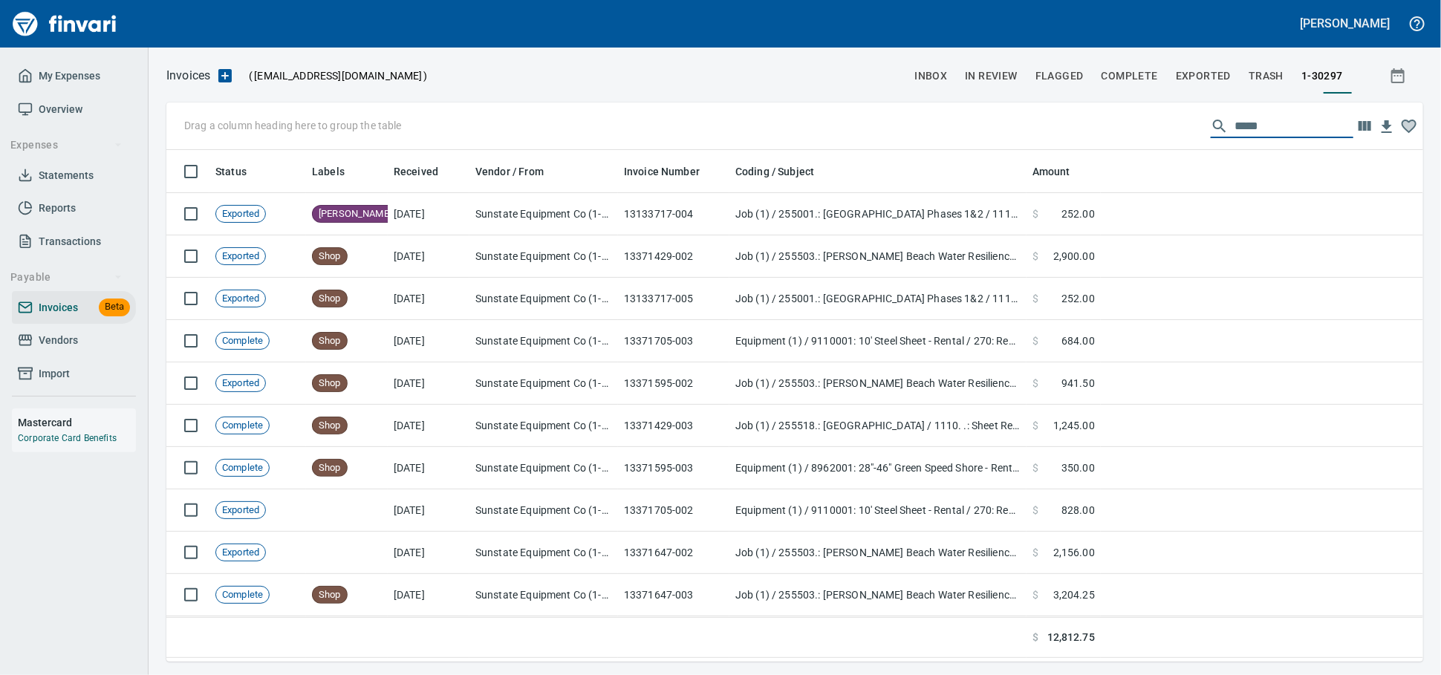
scroll to position [499, 1244]
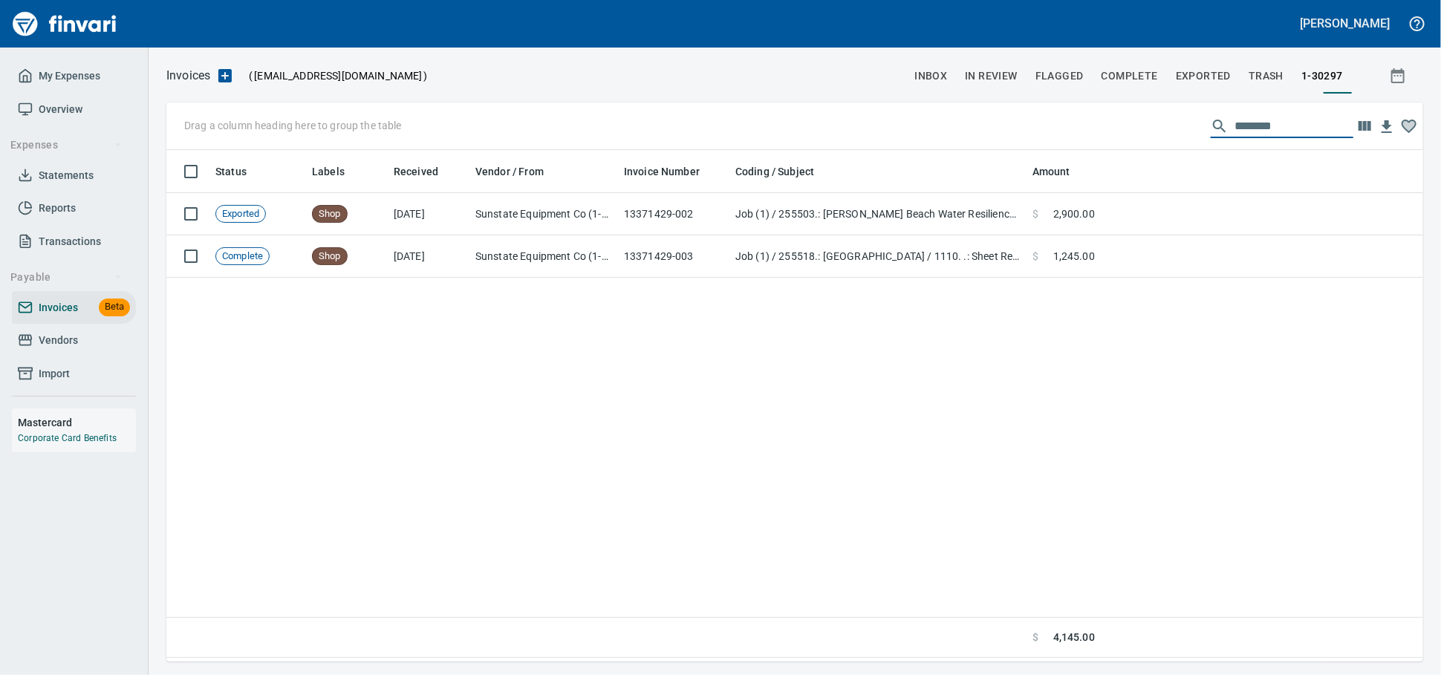
drag, startPoint x: 1265, startPoint y: 127, endPoint x: 1056, endPoint y: 130, distance: 208.8
click at [1056, 130] on div "Drag a column heading here to group the table ********" at bounding box center [794, 127] width 1257 height 48
drag, startPoint x: 1272, startPoint y: 120, endPoint x: 1051, endPoint y: 123, distance: 221.4
click at [1052, 123] on div "Drag a column heading here to group the table ******" at bounding box center [794, 127] width 1257 height 48
type input "*"
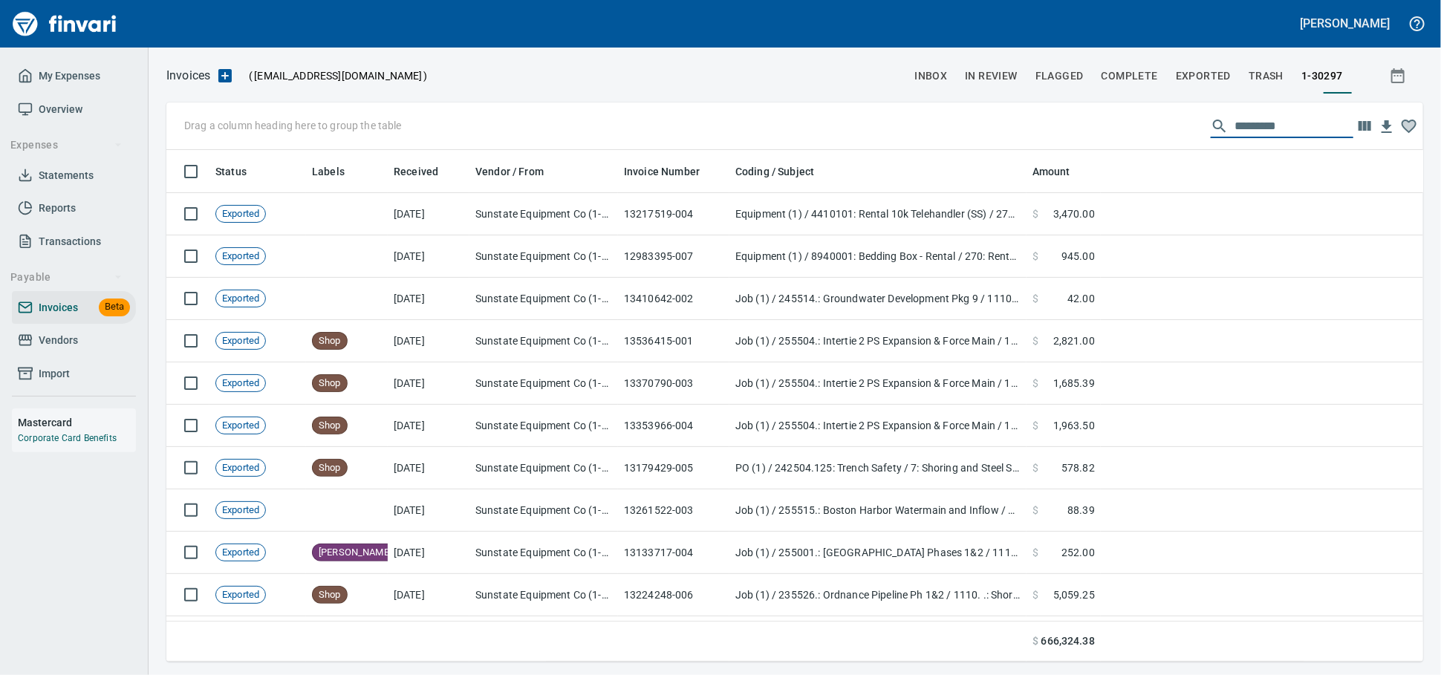
scroll to position [499, 1231]
click at [1235, 135] on input "text" at bounding box center [1294, 126] width 119 height 24
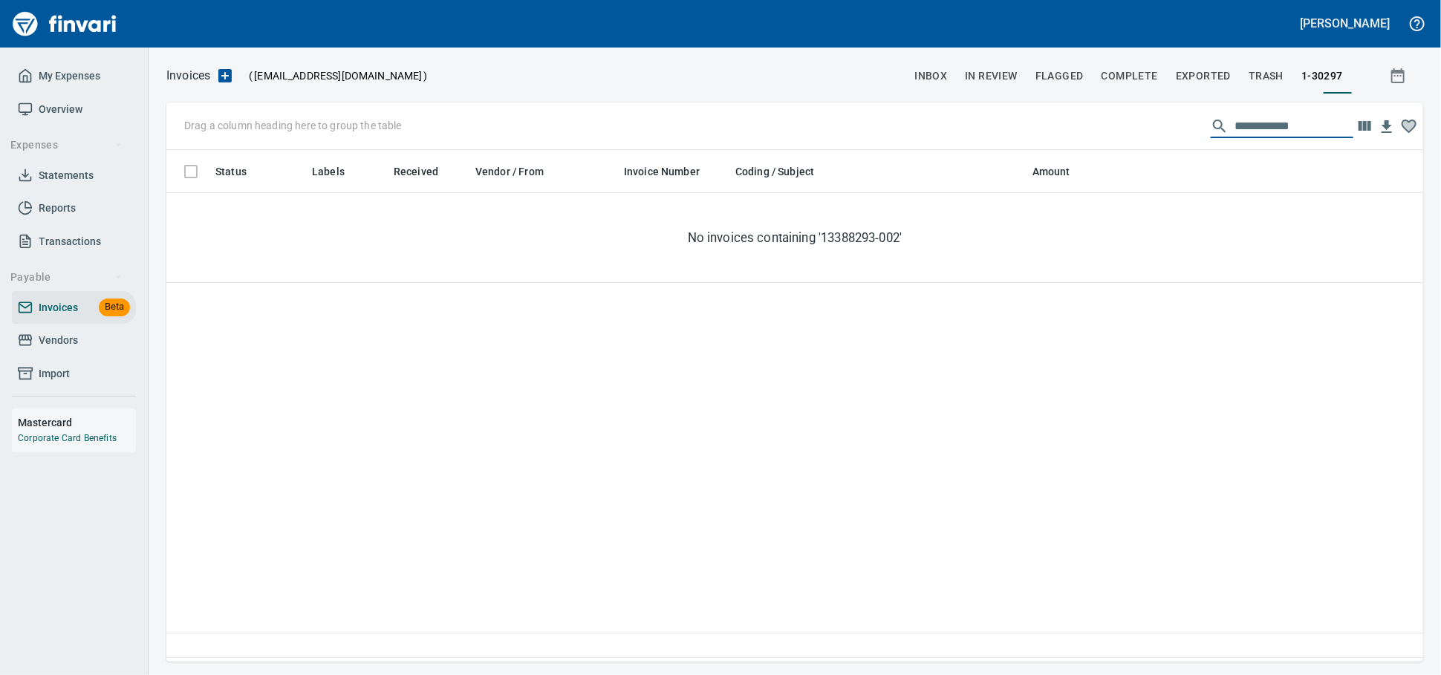
scroll to position [499, 1244]
type input "**********"
drag, startPoint x: 1180, startPoint y: 132, endPoint x: 947, endPoint y: 143, distance: 232.8
click at [947, 143] on div "**********" at bounding box center [794, 127] width 1257 height 48
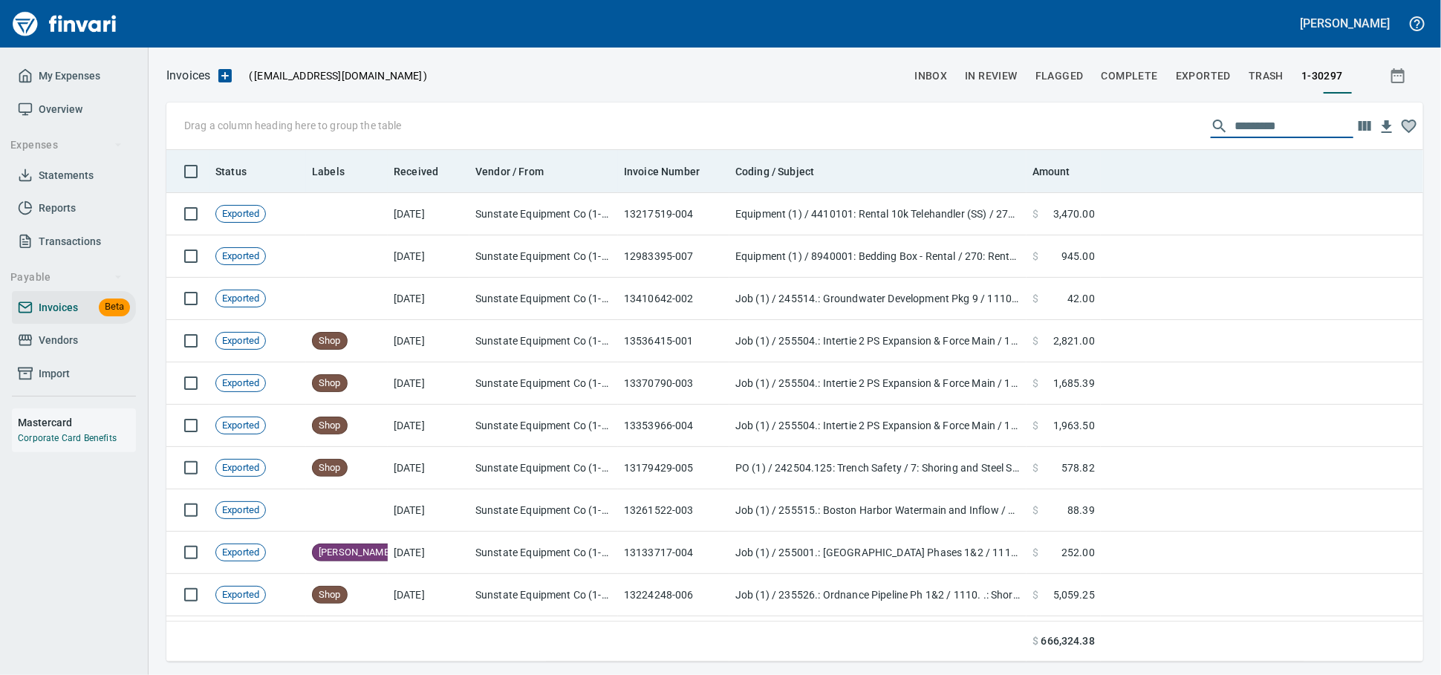
scroll to position [499, 1231]
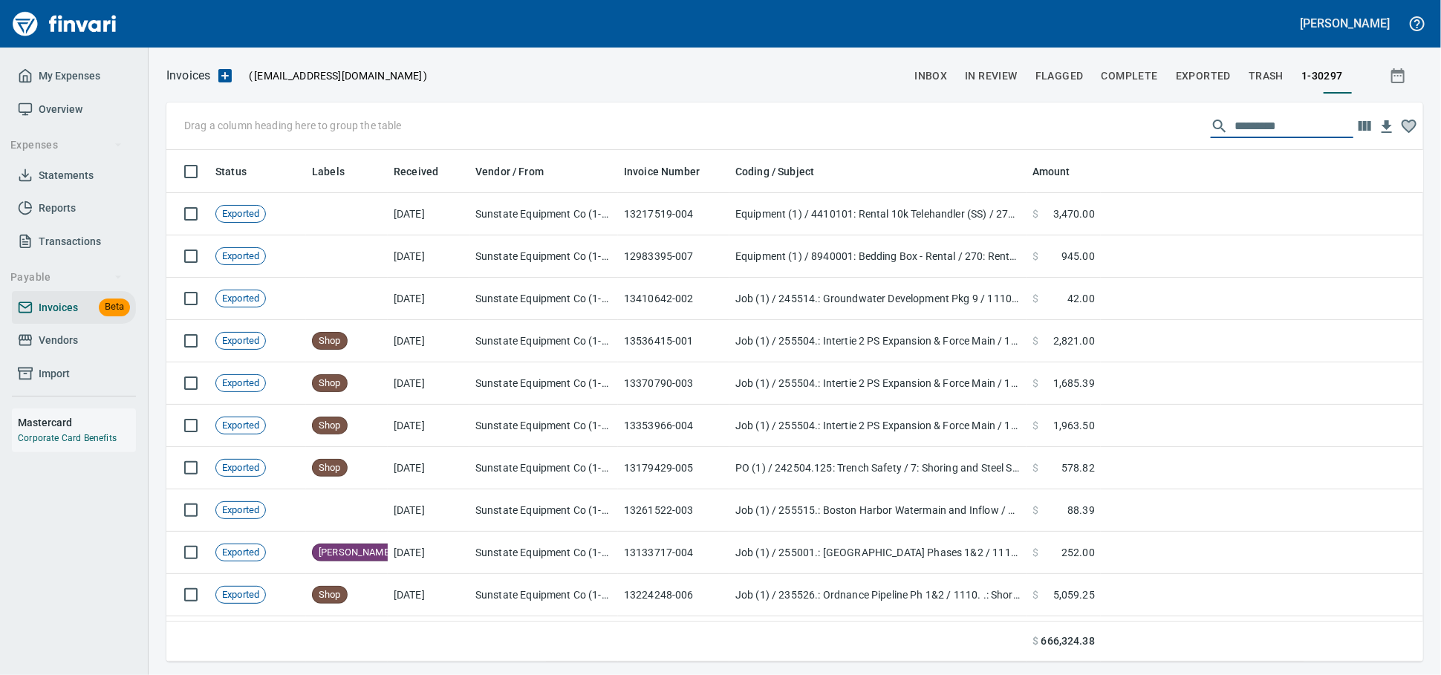
click at [97, 357] on link "Vendors" at bounding box center [74, 340] width 124 height 33
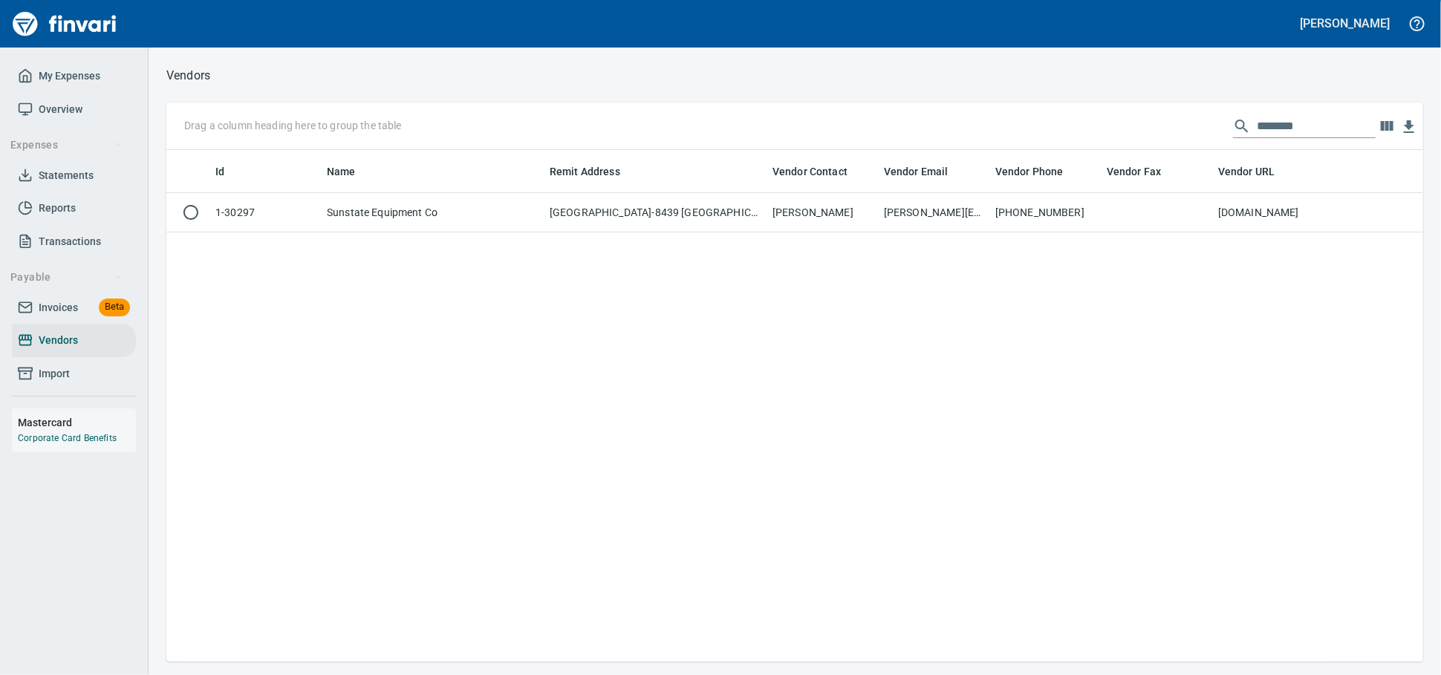
scroll to position [1, 1]
drag, startPoint x: 1287, startPoint y: 127, endPoint x: 1099, endPoint y: 127, distance: 188.0
click at [1103, 127] on div "Drag a column heading here to group the table ********" at bounding box center [794, 127] width 1257 height 48
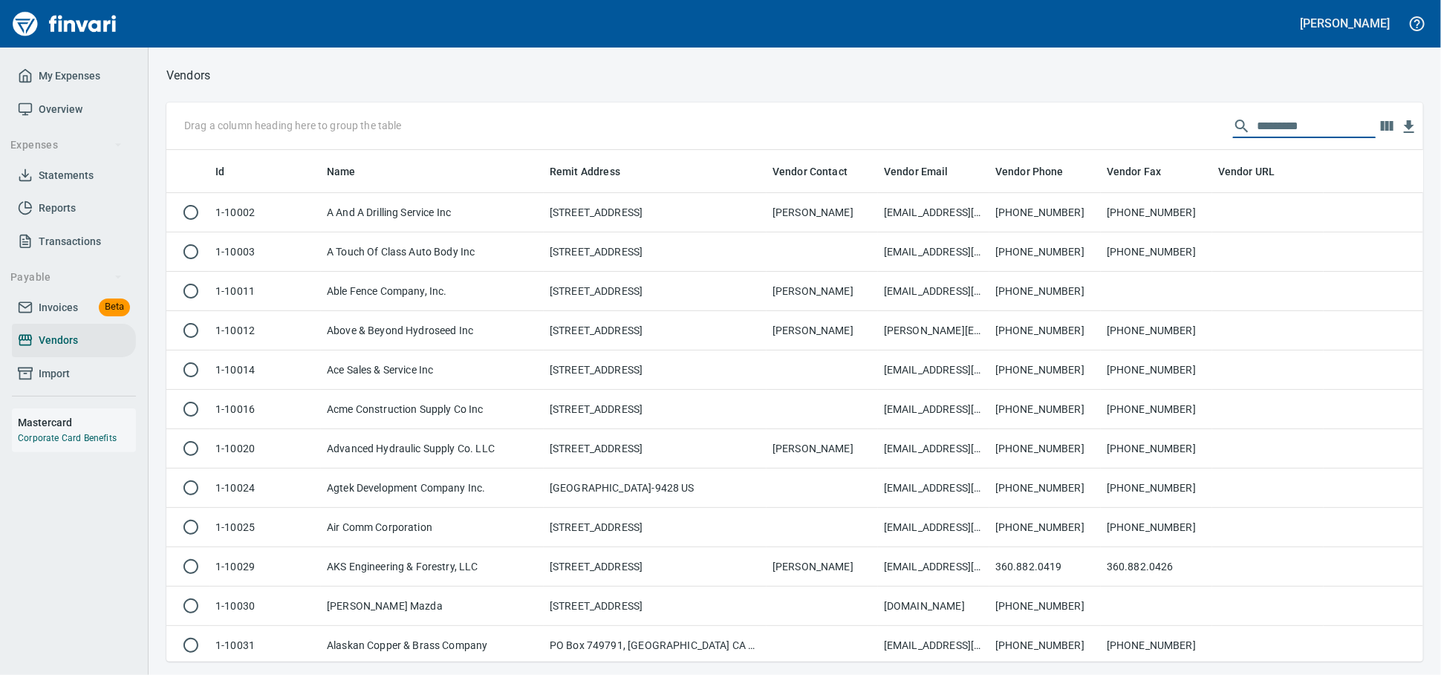
click at [66, 317] on span "Invoices" at bounding box center [58, 308] width 39 height 19
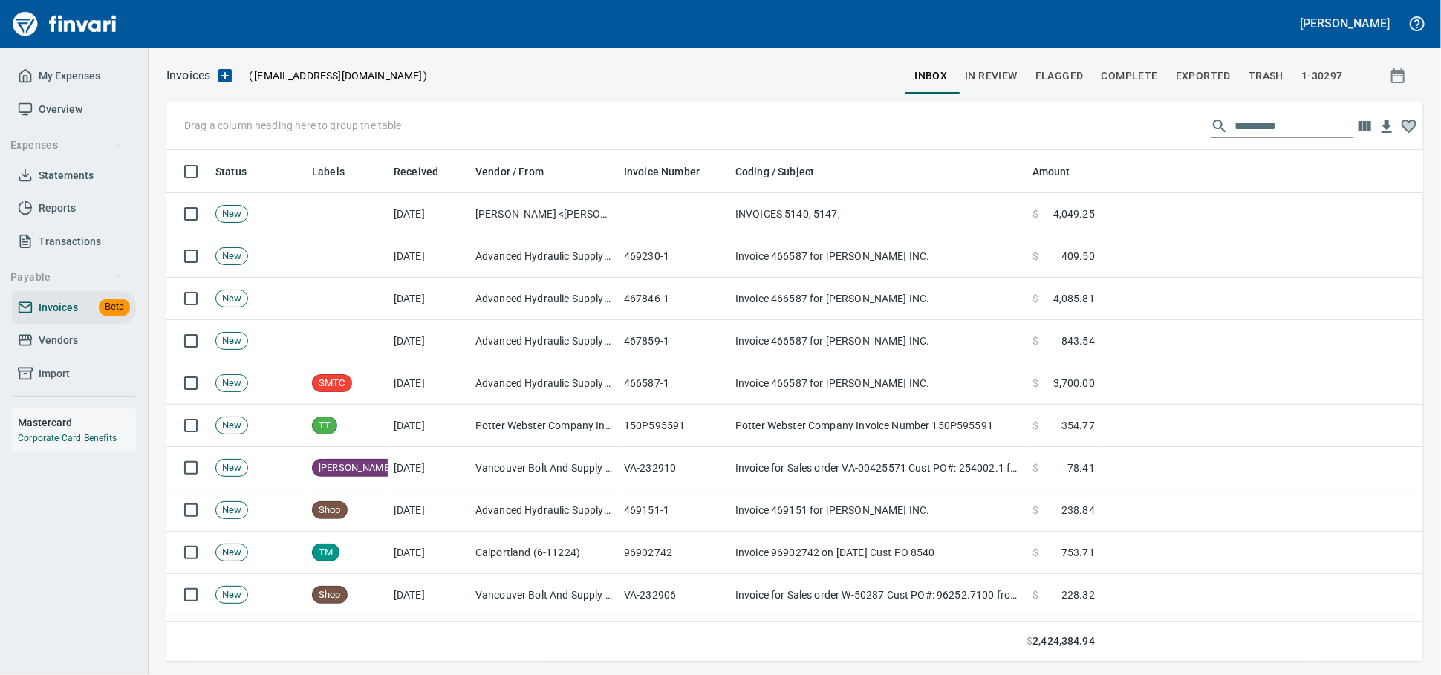
scroll to position [499, 1231]
drag, startPoint x: 328, startPoint y: 171, endPoint x: 280, endPoint y: 140, distance: 57.1
click at [280, 140] on body "[PERSON_NAME] My Expenses Overview Expenses Statements Reports Transactions Pay…" at bounding box center [720, 337] width 1441 height 675
drag, startPoint x: 322, startPoint y: 165, endPoint x: 238, endPoint y: 127, distance: 92.1
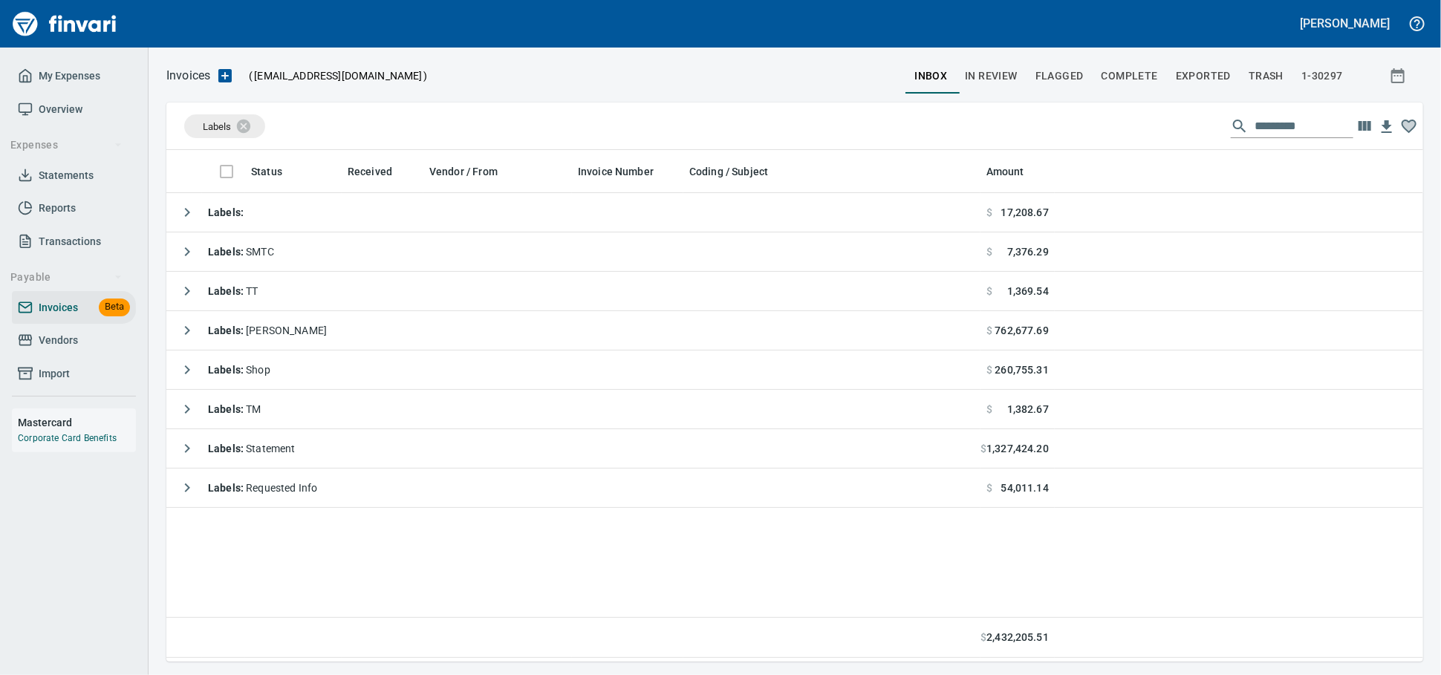
click at [56, 350] on span "Vendors" at bounding box center [58, 340] width 39 height 19
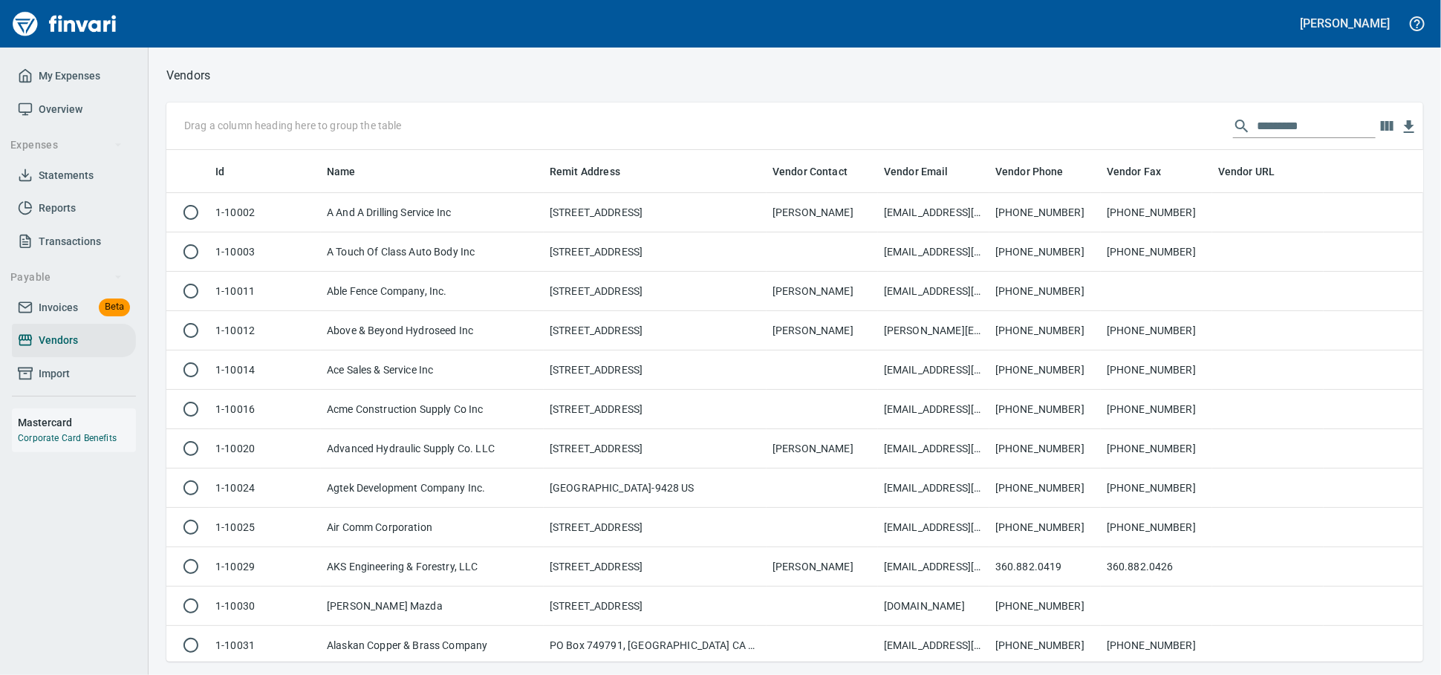
scroll to position [499, 1231]
click at [1292, 126] on input "text" at bounding box center [1316, 126] width 119 height 24
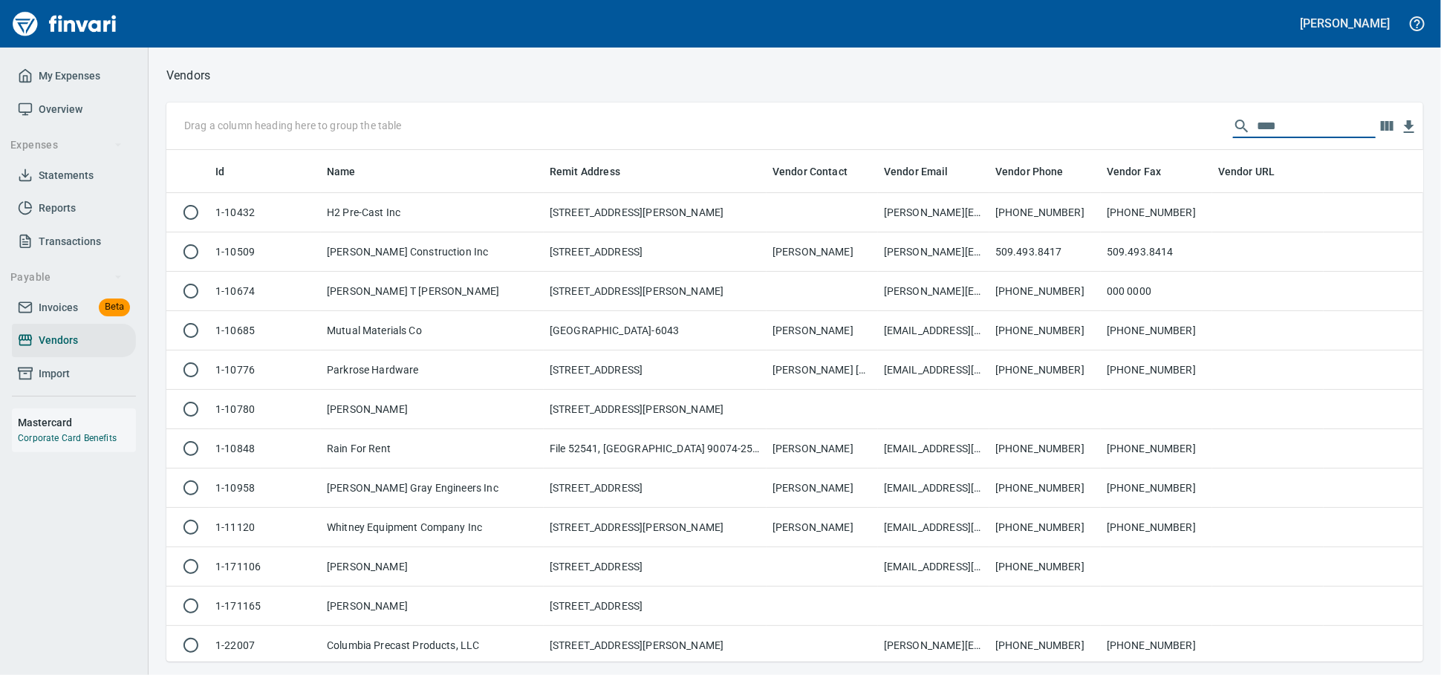
scroll to position [499, 1244]
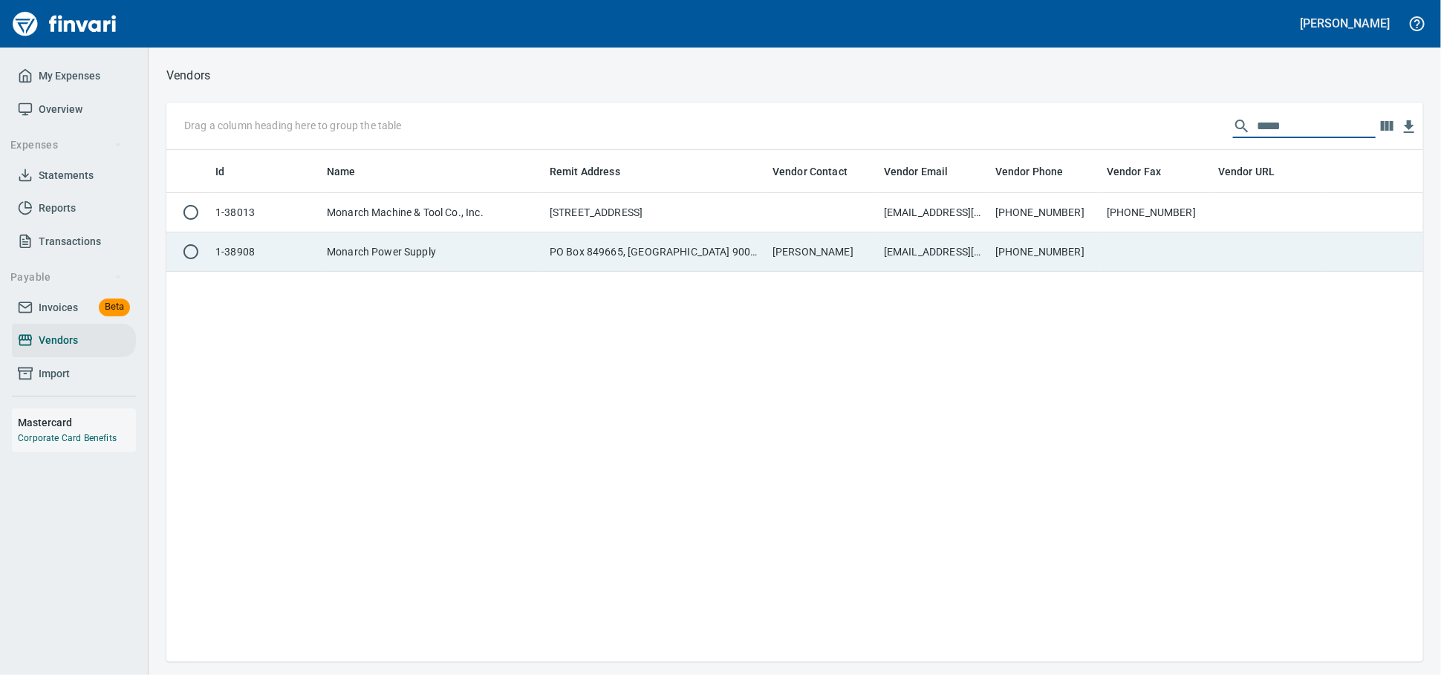
type input "*****"
click at [478, 242] on td "Monarch Power Supply" at bounding box center [432, 252] width 223 height 39
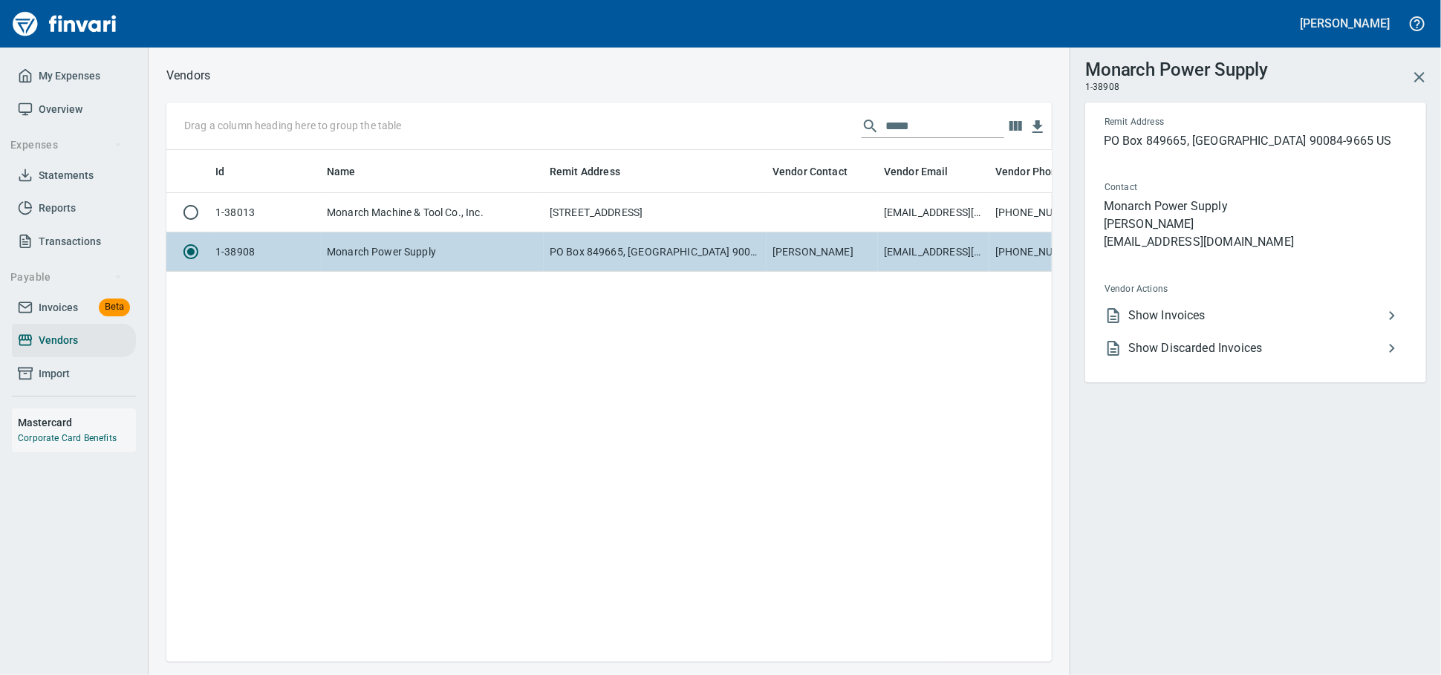
scroll to position [486, 872]
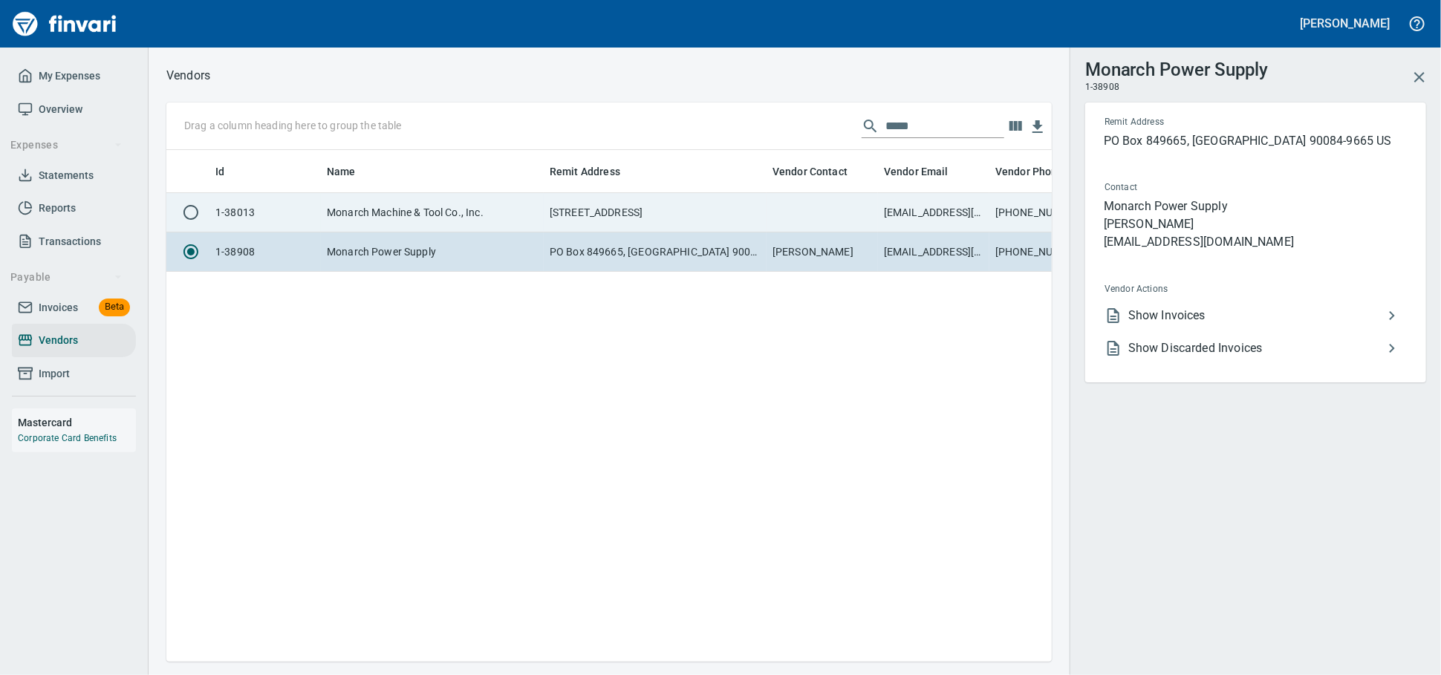
click at [557, 216] on td "[STREET_ADDRESS]" at bounding box center [655, 212] width 223 height 39
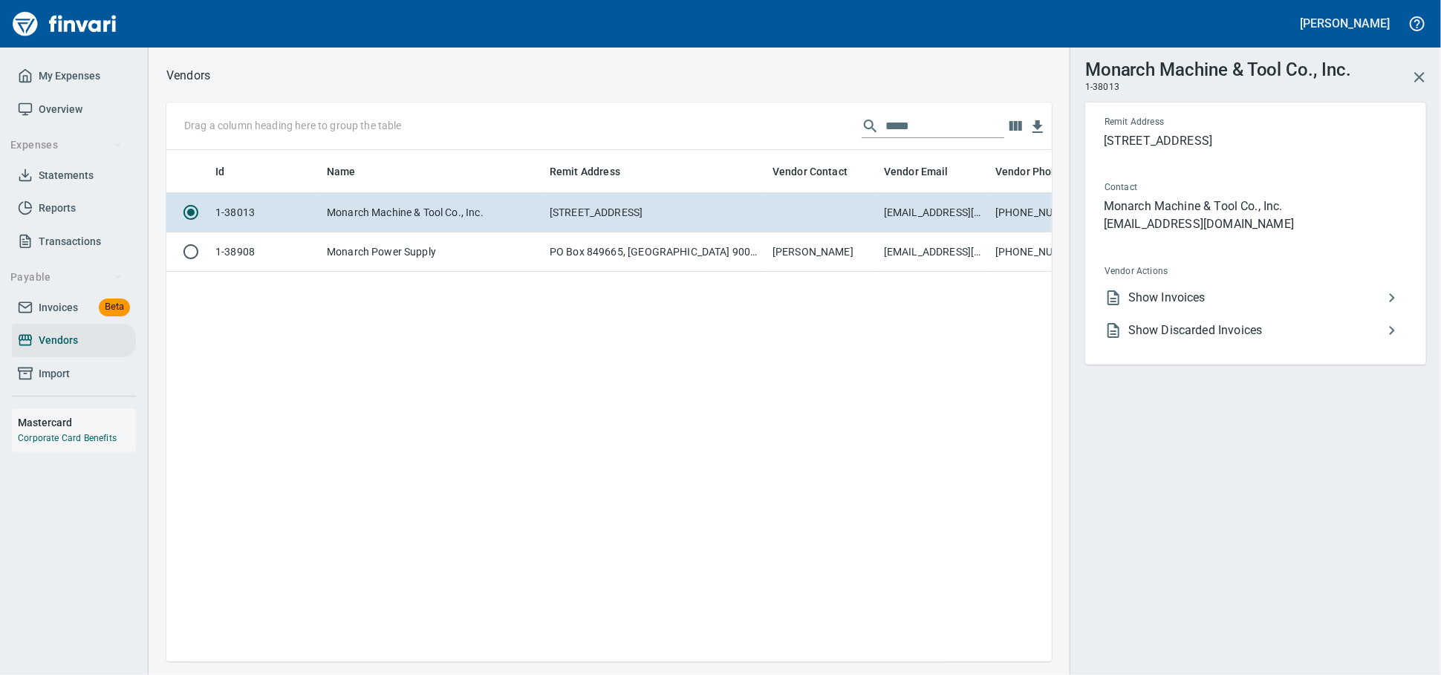
click at [1224, 304] on li "Show Invoices" at bounding box center [1250, 298] width 314 height 33
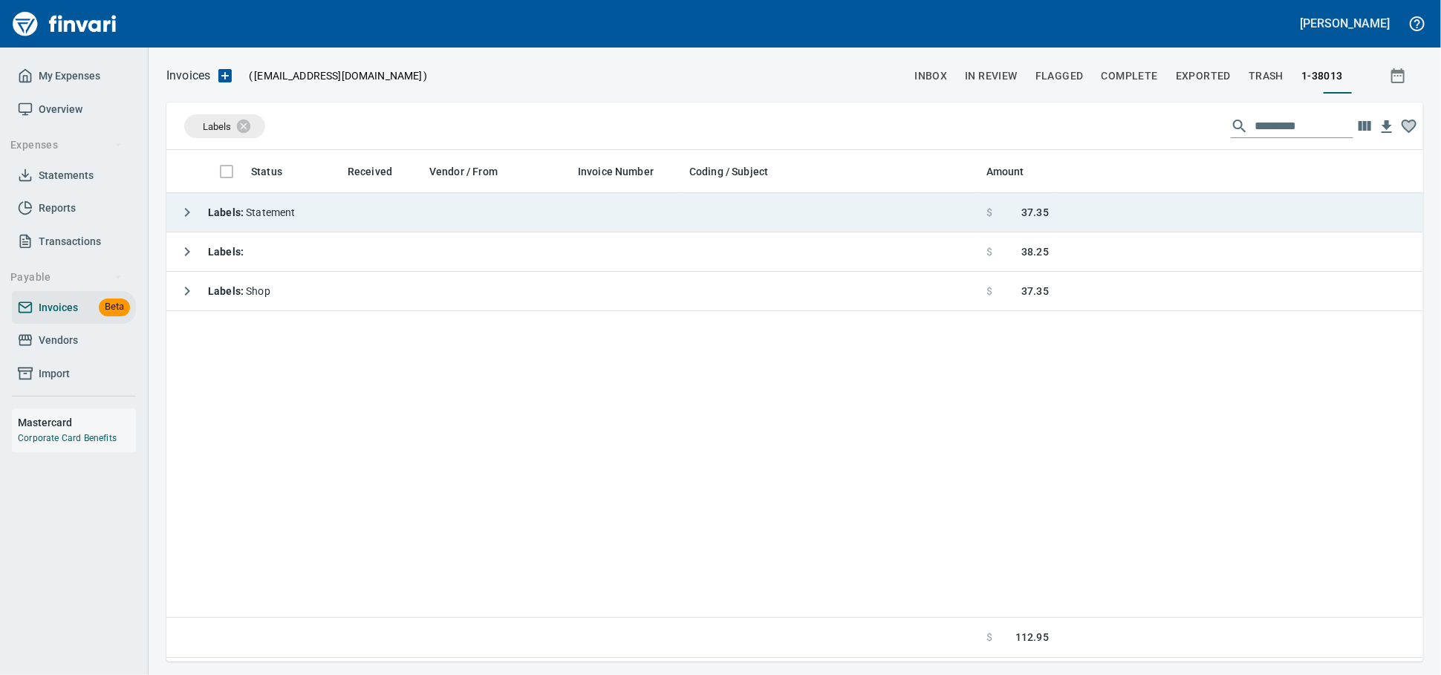
scroll to position [499, 1244]
click at [409, 227] on td "Labels : Statement" at bounding box center [573, 212] width 814 height 39
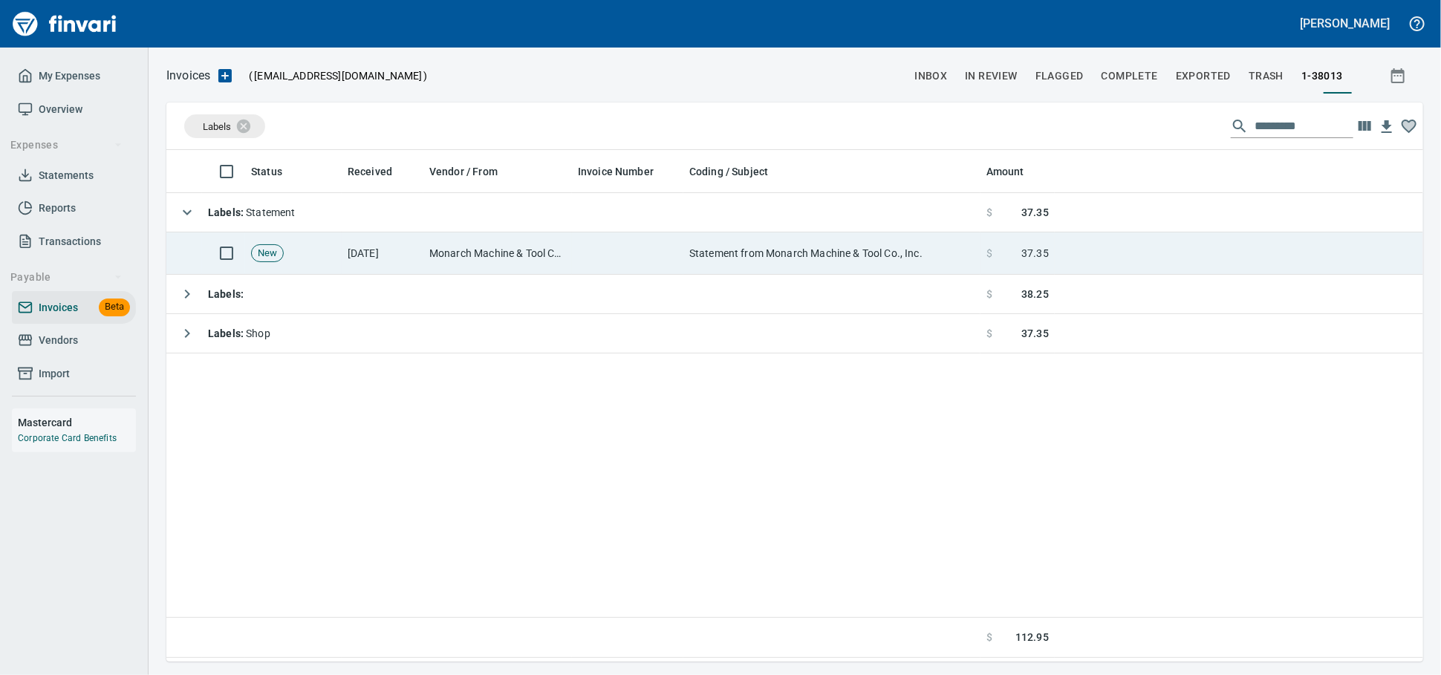
click at [417, 263] on td "[DATE]" at bounding box center [383, 254] width 82 height 42
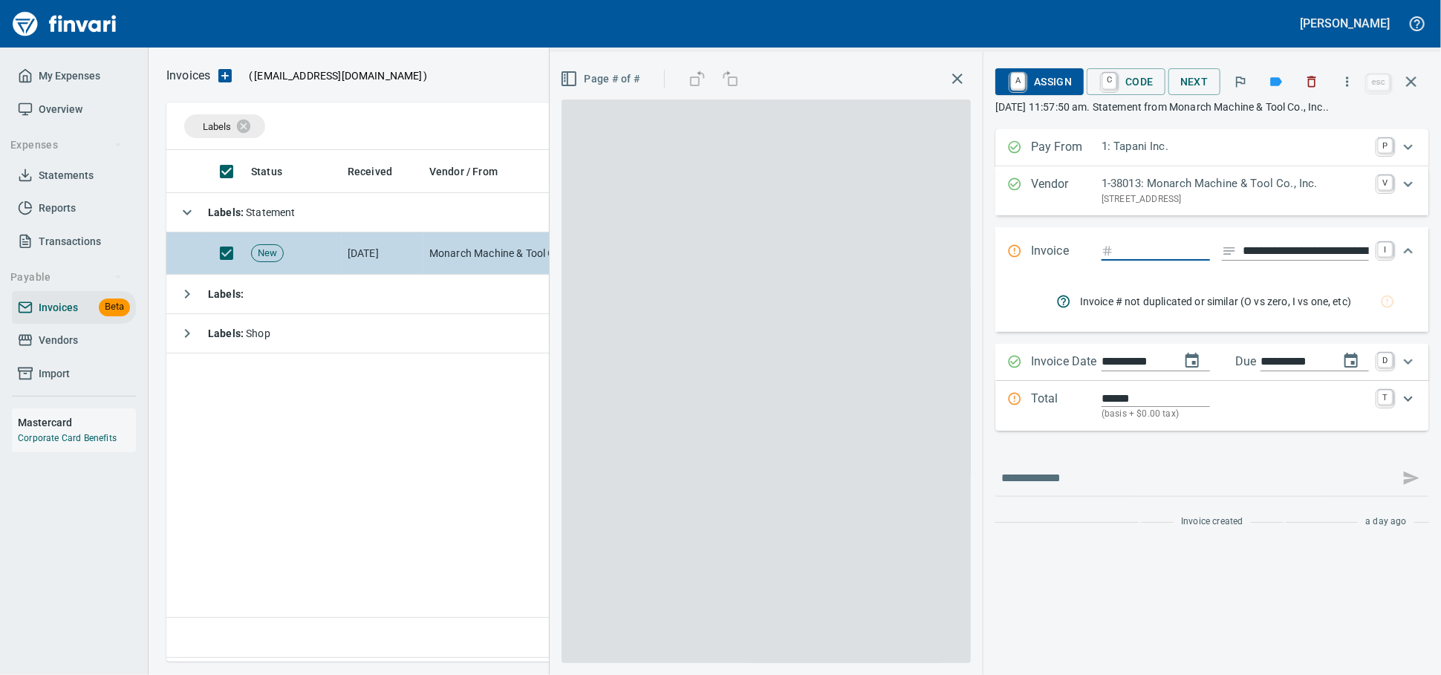
scroll to position [499, 1243]
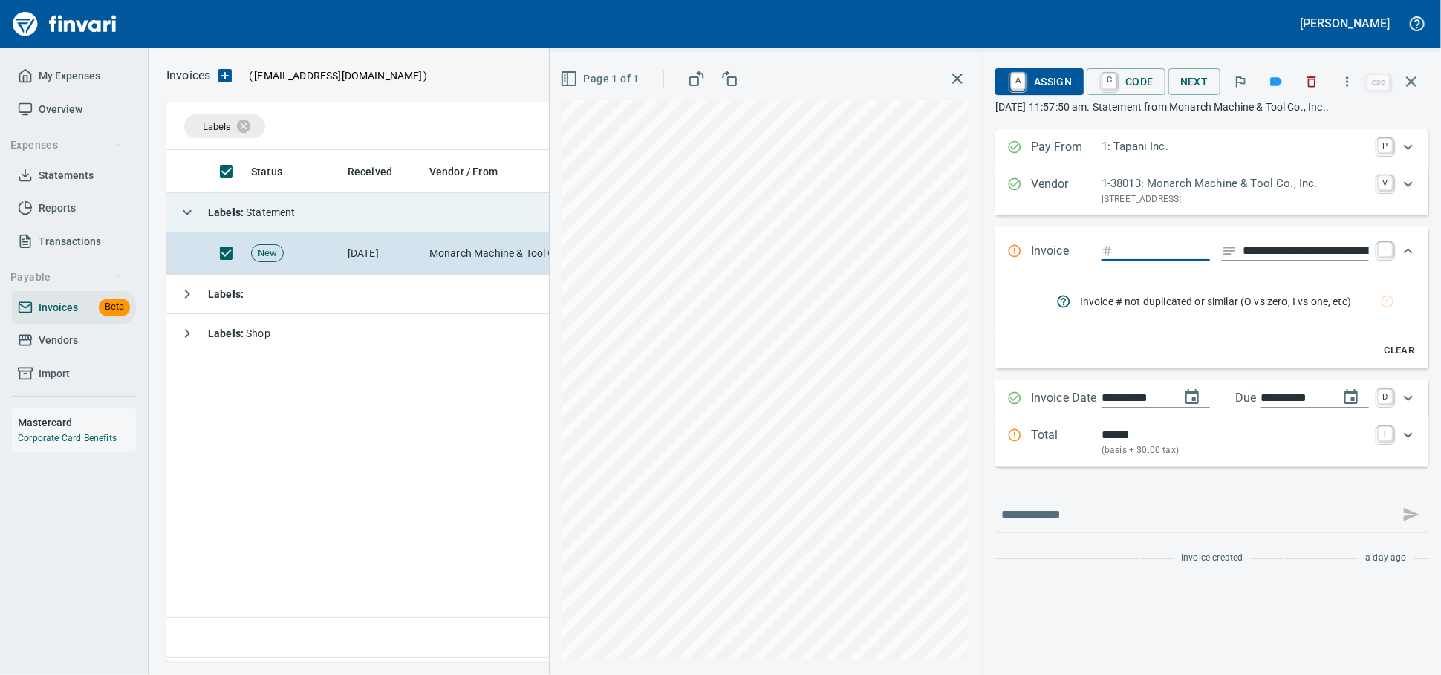
click at [397, 217] on td "Labels : Statement" at bounding box center [573, 212] width 814 height 39
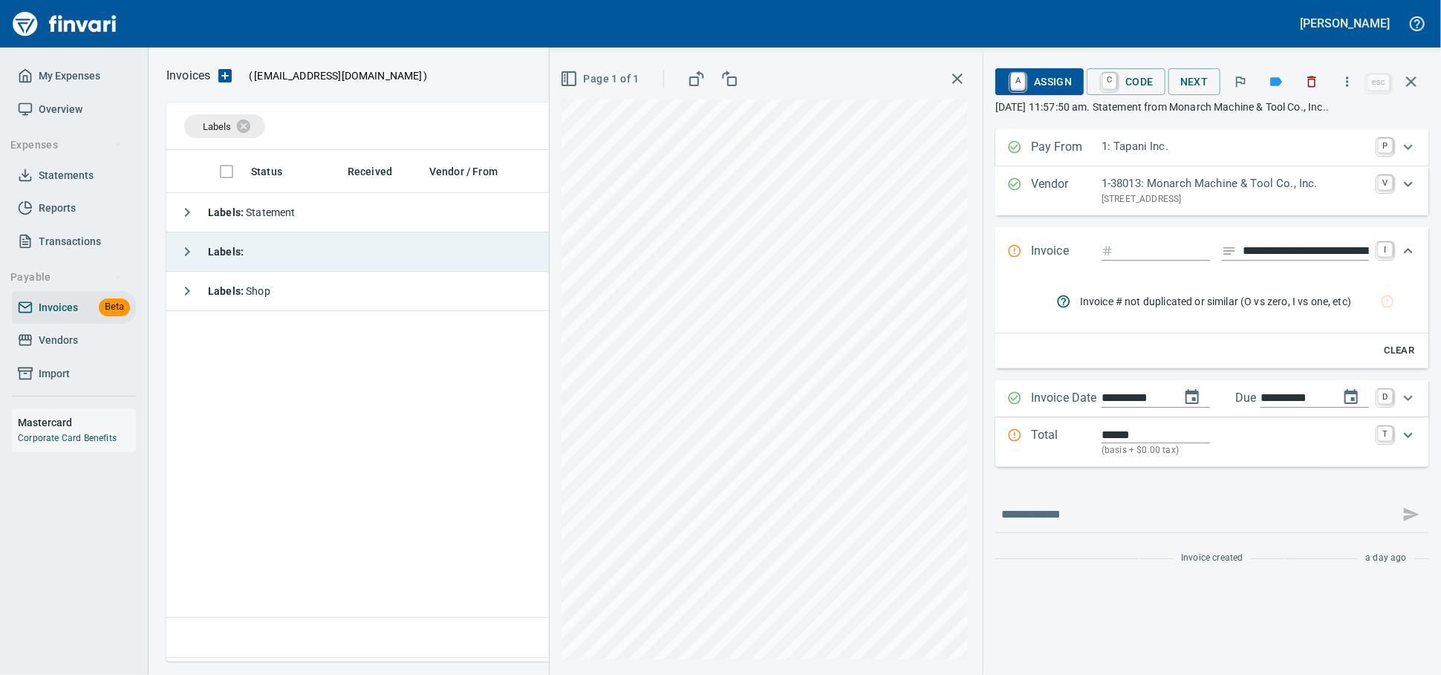
click at [359, 260] on td "Labels :" at bounding box center [573, 252] width 814 height 39
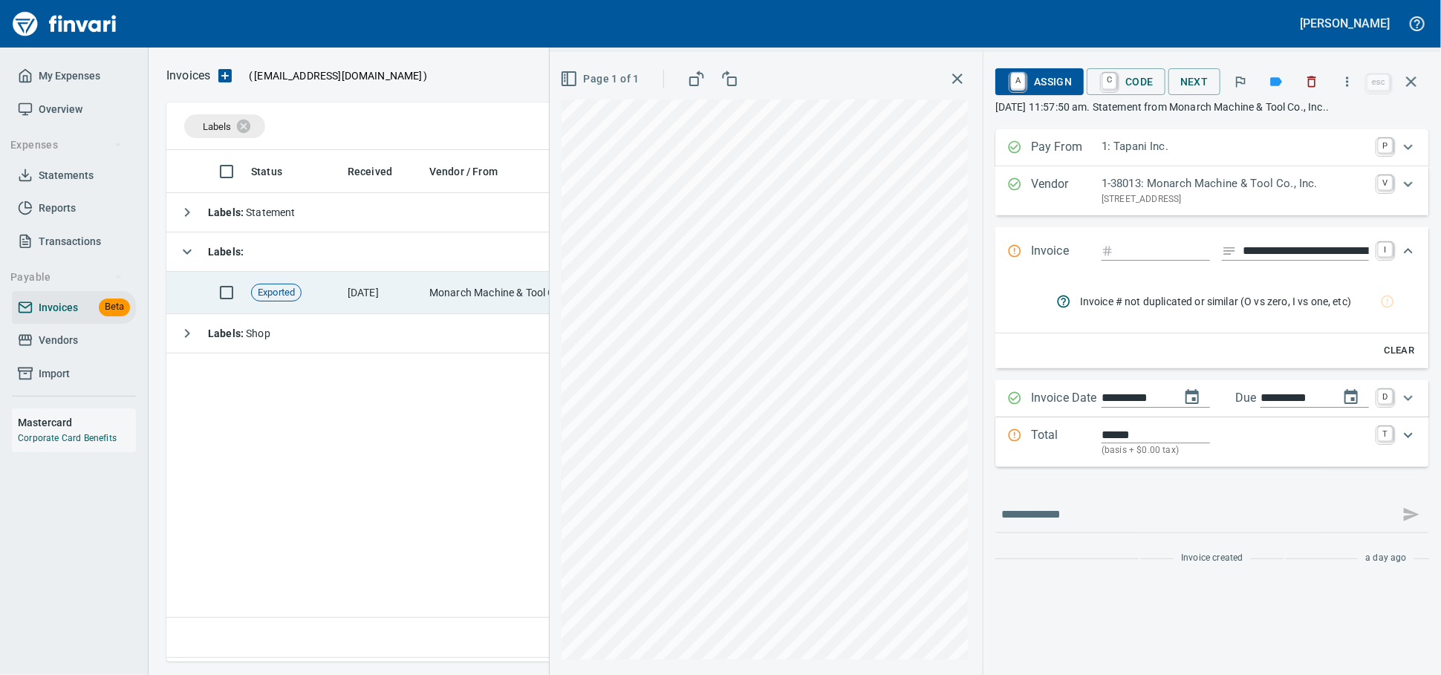
click at [386, 293] on td "[DATE]" at bounding box center [383, 293] width 82 height 42
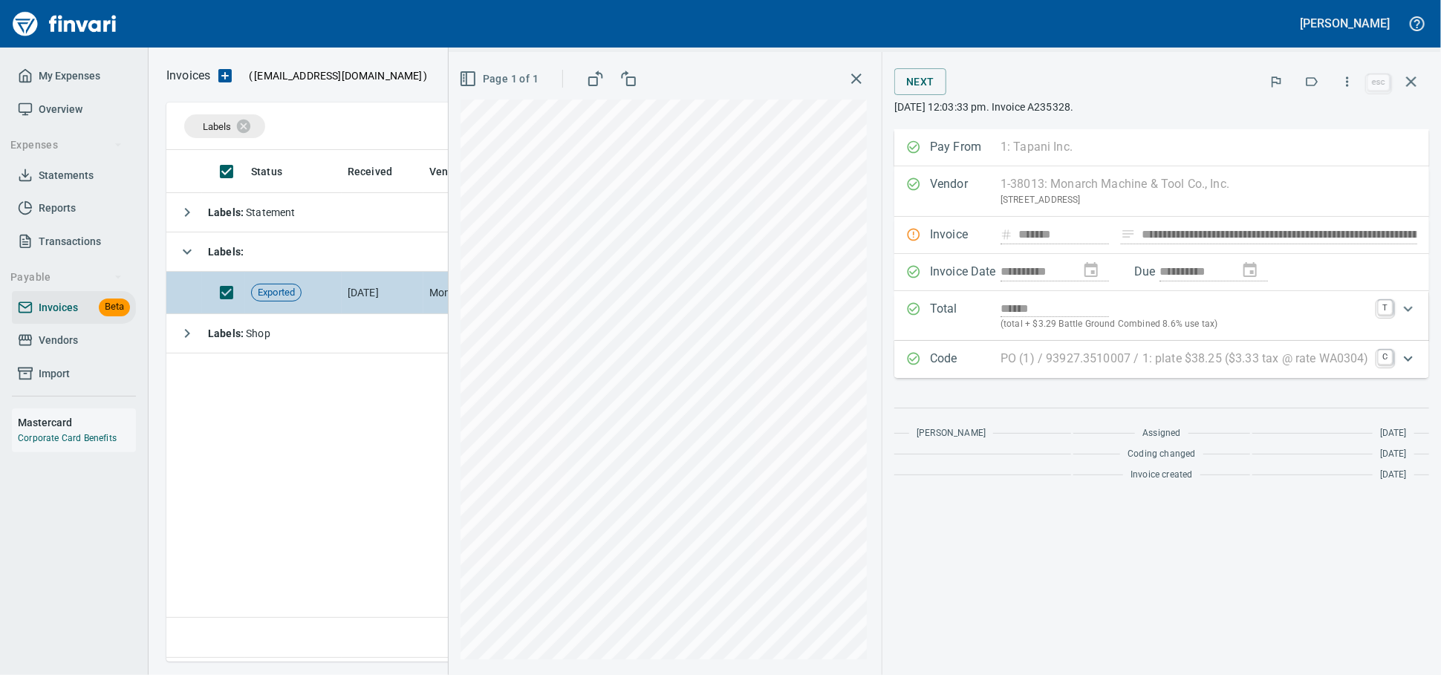
click at [339, 289] on td "Exported" at bounding box center [293, 293] width 97 height 42
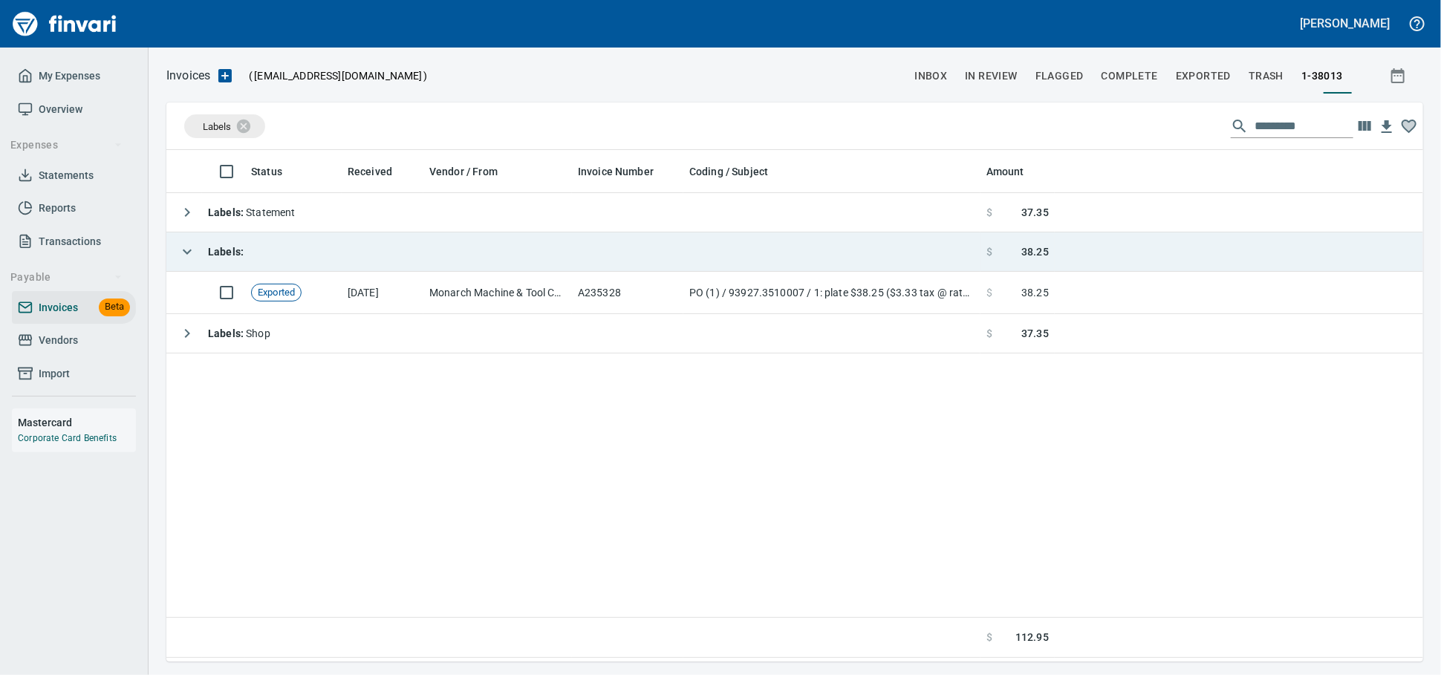
click at [331, 259] on td "Labels :" at bounding box center [573, 252] width 814 height 39
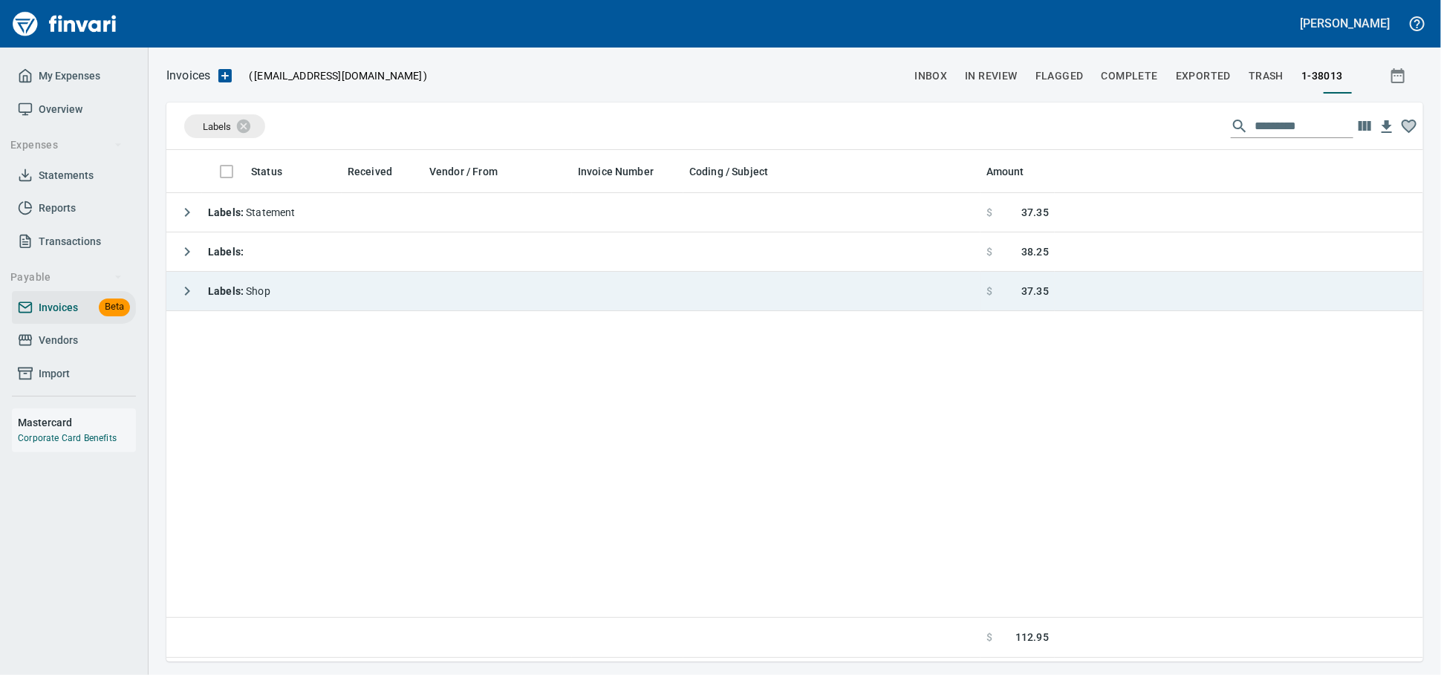
click at [323, 297] on td "Labels : Shop" at bounding box center [573, 291] width 814 height 39
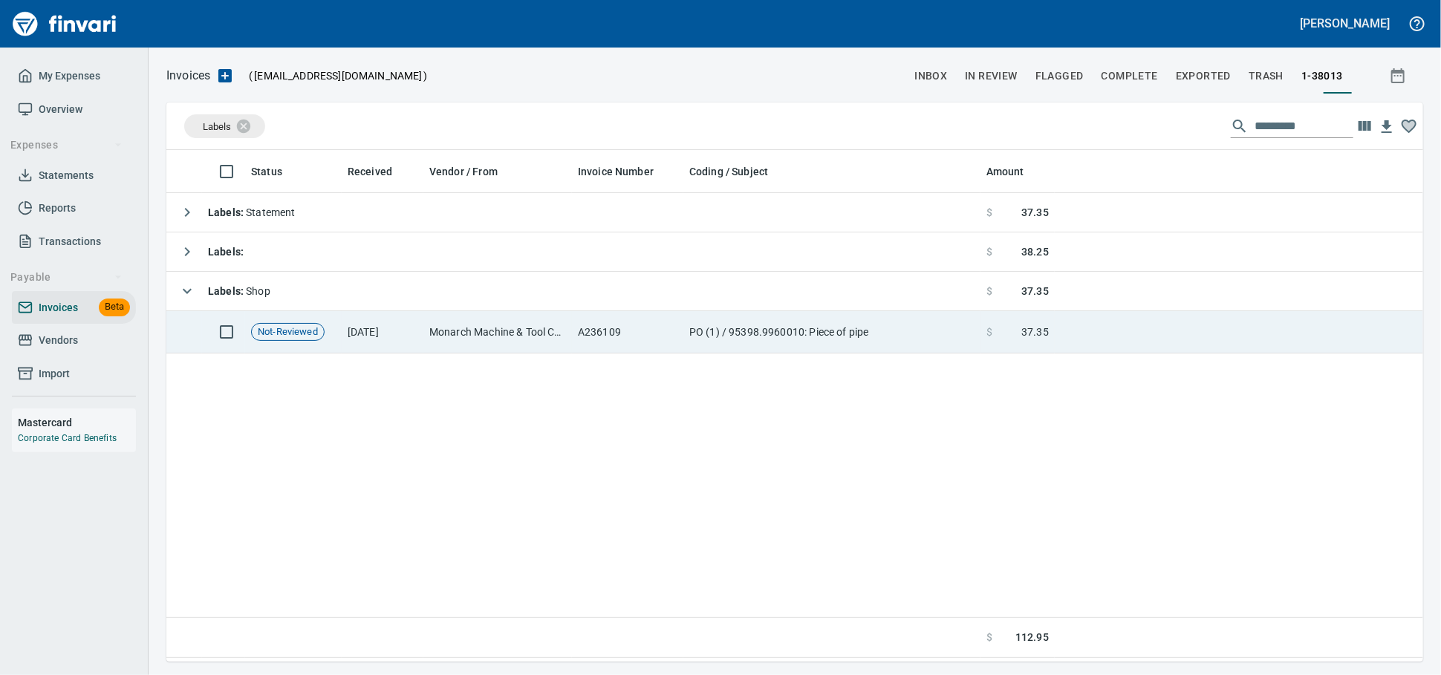
click at [450, 340] on td "Monarch Machine & Tool Co., Inc. (1-38013)" at bounding box center [497, 332] width 149 height 42
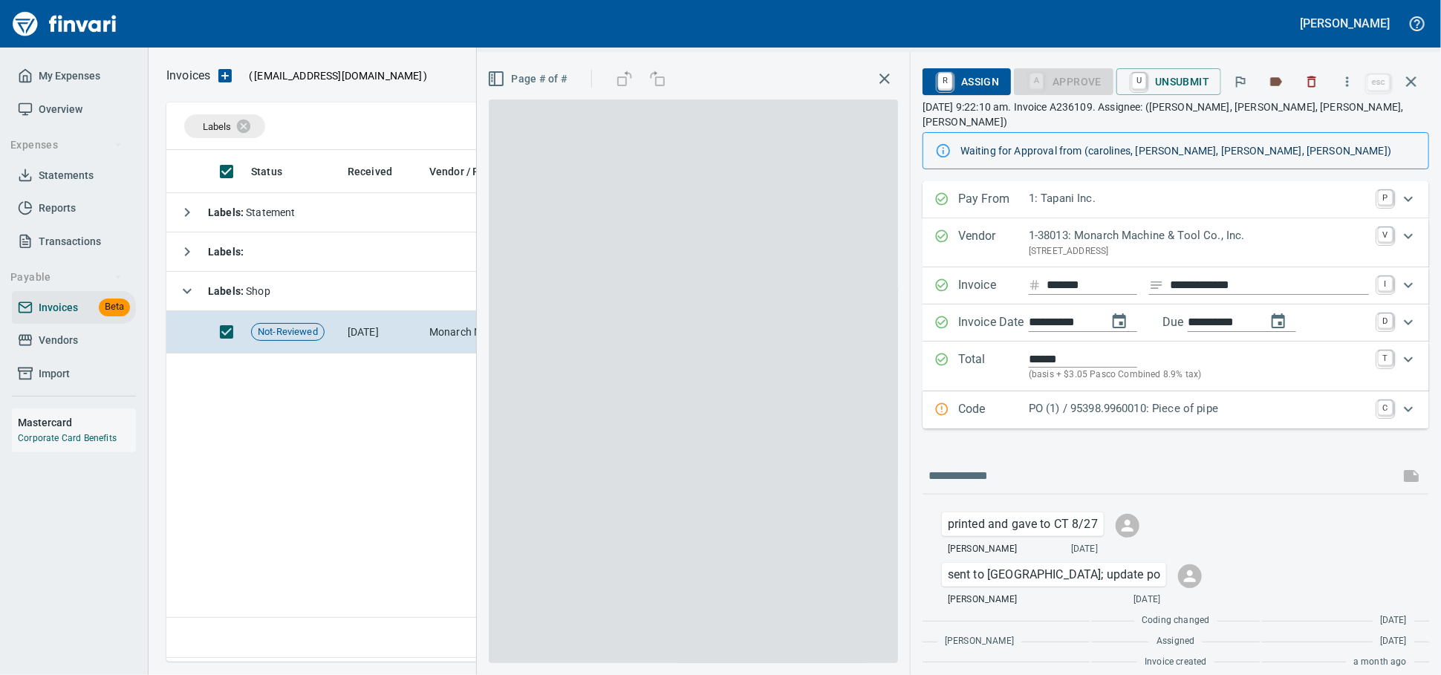
scroll to position [499, 1243]
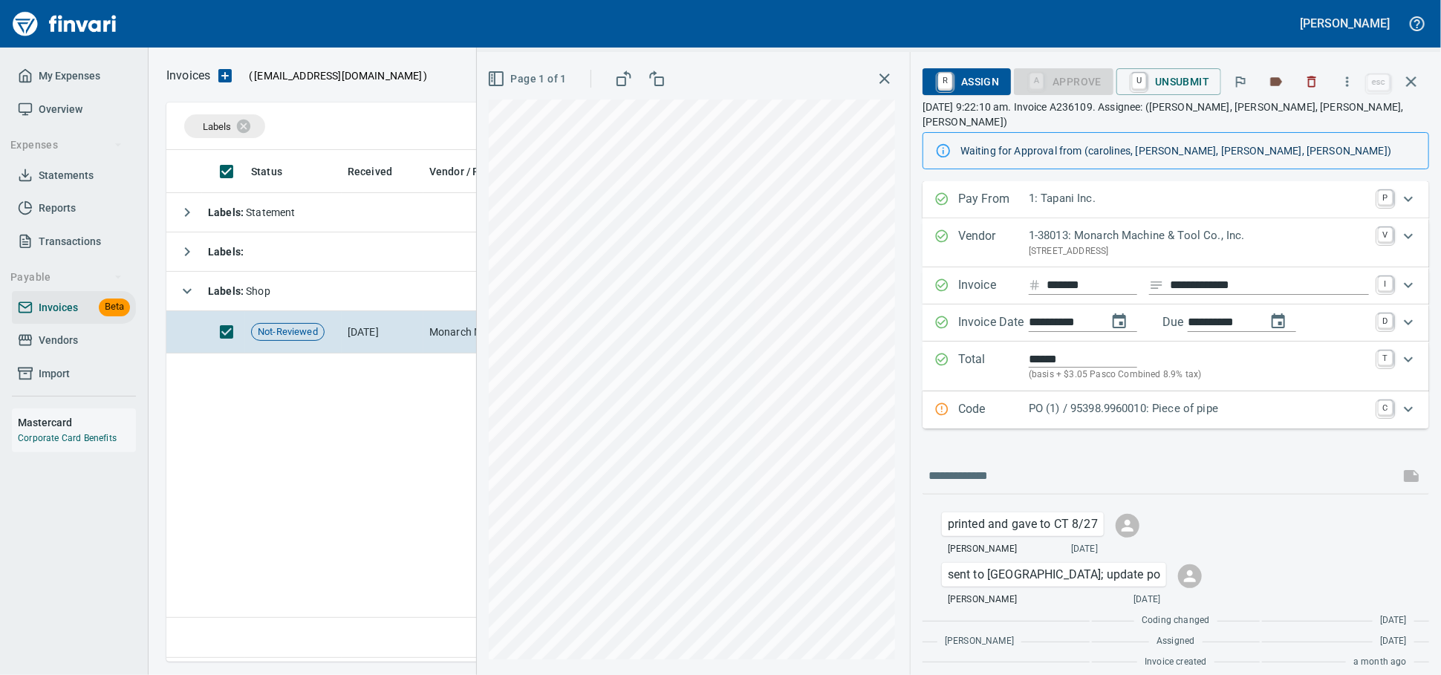
drag, startPoint x: 27, startPoint y: 348, endPoint x: 94, endPoint y: 352, distance: 66.3
click at [27, 348] on link "Vendors" at bounding box center [74, 340] width 124 height 33
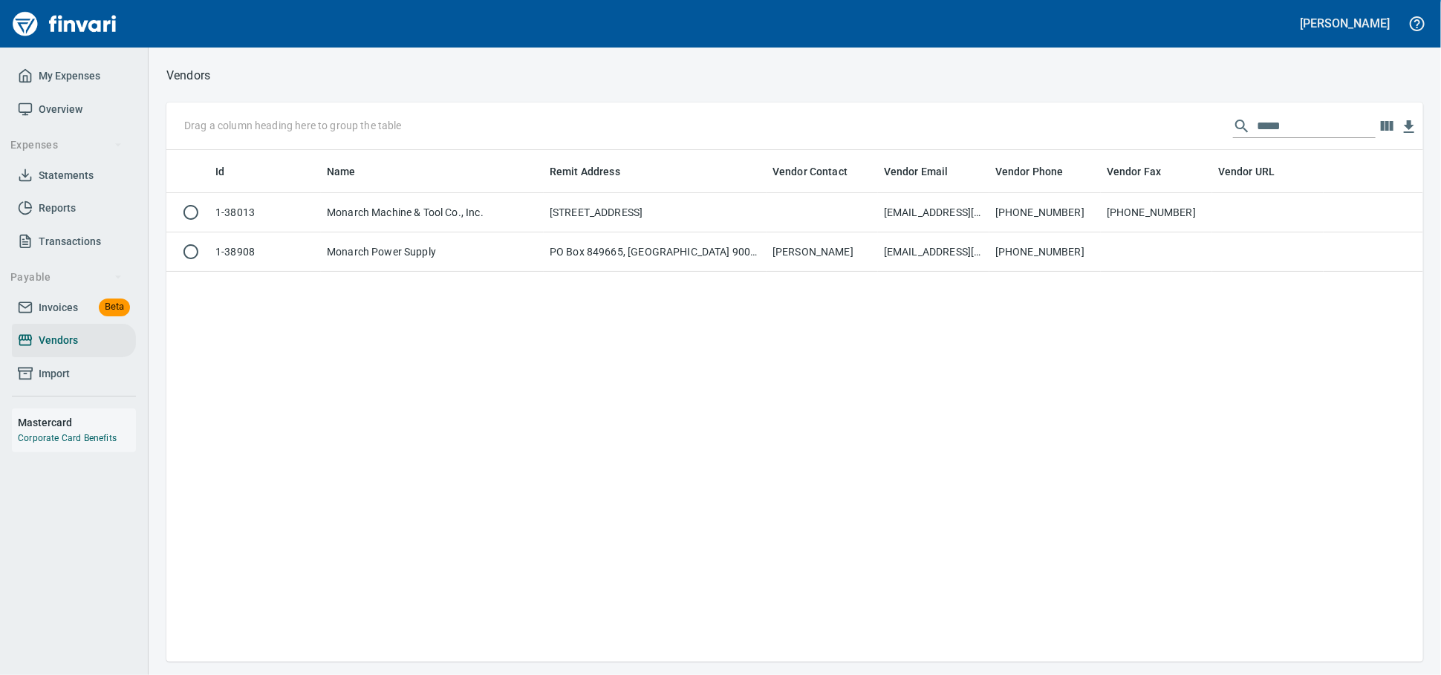
scroll to position [499, 1244]
drag, startPoint x: 1282, startPoint y: 132, endPoint x: 1005, endPoint y: 120, distance: 277.4
click at [1013, 118] on div "Drag a column heading here to group the table *****" at bounding box center [794, 127] width 1257 height 48
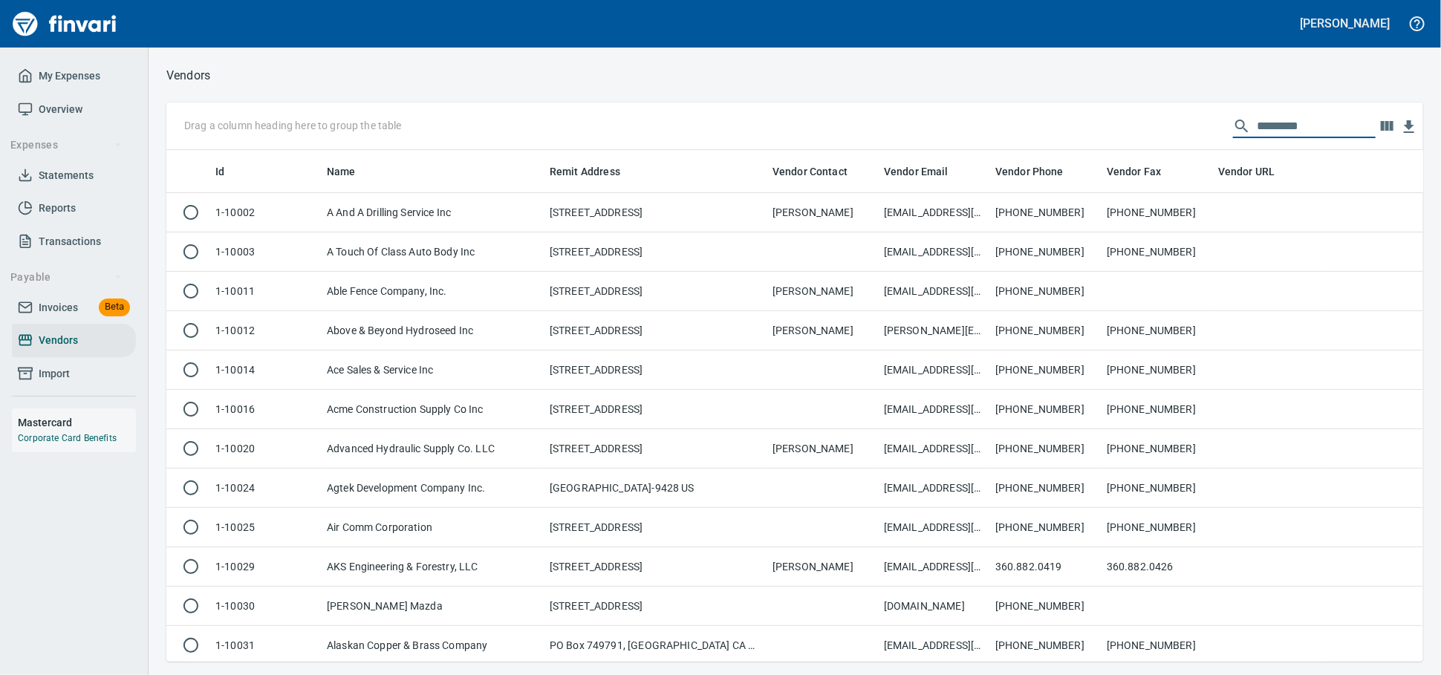
scroll to position [499, 1231]
click at [63, 317] on span "Invoices" at bounding box center [58, 308] width 39 height 19
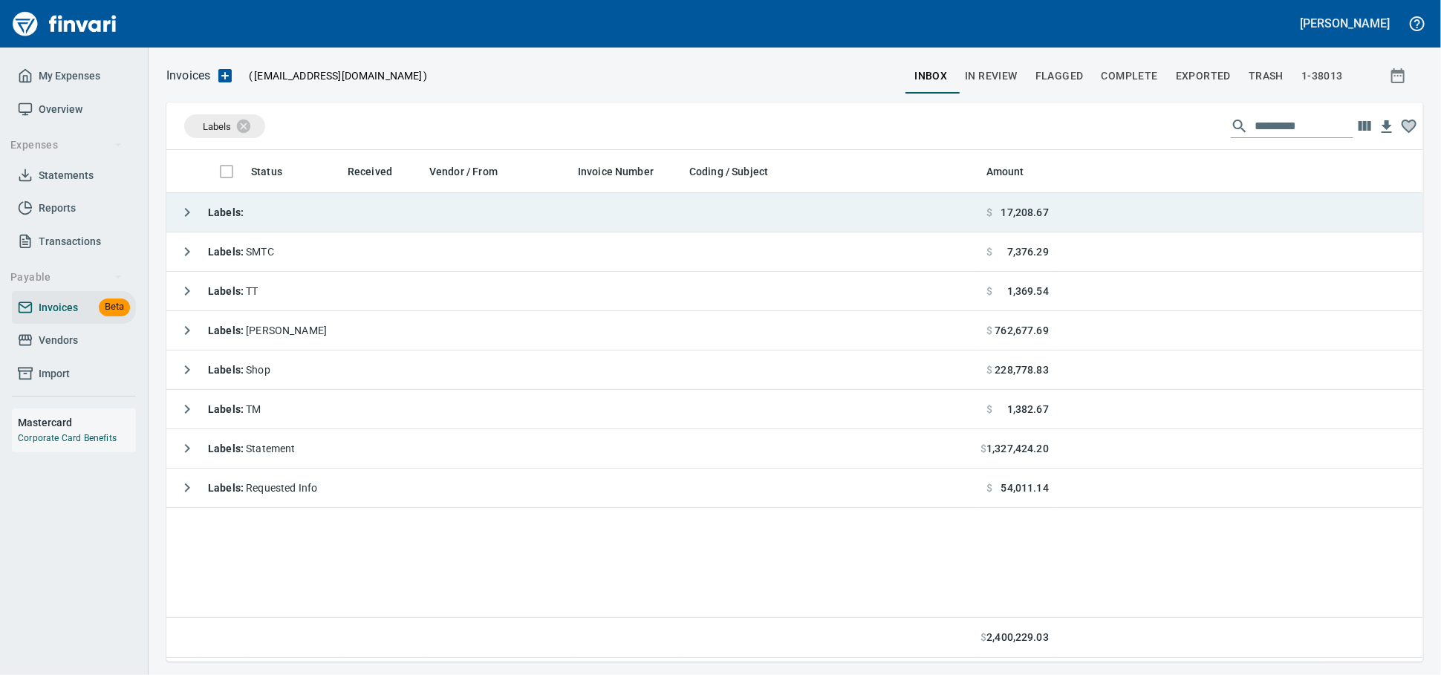
scroll to position [499, 1244]
